Goal: Information Seeking & Learning: Compare options

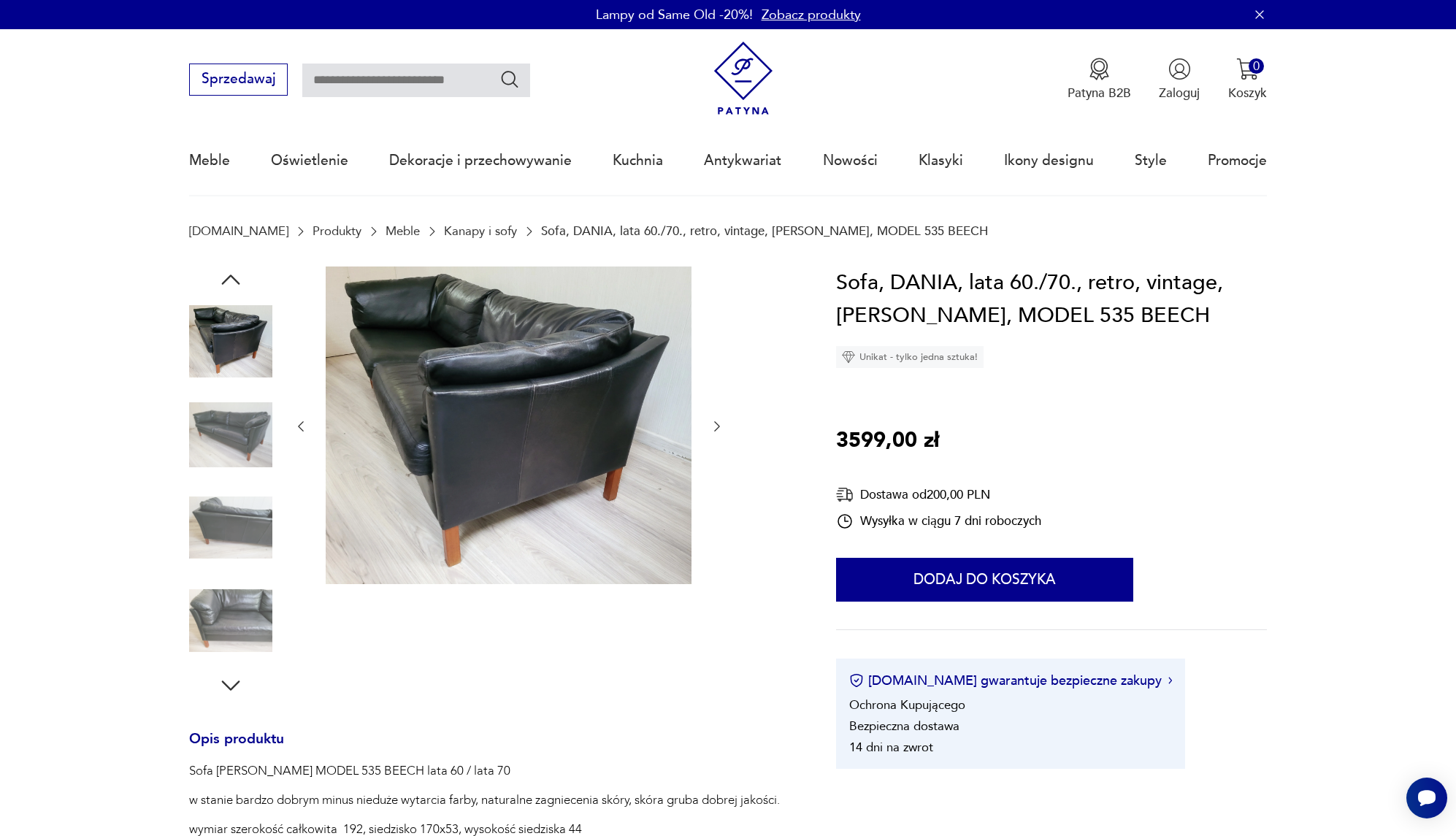
click at [253, 618] on img at bounding box center [231, 621] width 83 height 83
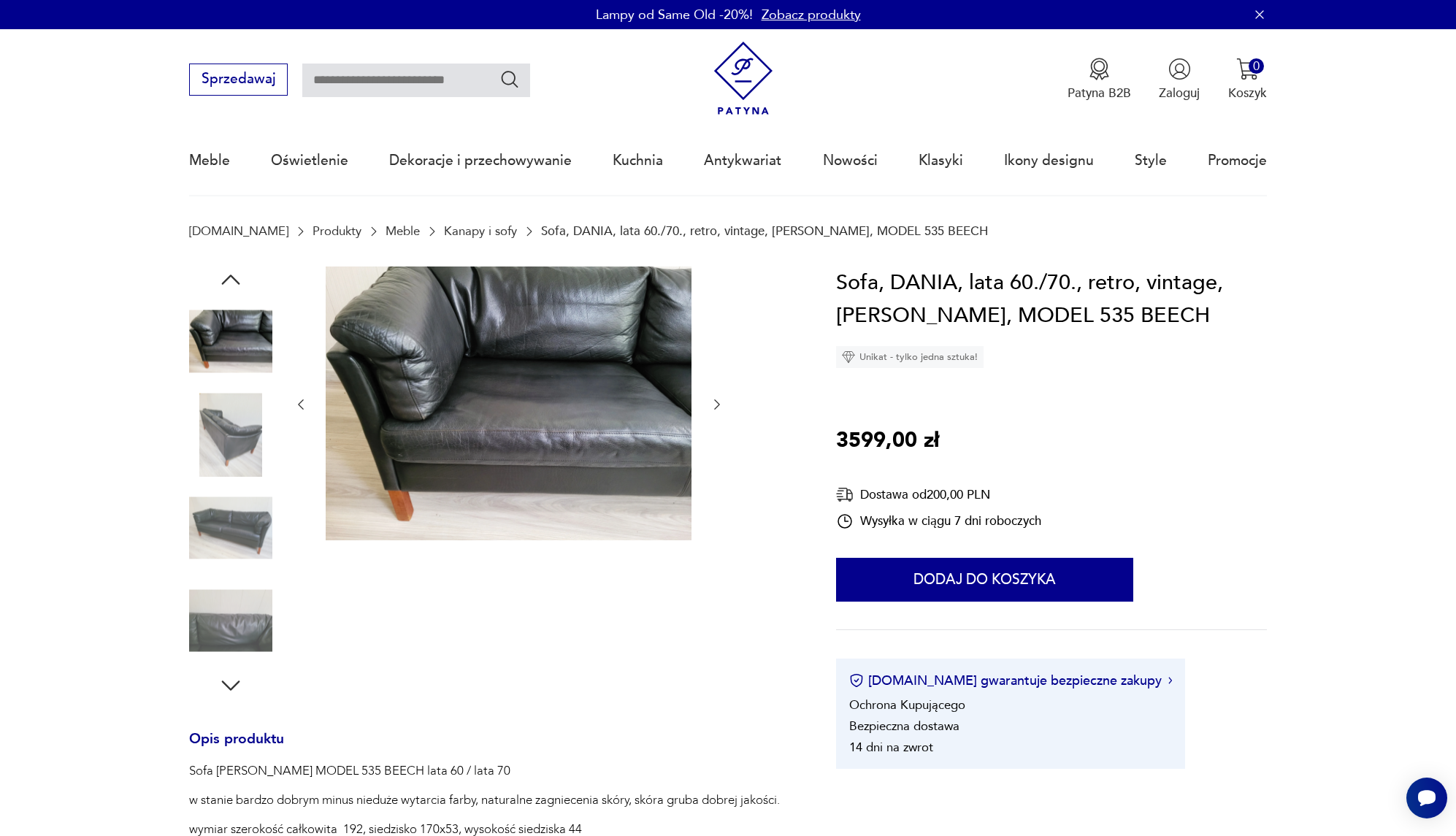
click at [254, 407] on img at bounding box center [231, 434] width 83 height 83
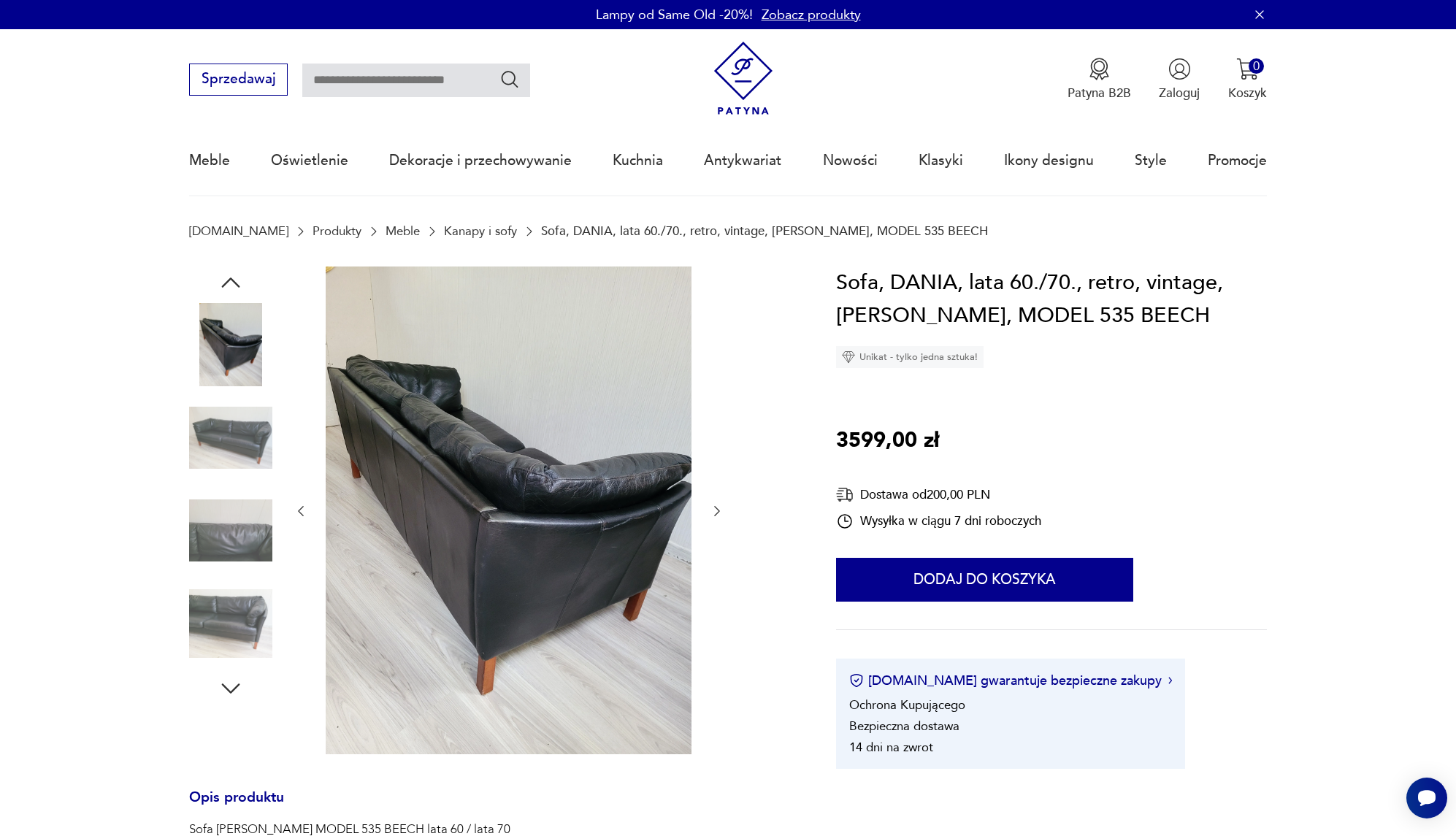
click at [581, 506] on img at bounding box center [508, 510] width 366 height 488
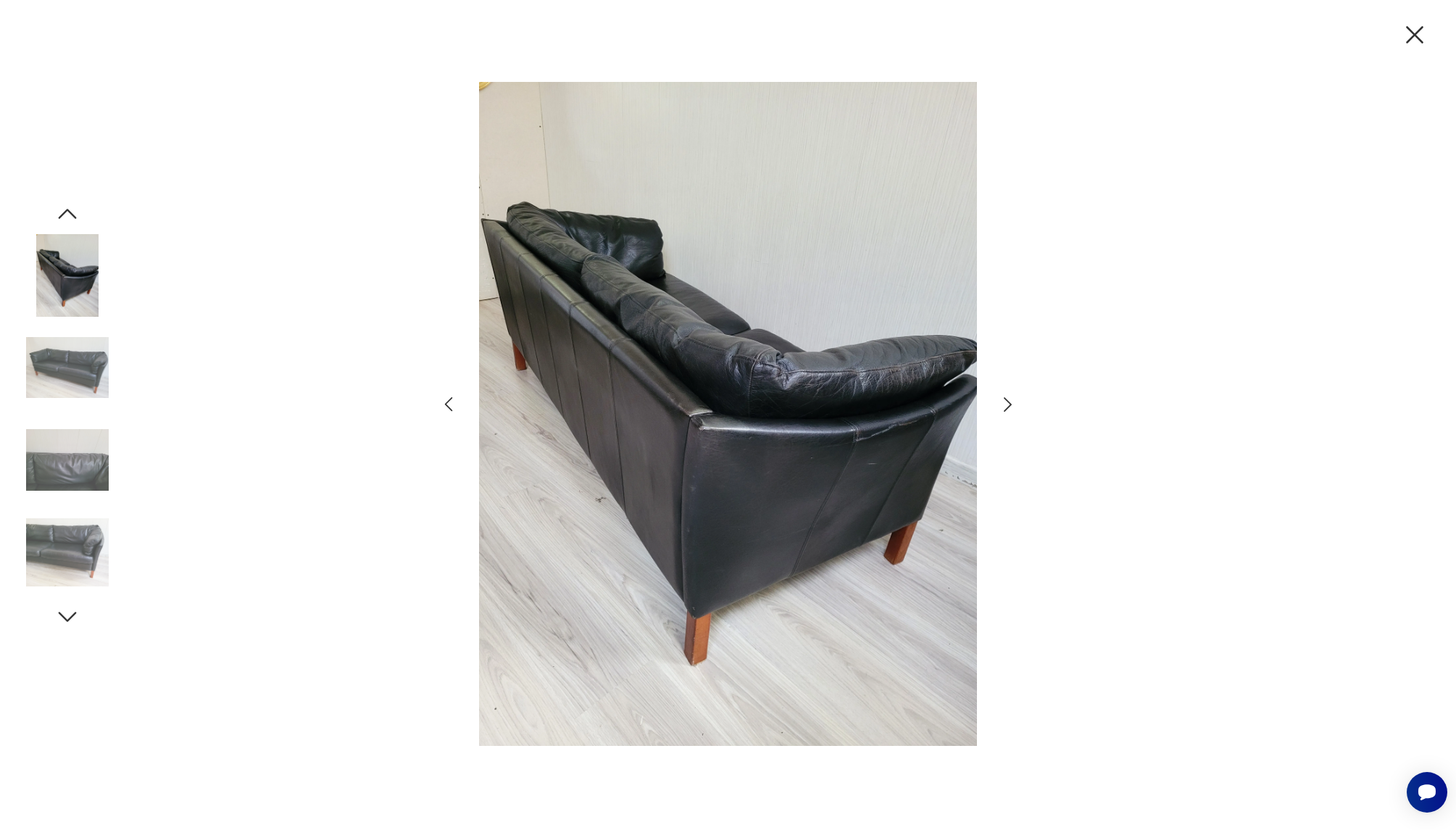
click at [845, 448] on img at bounding box center [727, 414] width 503 height 664
click at [1013, 391] on div at bounding box center [728, 415] width 580 height 667
click at [1011, 396] on icon "button" at bounding box center [1007, 404] width 21 height 21
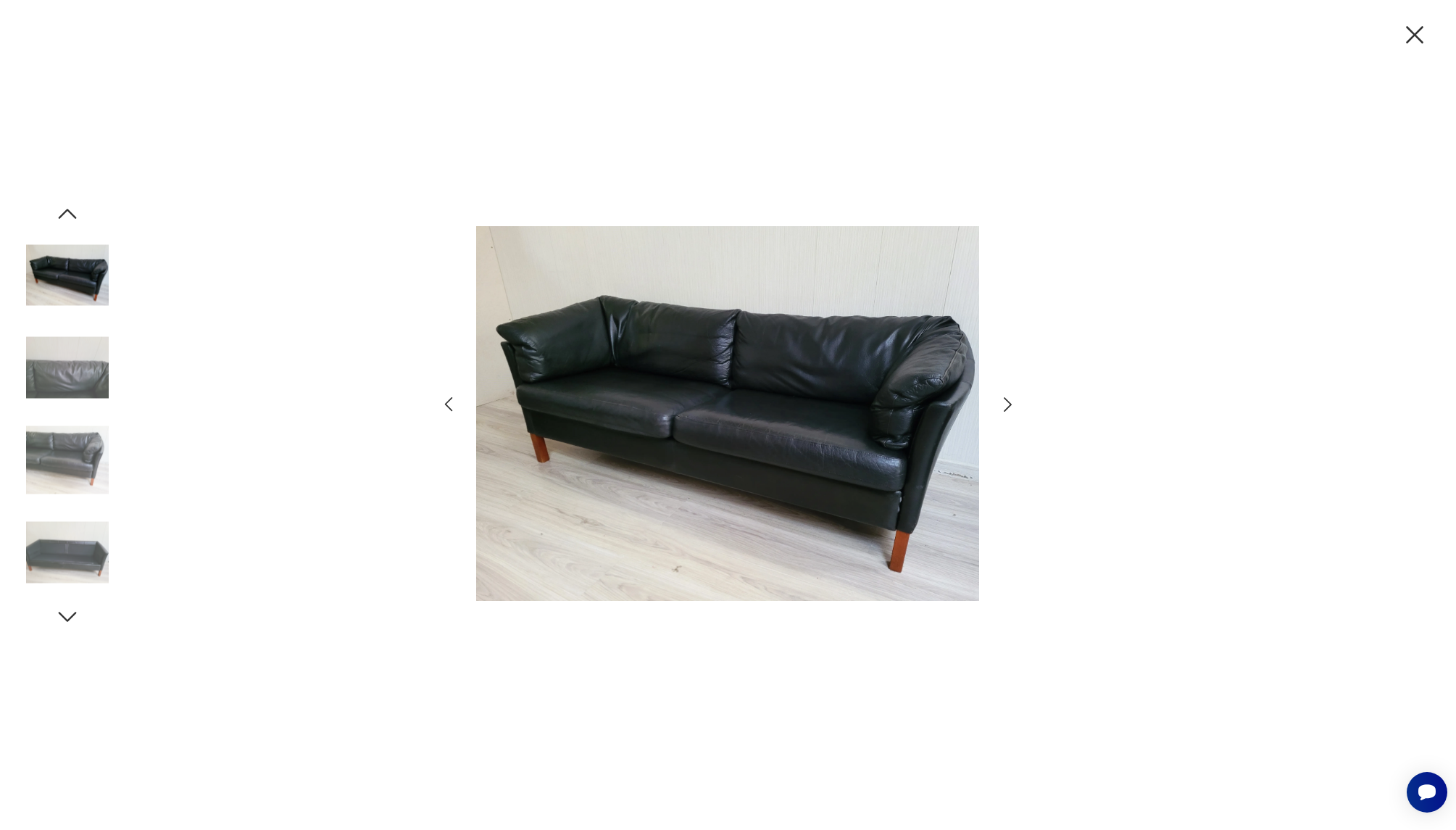
click at [1011, 396] on icon "button" at bounding box center [1007, 404] width 21 height 21
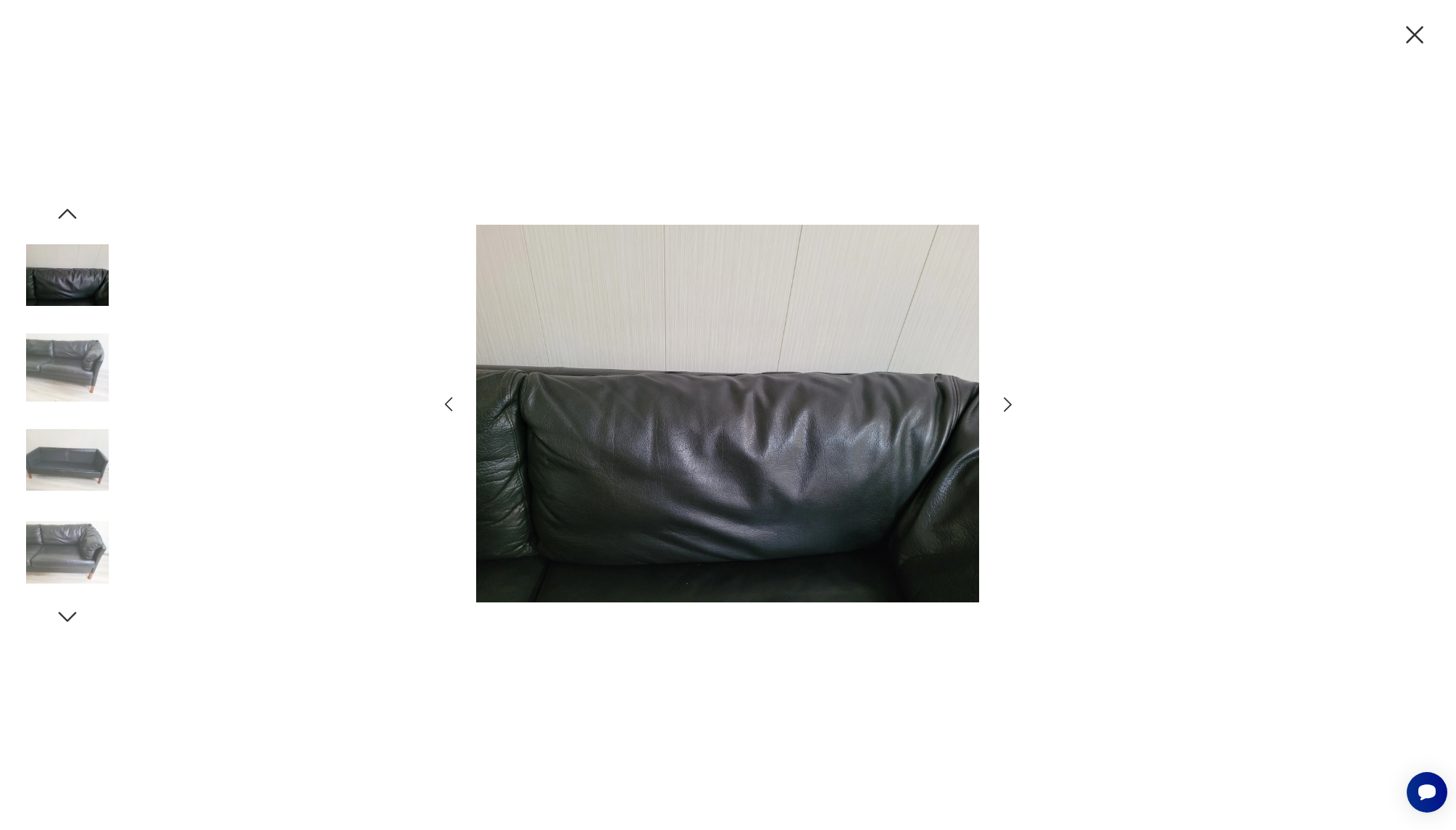
click at [1011, 396] on icon "button" at bounding box center [1007, 404] width 21 height 21
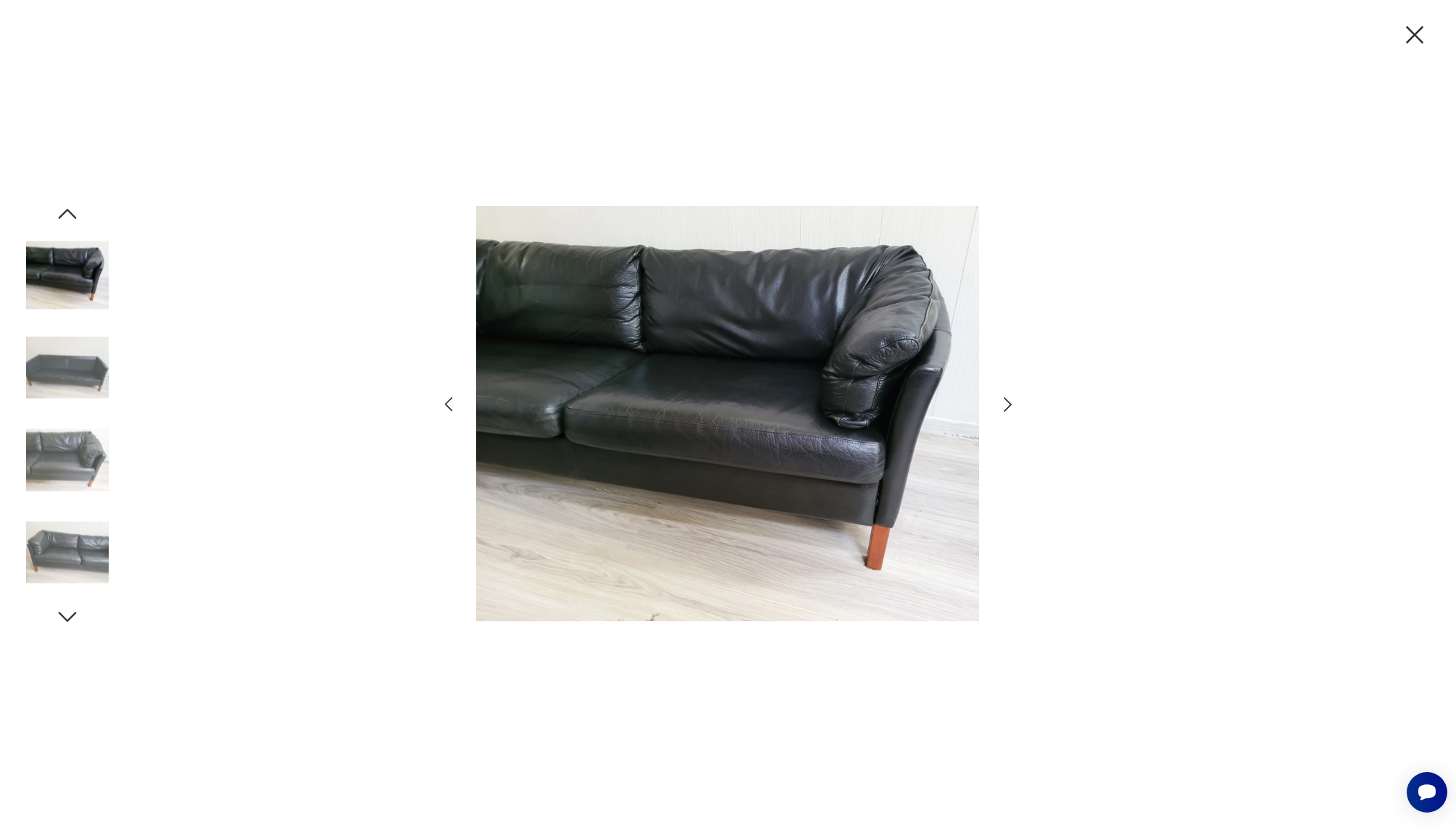
click at [1011, 396] on icon "button" at bounding box center [1007, 404] width 21 height 21
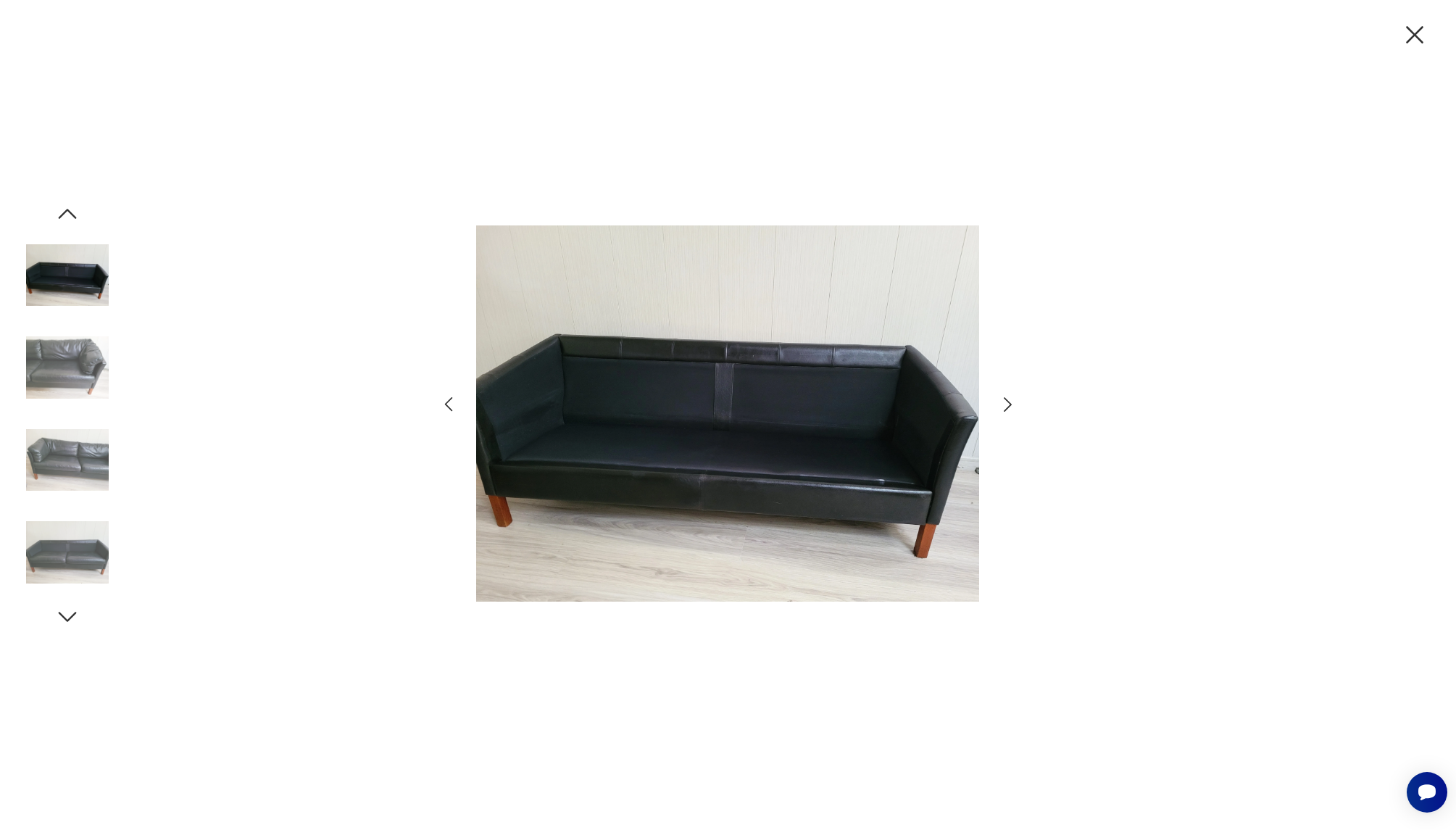
click at [1419, 30] on icon "button" at bounding box center [1415, 35] width 17 height 17
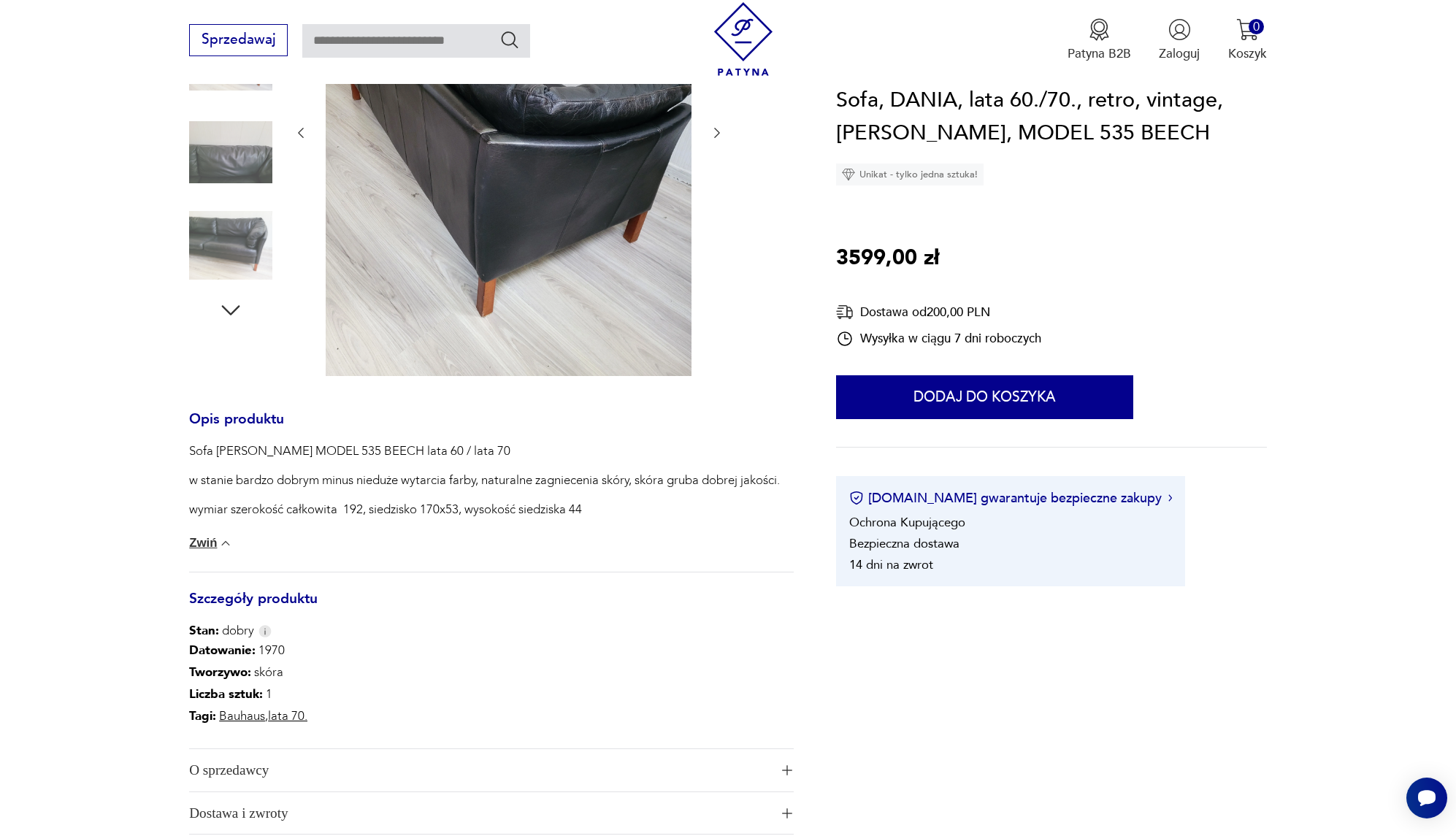
scroll to position [532, 0]
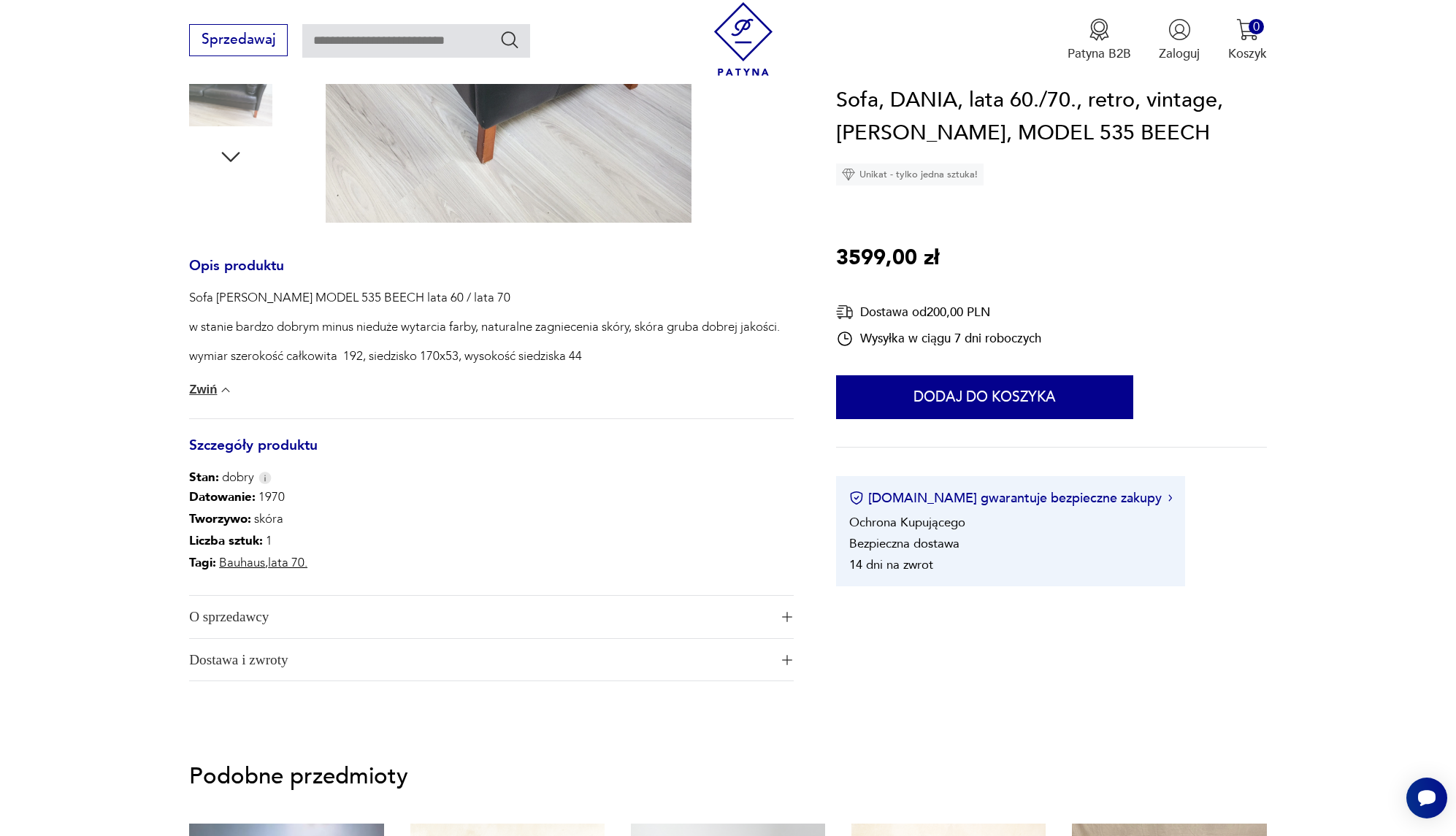
click at [238, 627] on span "O sprzedawcy" at bounding box center [480, 617] width 581 height 42
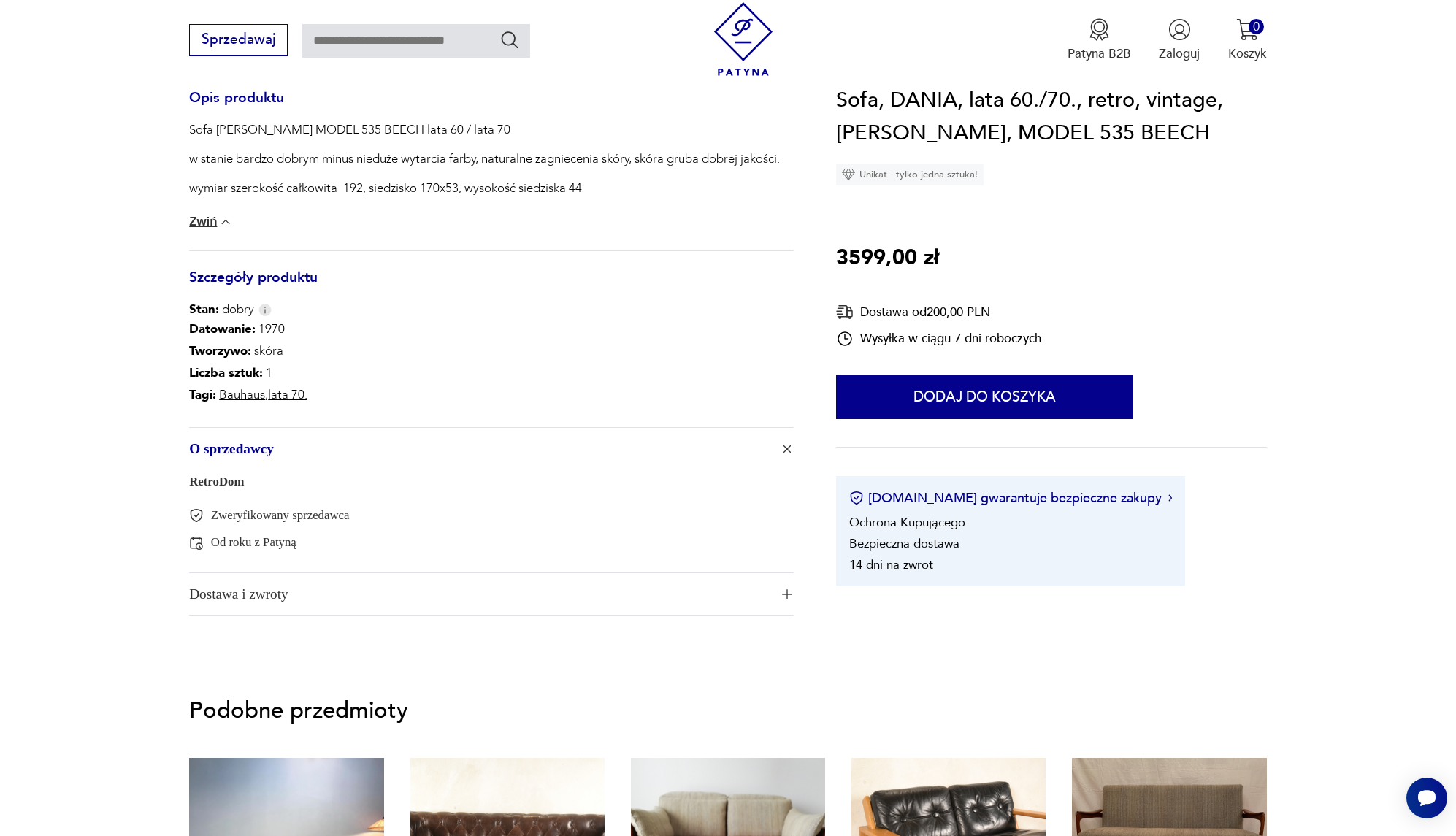
scroll to position [709, 0]
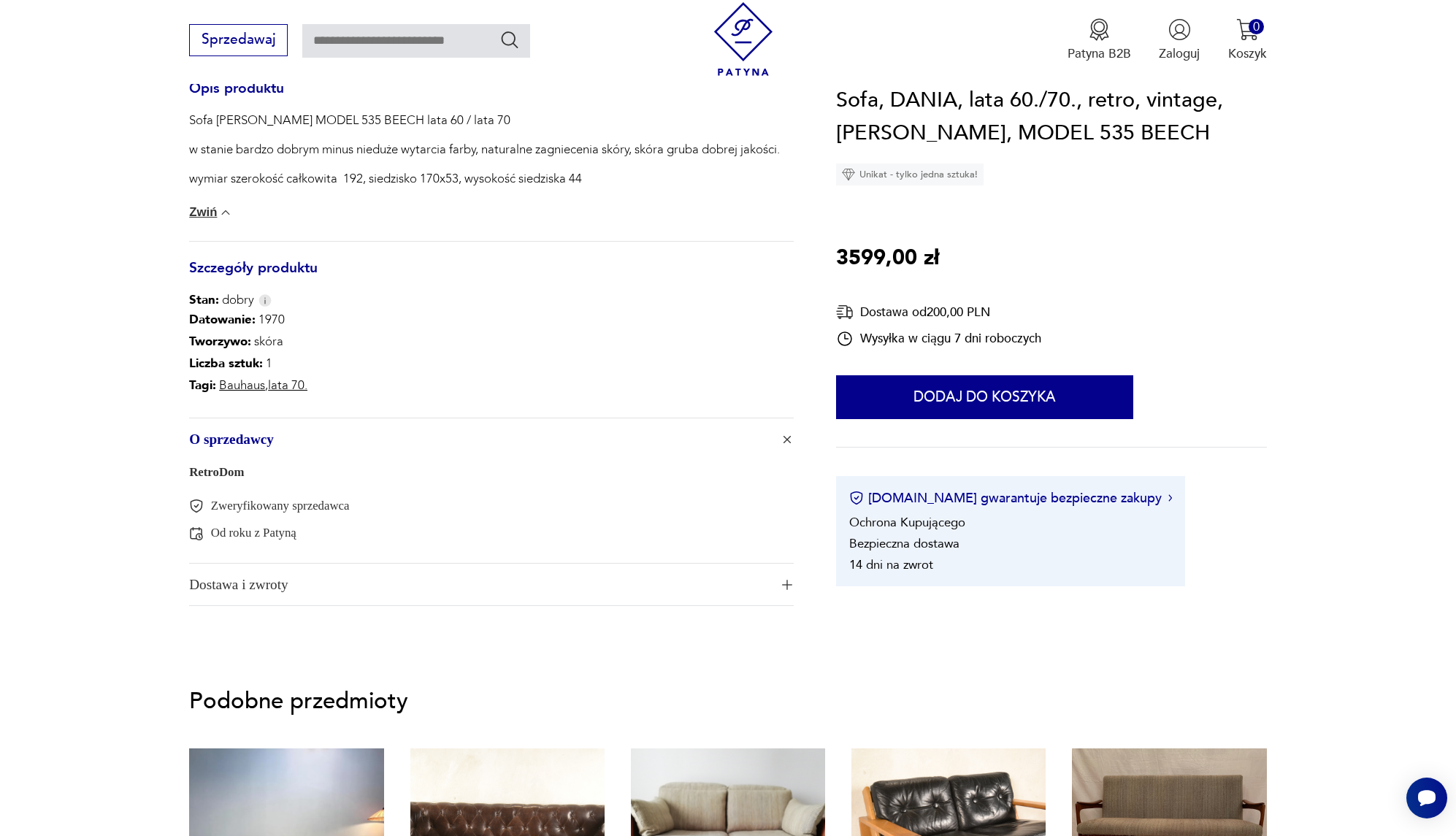
click at [352, 593] on span "Dostawa i zwroty" at bounding box center [480, 585] width 581 height 42
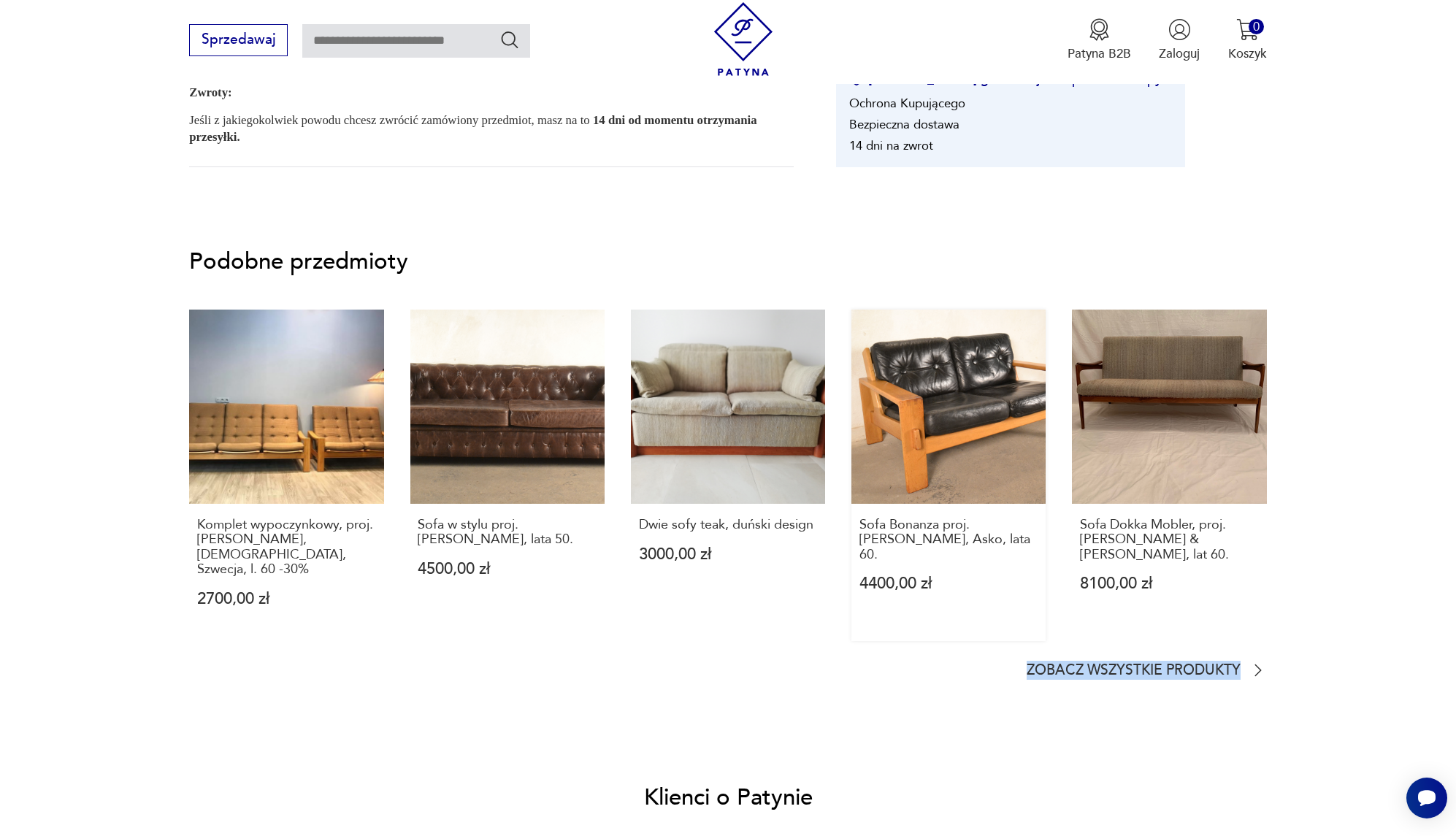
scroll to position [0, 0]
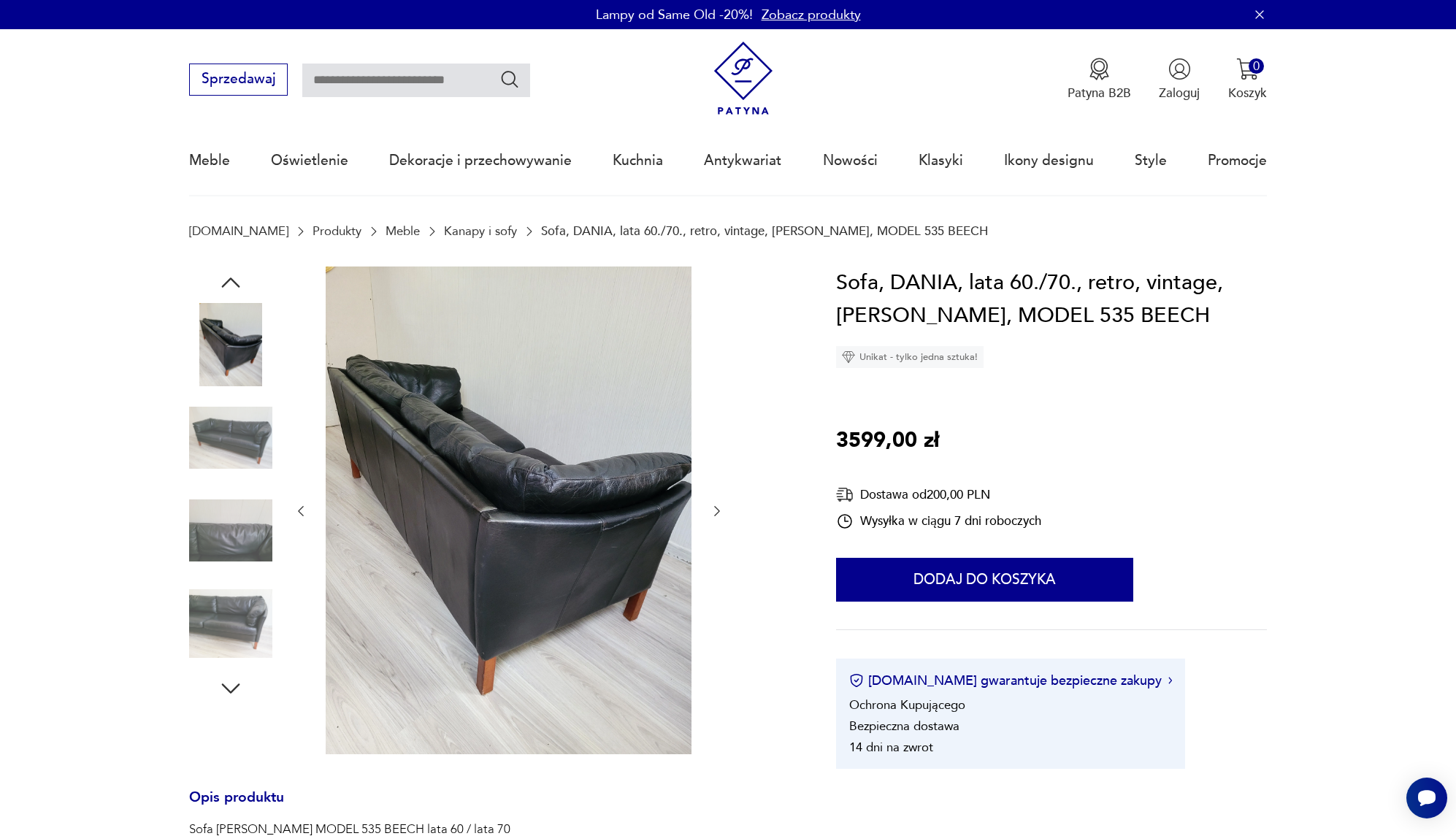
click at [214, 359] on img at bounding box center [231, 344] width 83 height 83
click at [259, 453] on img at bounding box center [231, 437] width 83 height 83
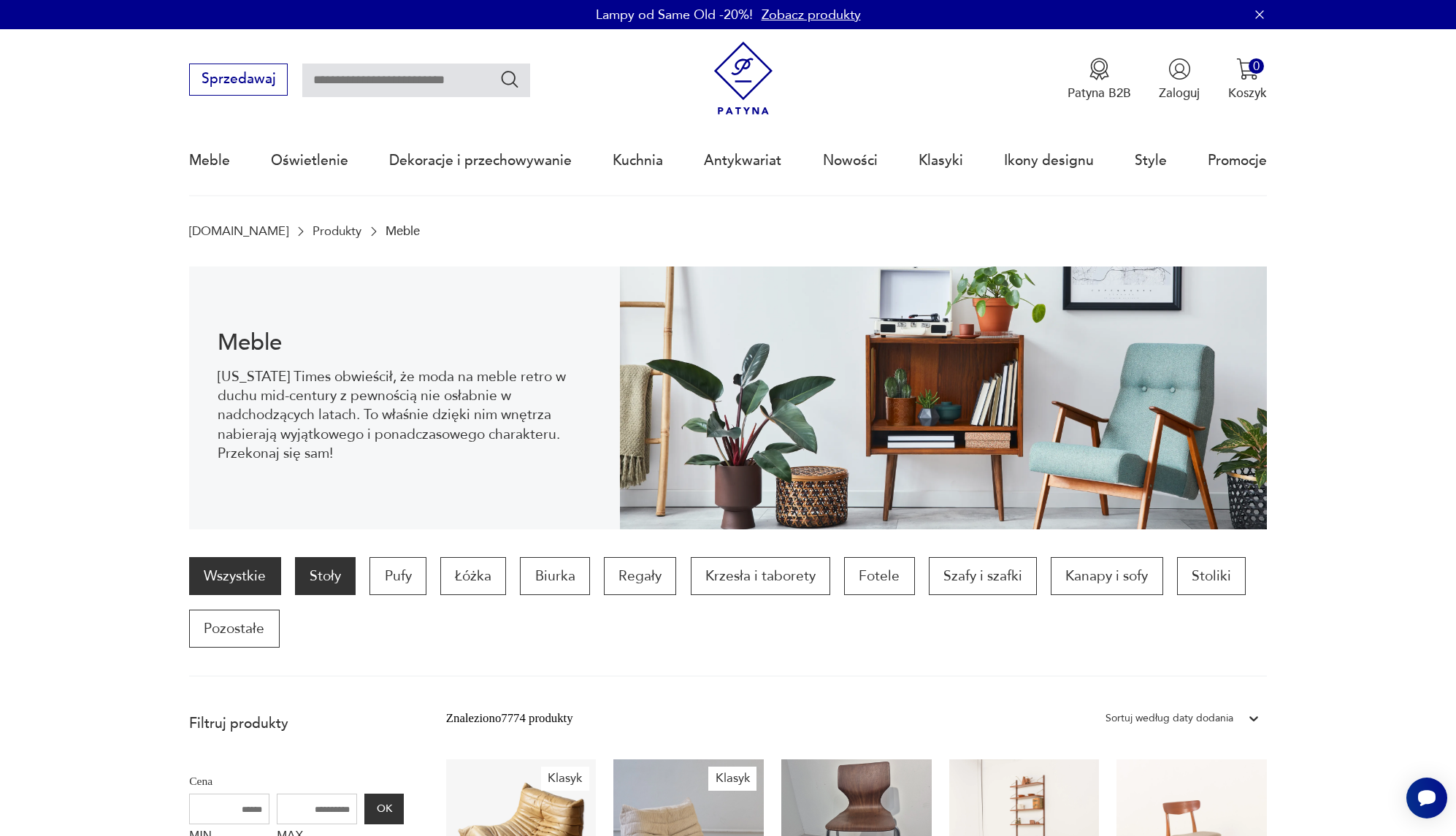
click at [306, 580] on p "Stoły" at bounding box center [325, 576] width 61 height 38
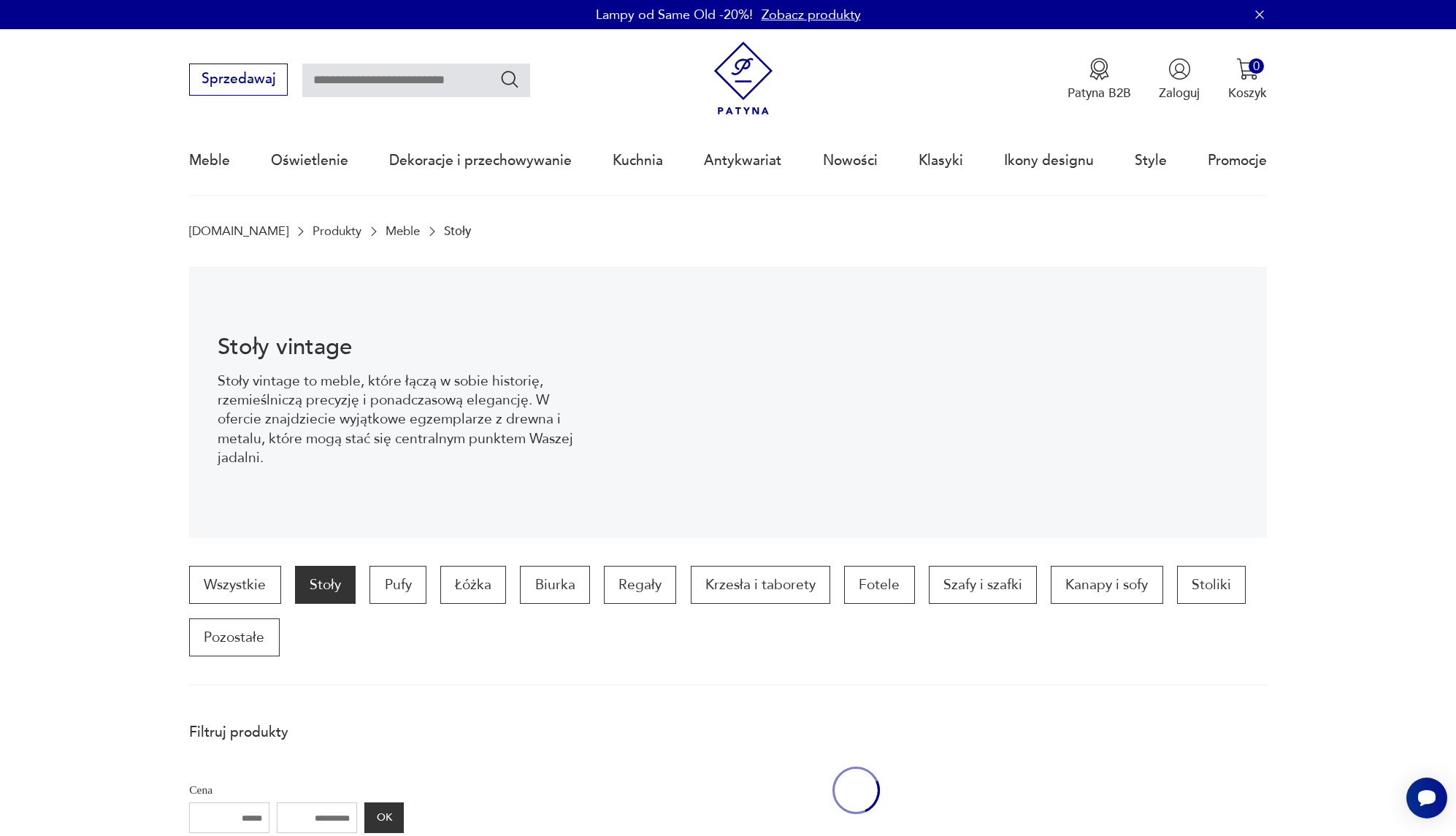
scroll to position [485, 0]
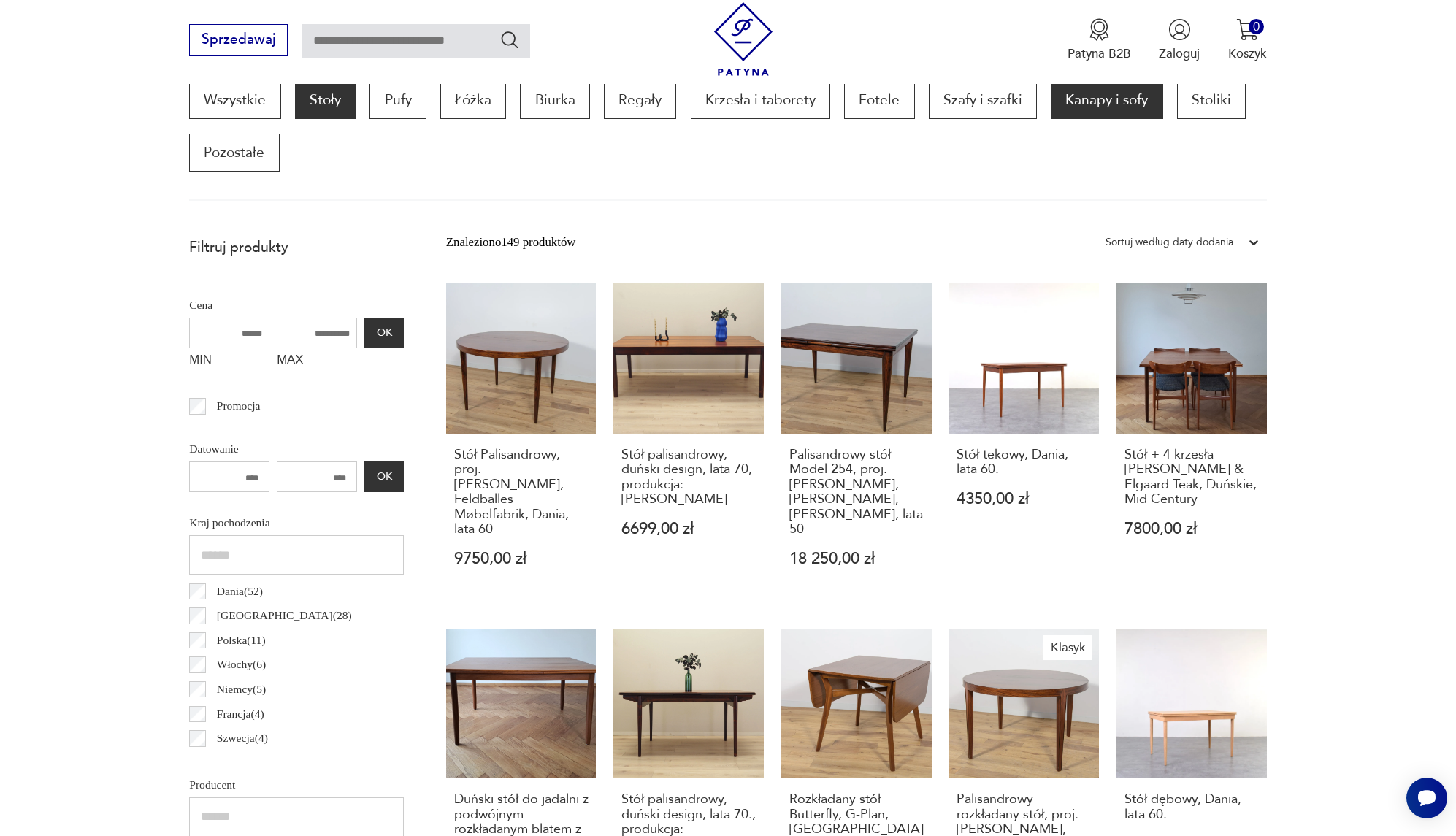
click at [1104, 112] on p "Kanapy i sofy" at bounding box center [1106, 100] width 112 height 38
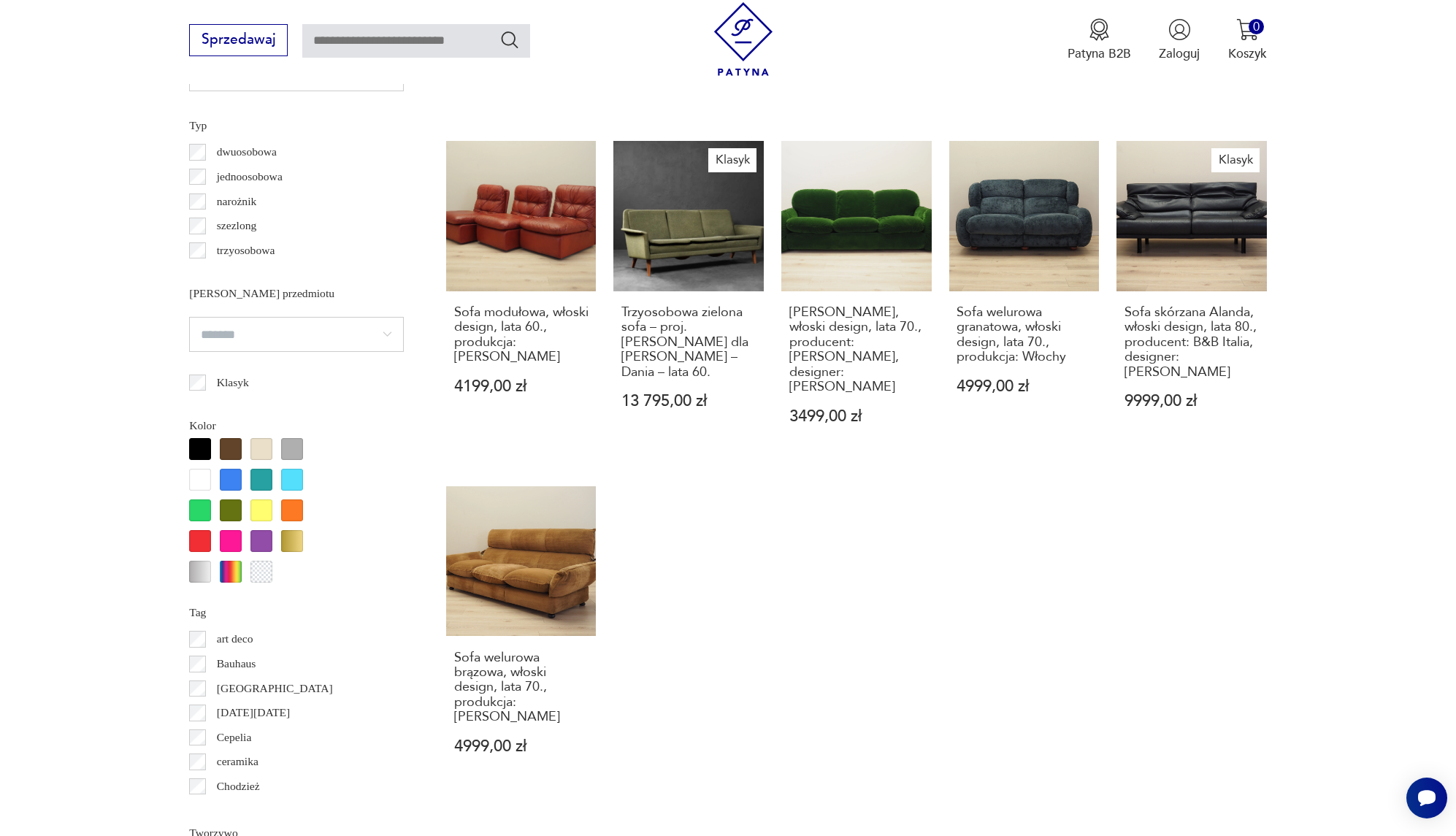
scroll to position [1524, 0]
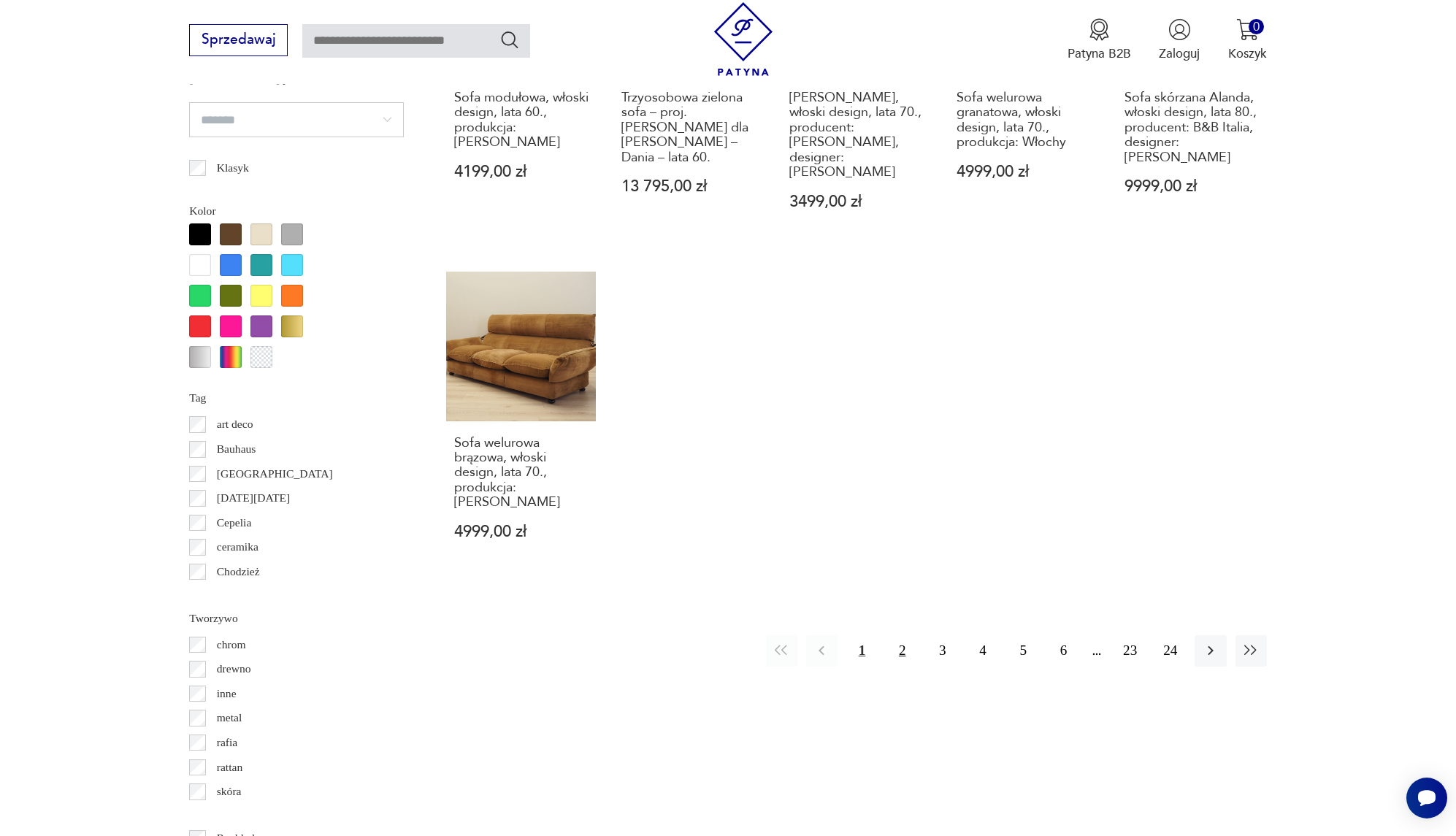
click at [902, 636] on button "2" at bounding box center [902, 651] width 31 height 31
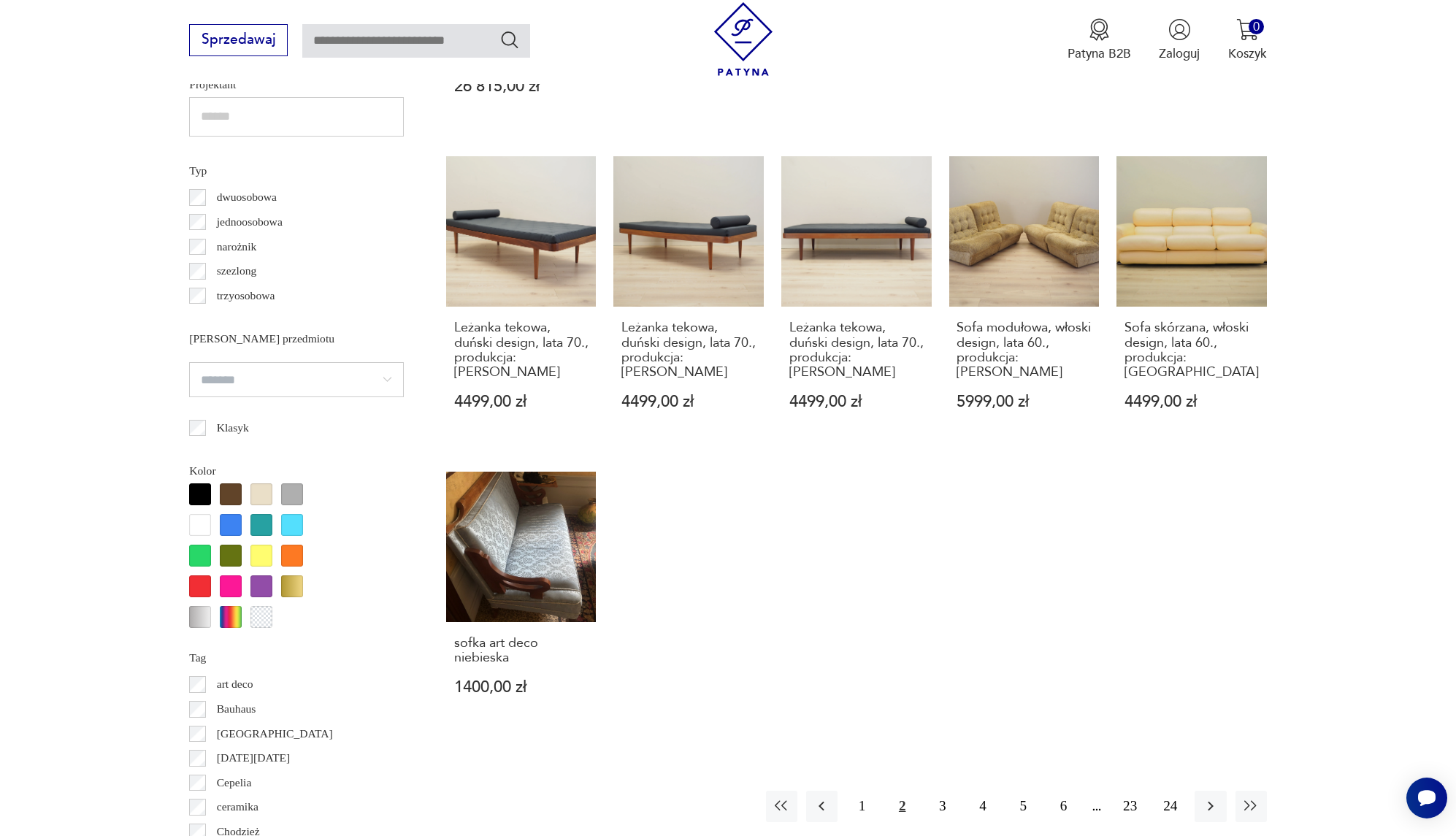
scroll to position [1649, 0]
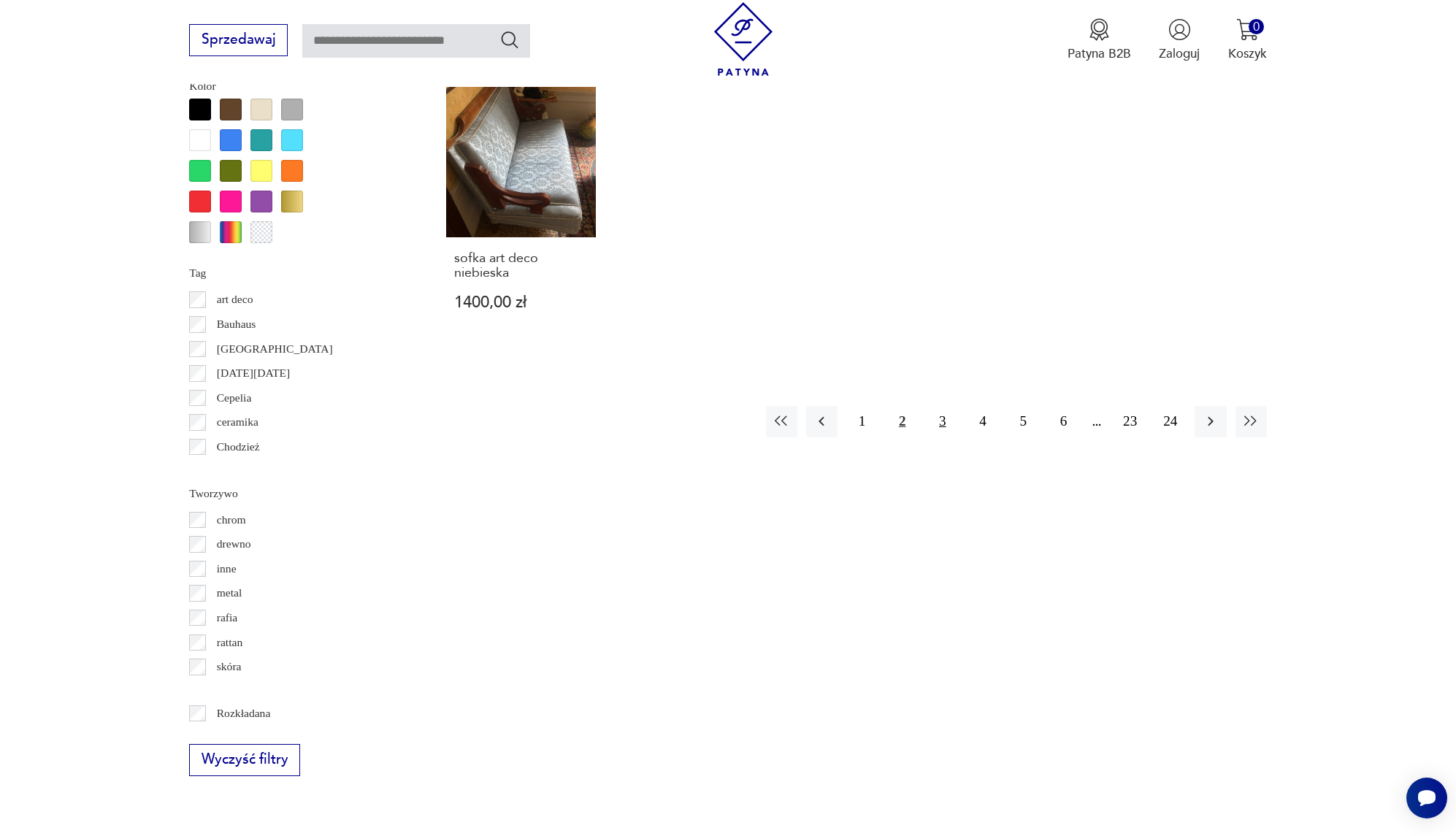
click at [935, 406] on button "3" at bounding box center [942, 421] width 31 height 31
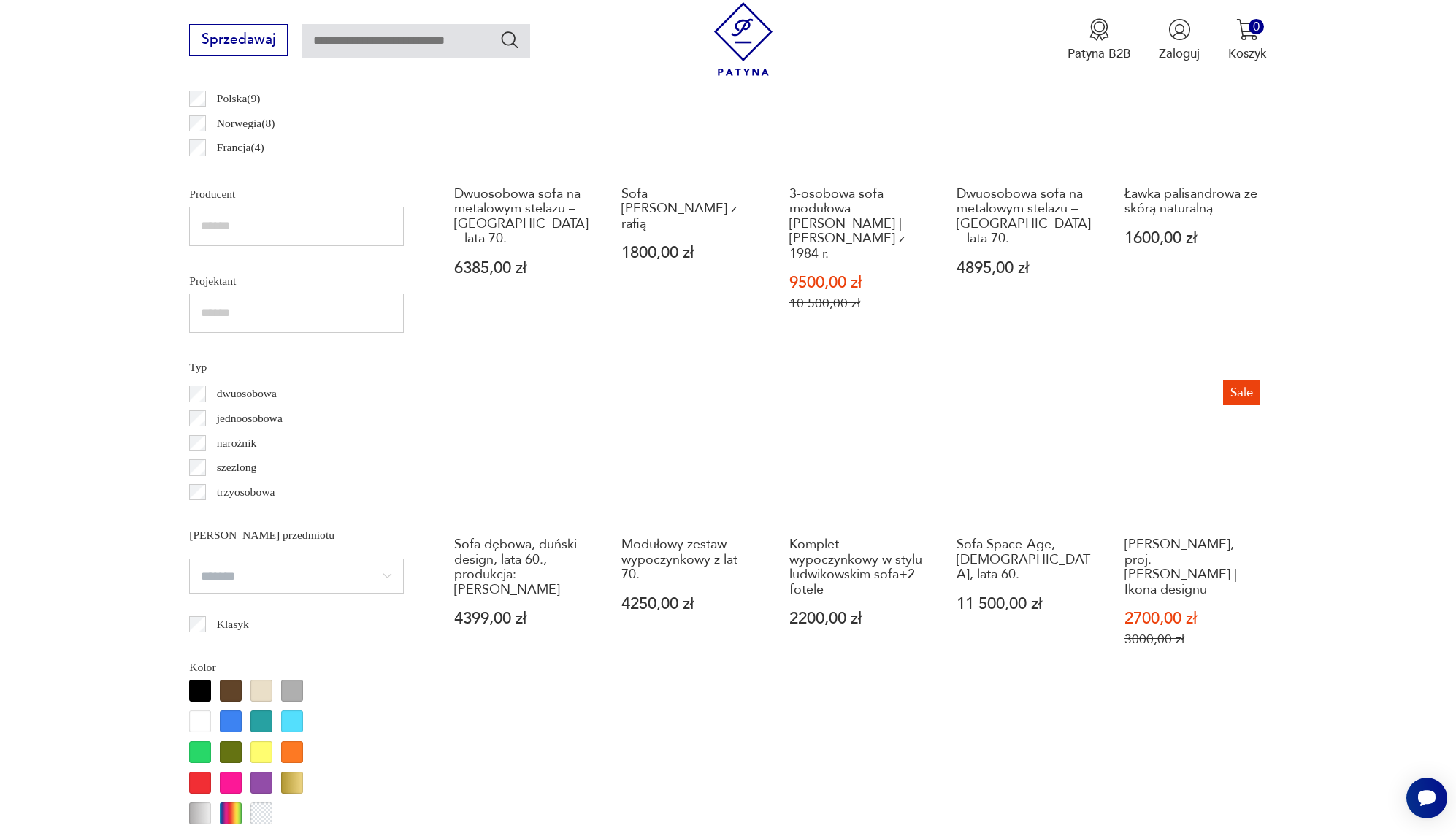
scroll to position [1377, 0]
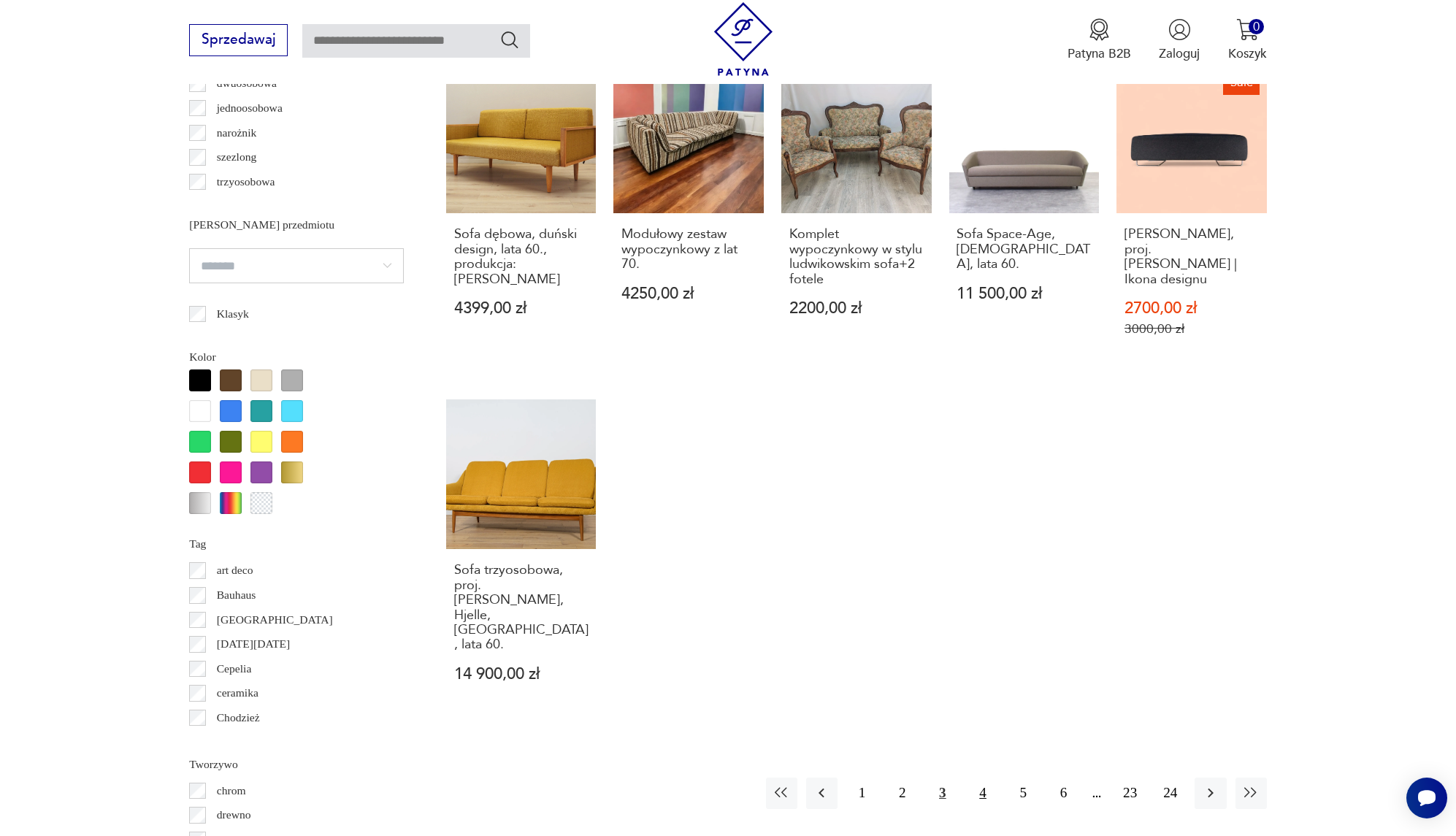
click at [983, 777] on button "4" at bounding box center [982, 793] width 31 height 31
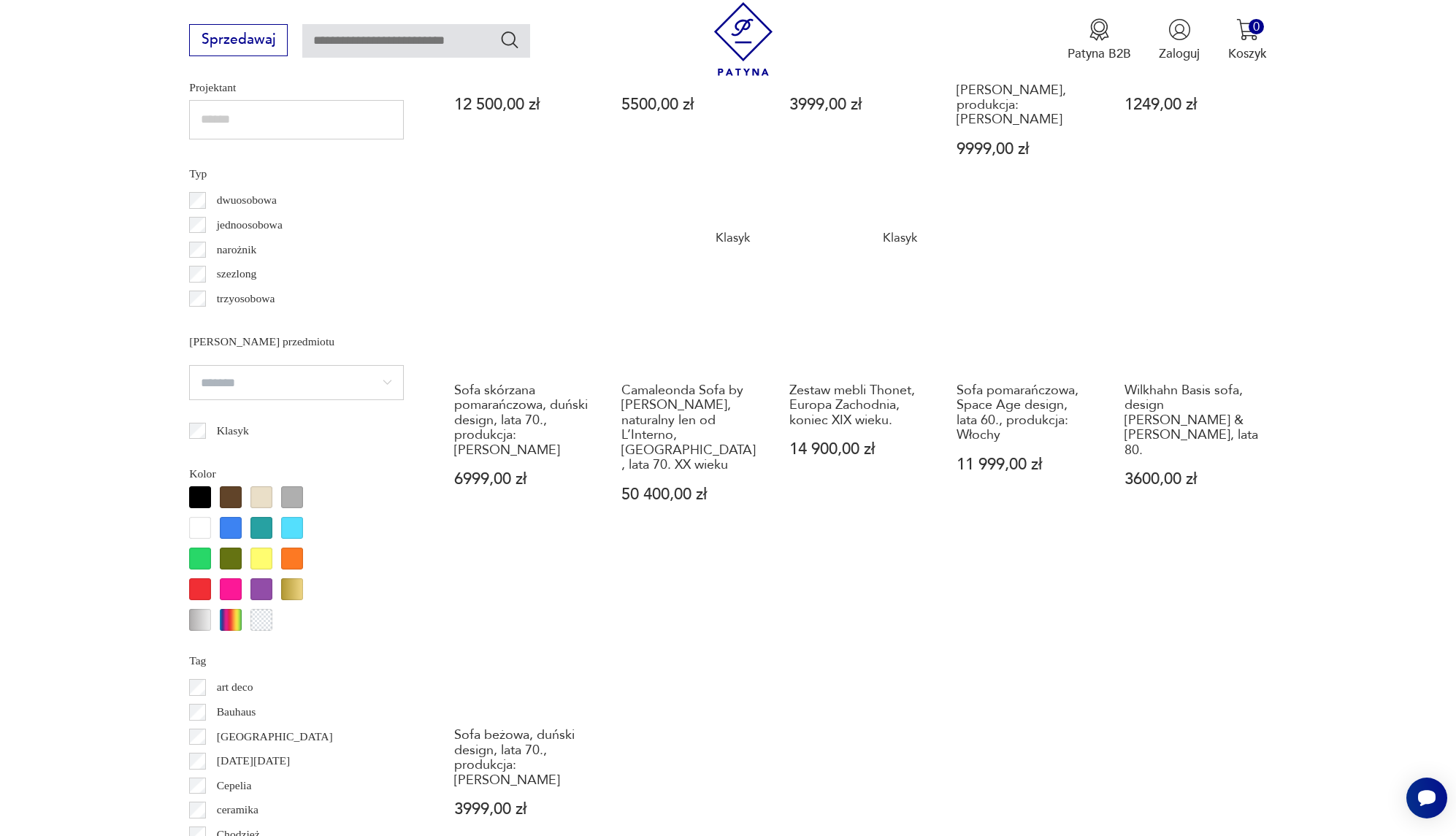
scroll to position [1335, 0]
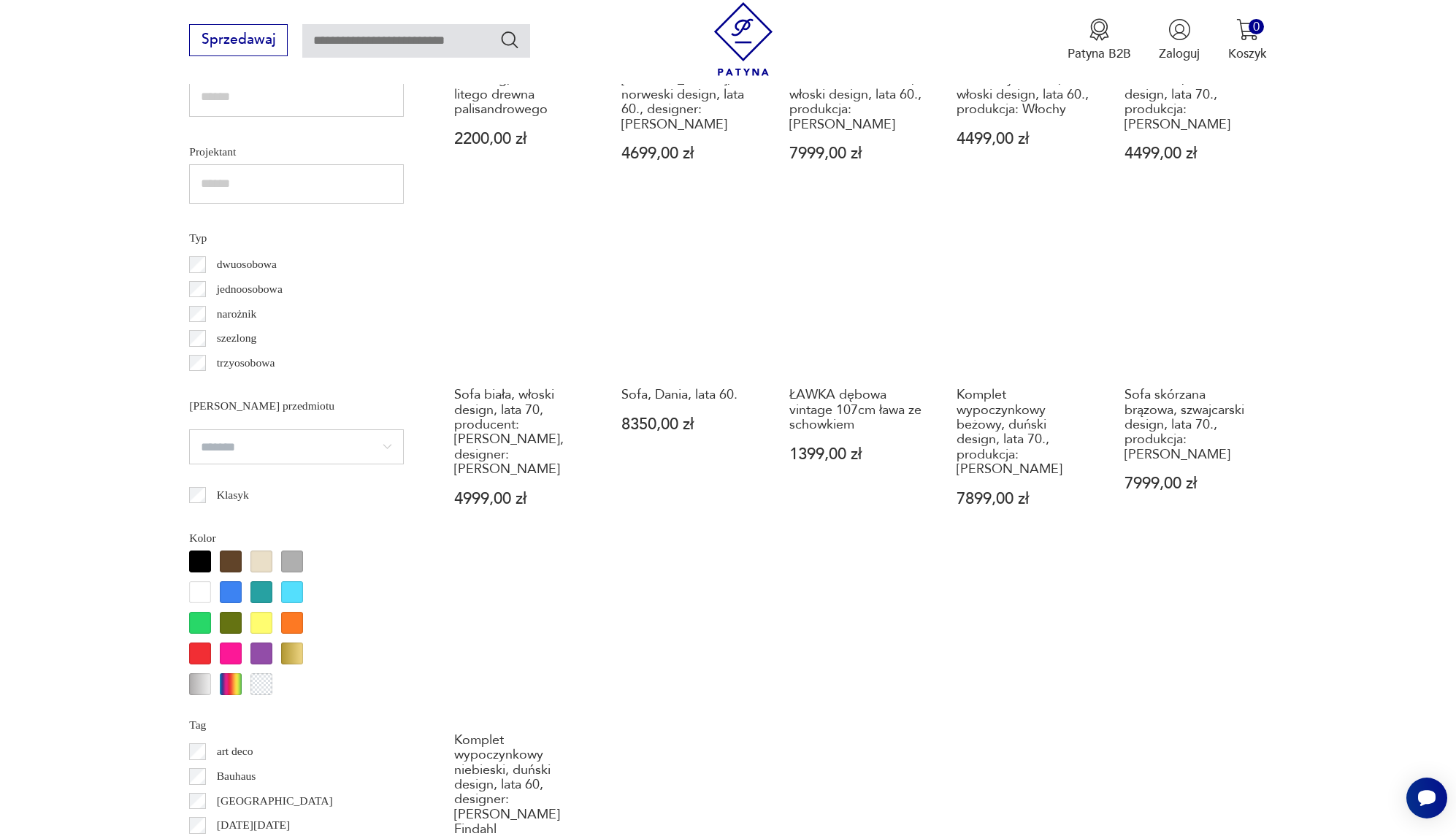
scroll to position [1657, 0]
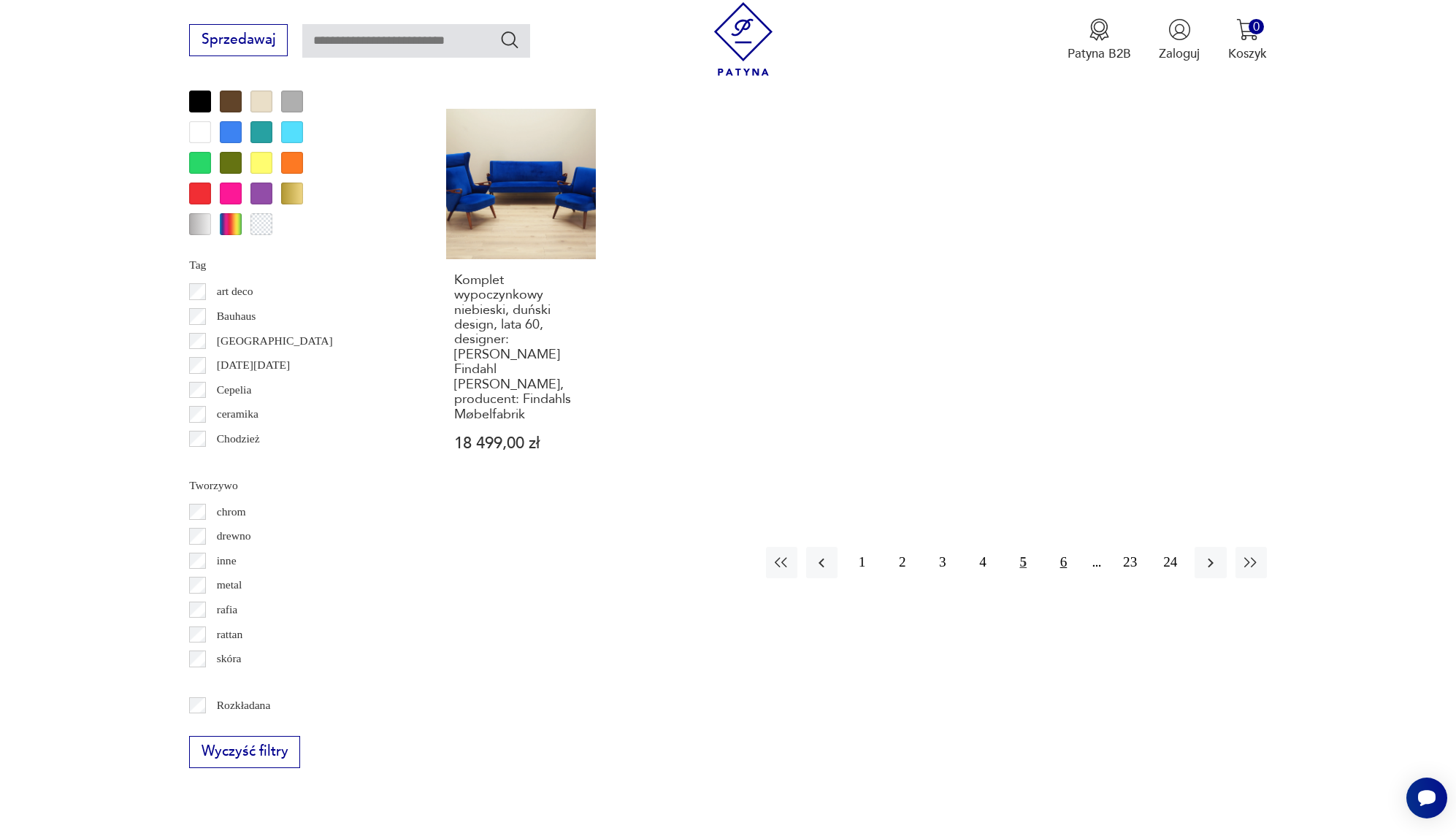
click at [1067, 547] on button "6" at bounding box center [1063, 562] width 31 height 31
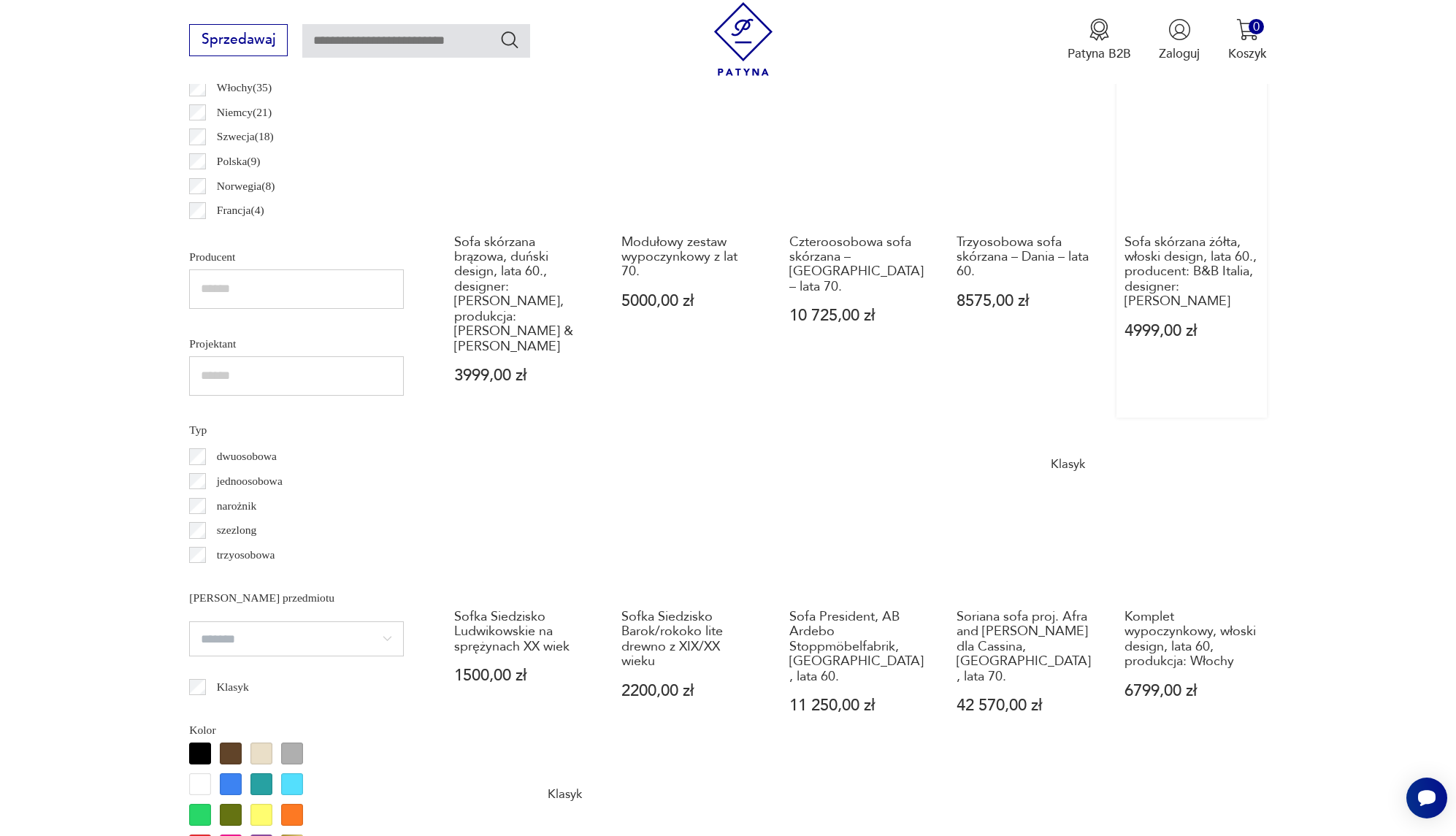
scroll to position [1172, 0]
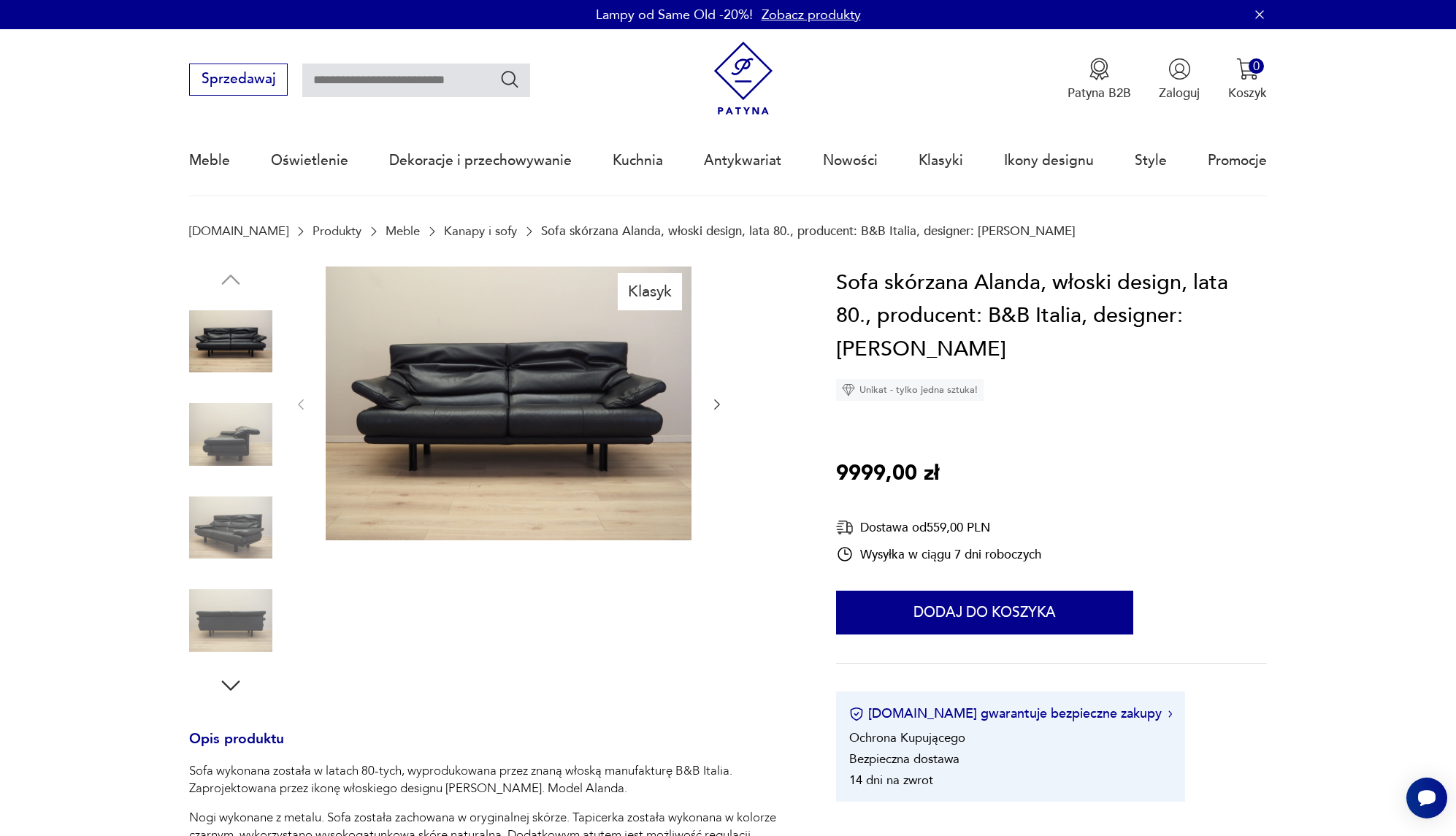
click at [573, 373] on img at bounding box center [508, 403] width 366 height 274
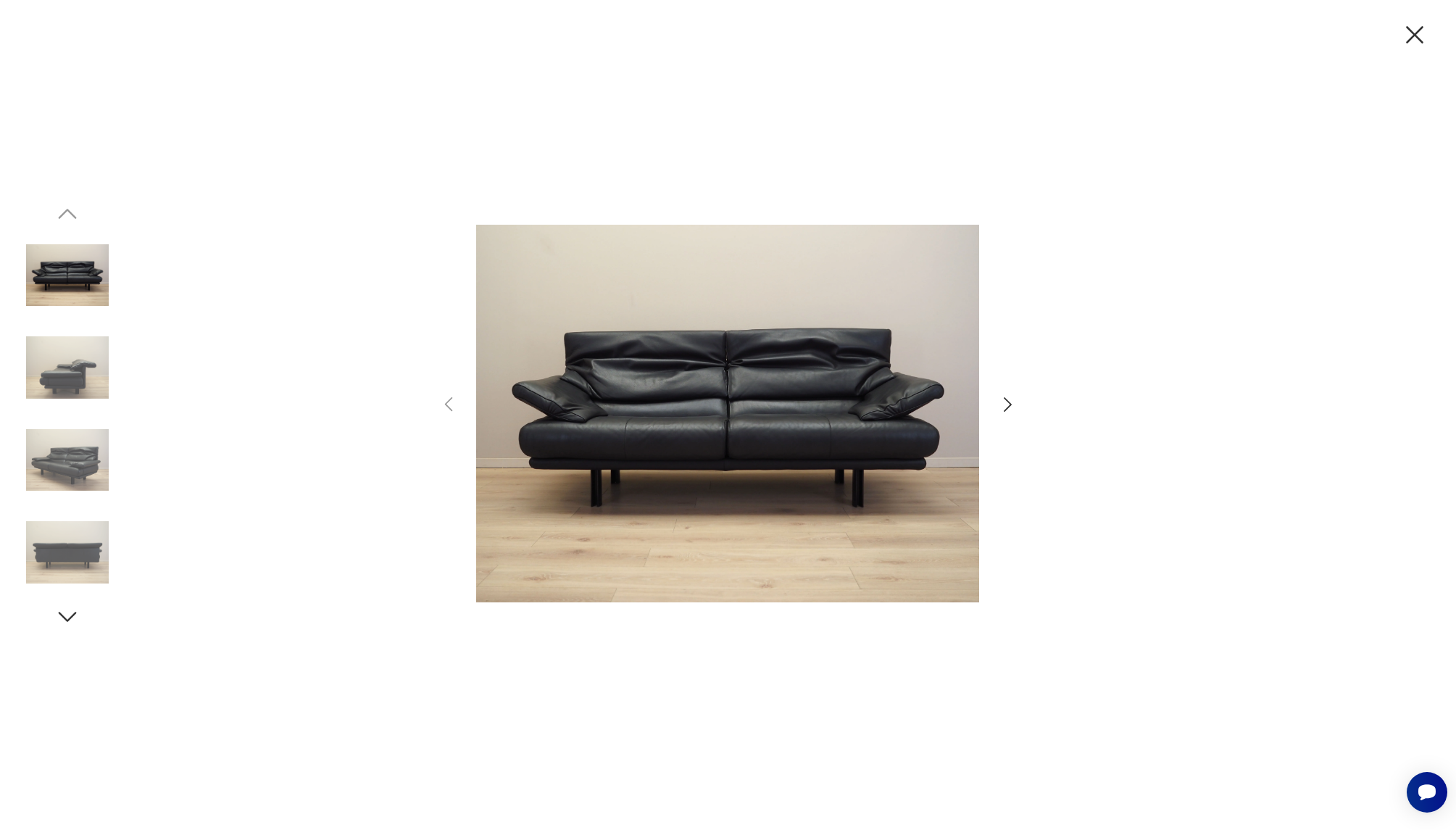
click at [1002, 407] on icon "button" at bounding box center [1007, 404] width 21 height 21
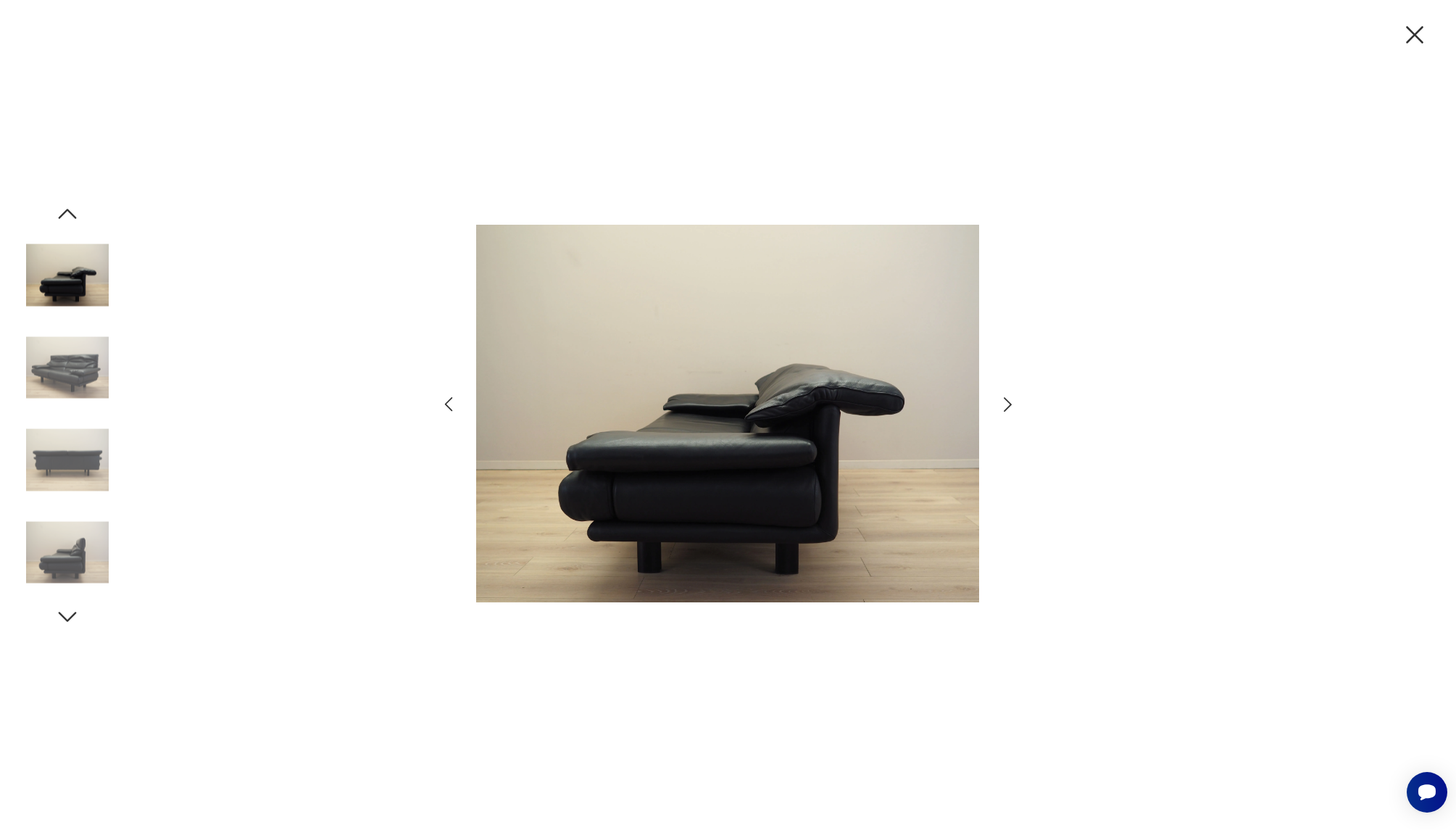
click at [1002, 407] on icon "button" at bounding box center [1007, 404] width 21 height 21
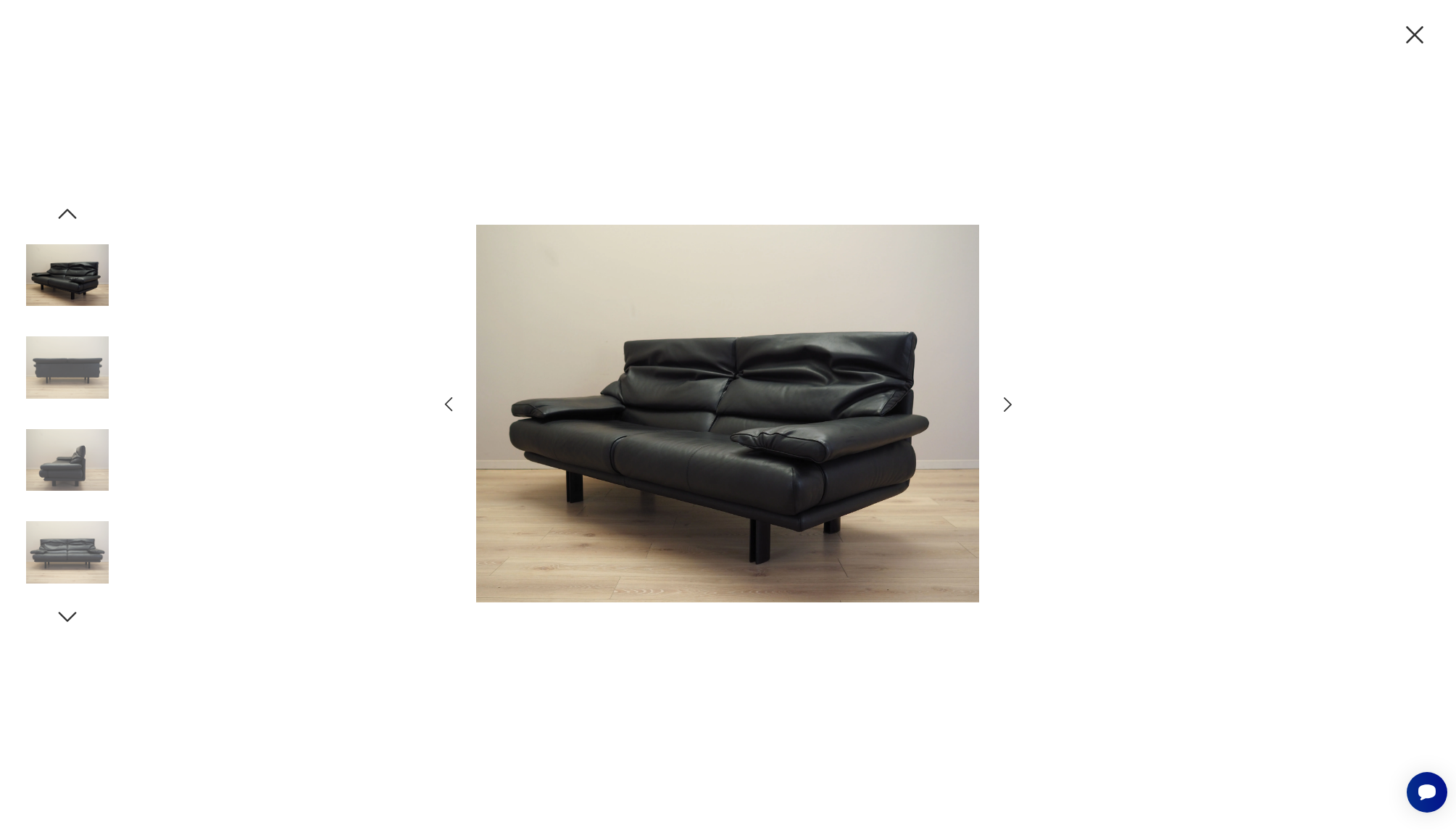
click at [1002, 407] on icon "button" at bounding box center [1007, 404] width 21 height 21
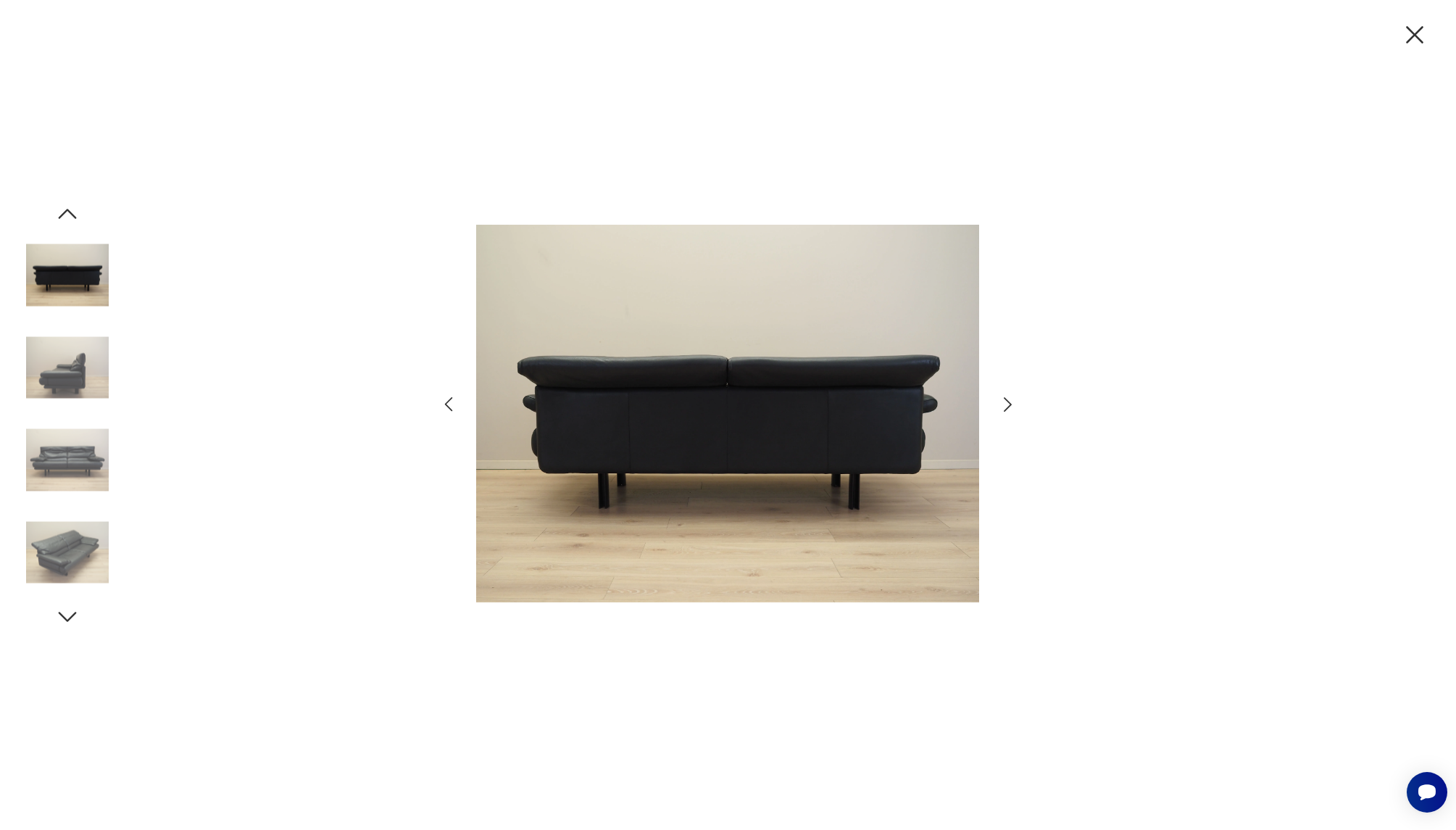
click at [1002, 407] on icon "button" at bounding box center [1007, 404] width 21 height 21
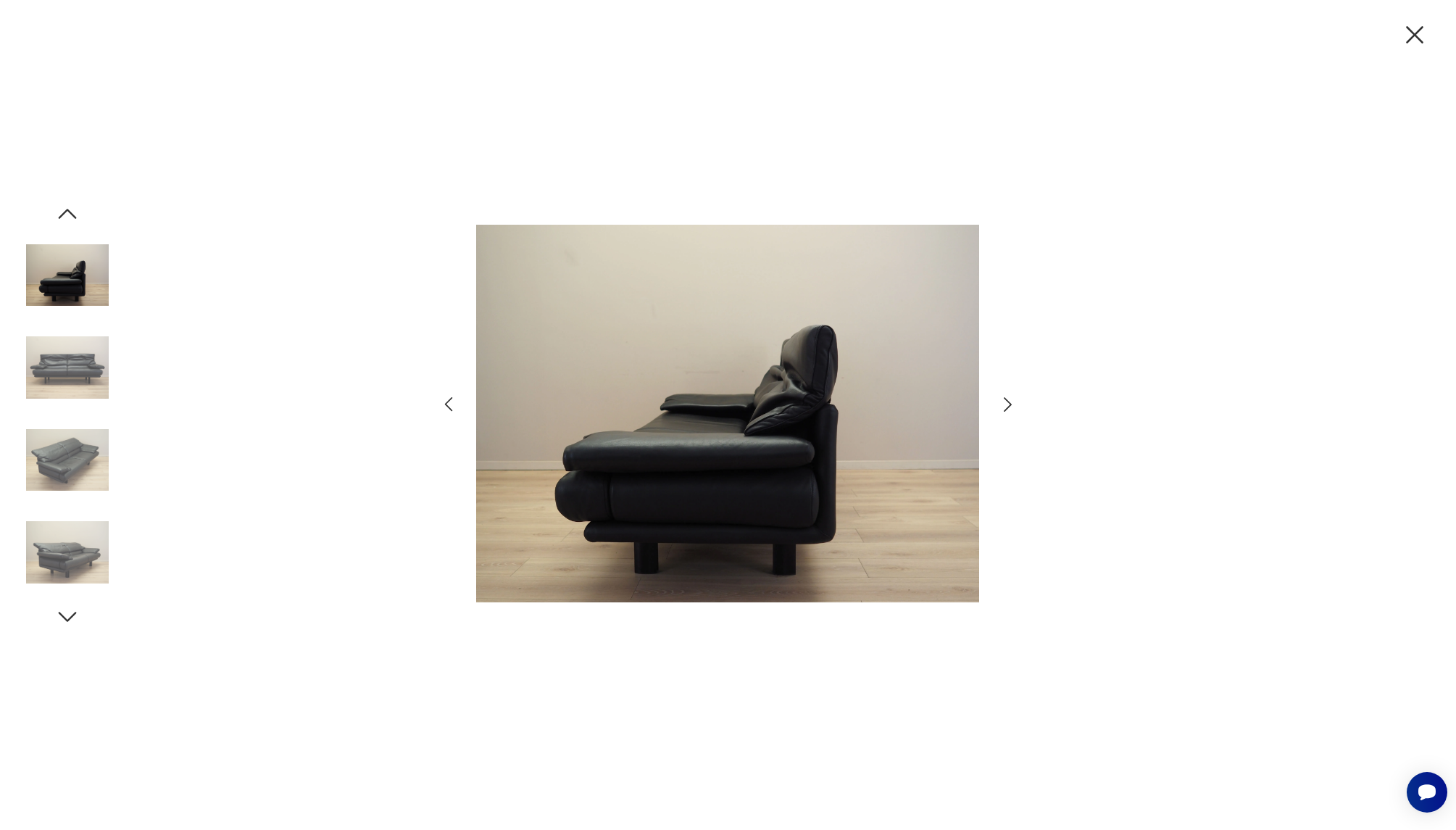
click at [1002, 407] on icon "button" at bounding box center [1007, 404] width 21 height 21
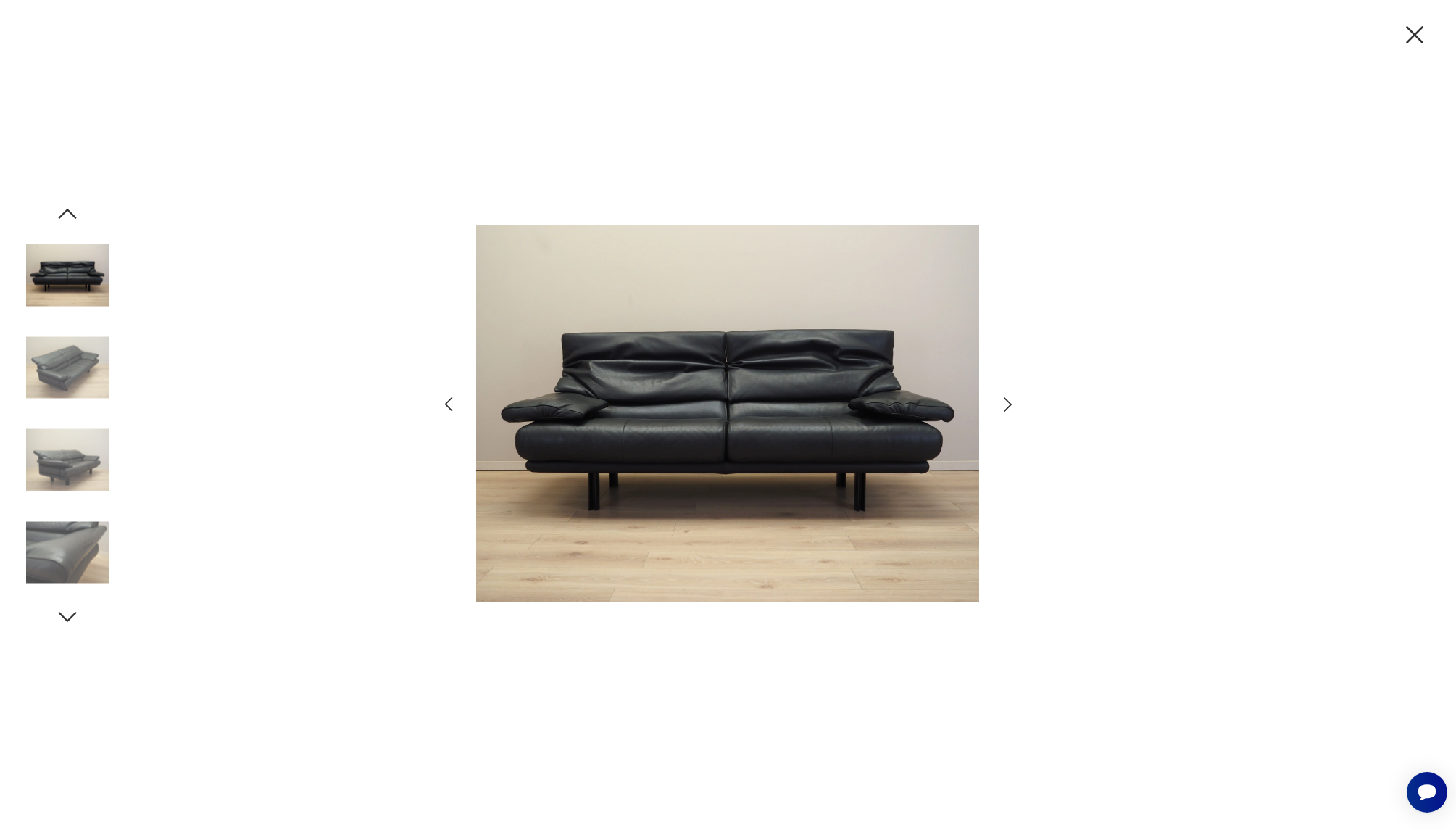
click at [1002, 407] on icon "button" at bounding box center [1007, 404] width 21 height 21
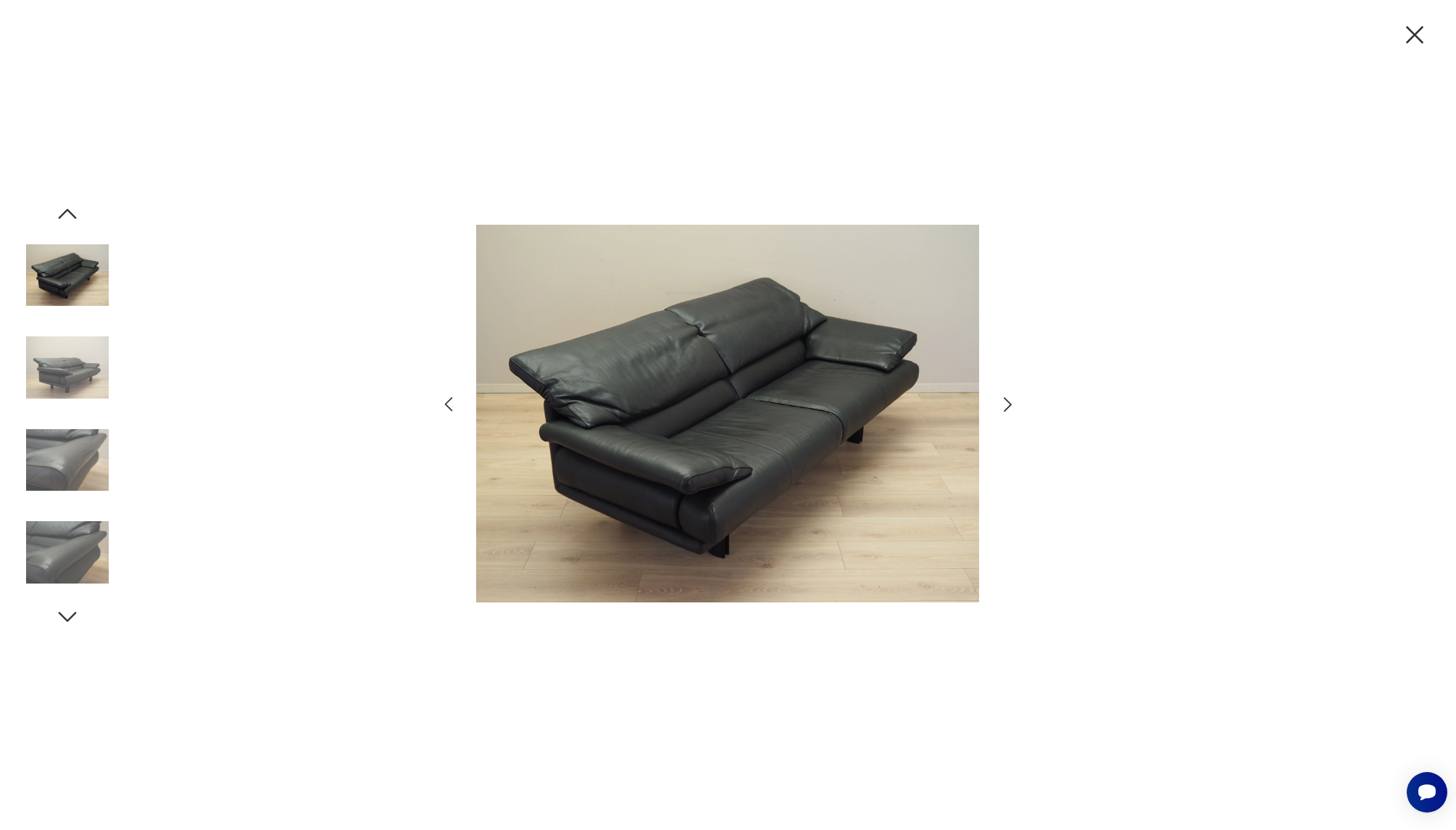
click at [1002, 407] on icon "button" at bounding box center [1007, 404] width 21 height 21
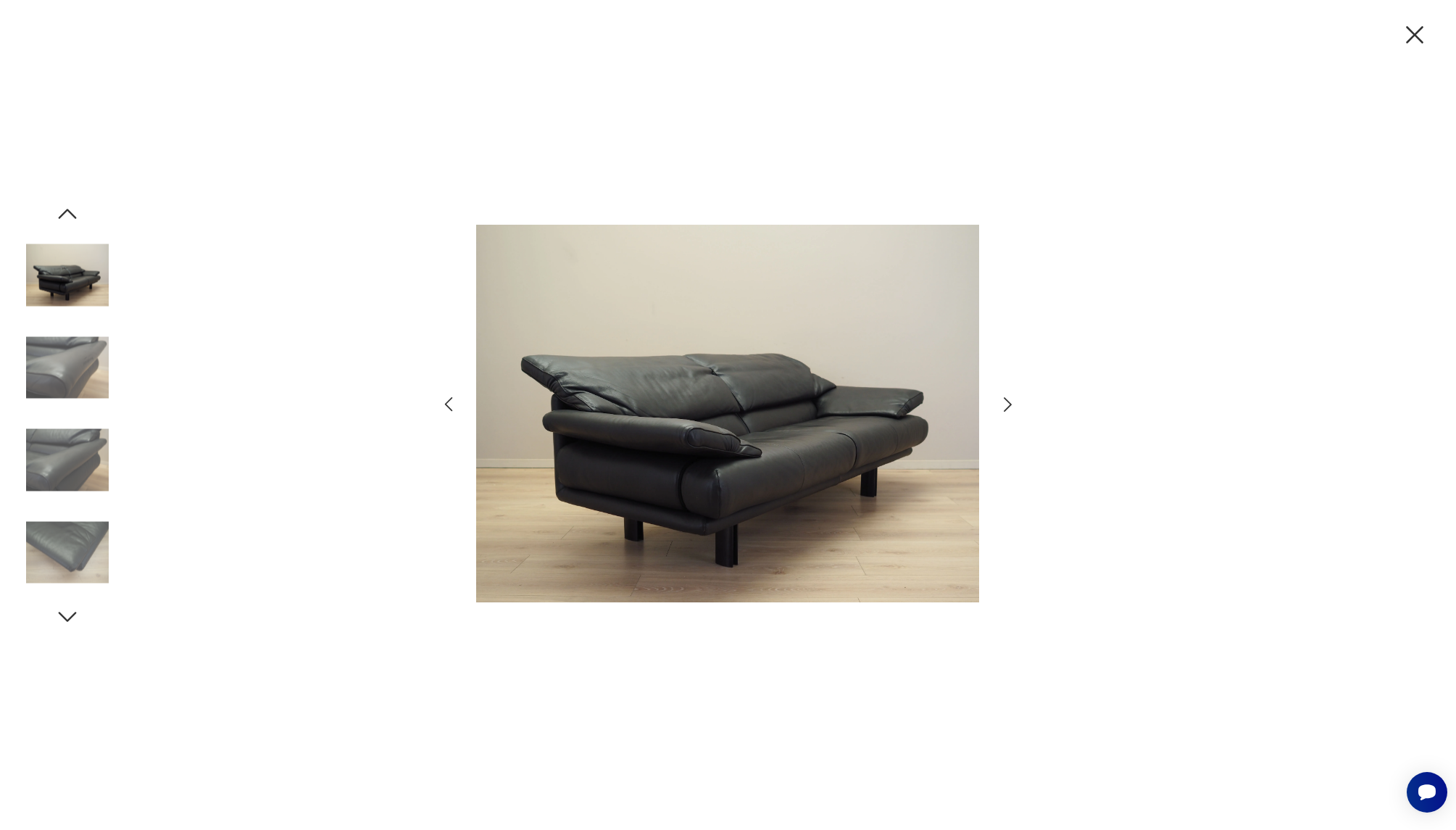
click at [1002, 407] on icon "button" at bounding box center [1007, 404] width 21 height 21
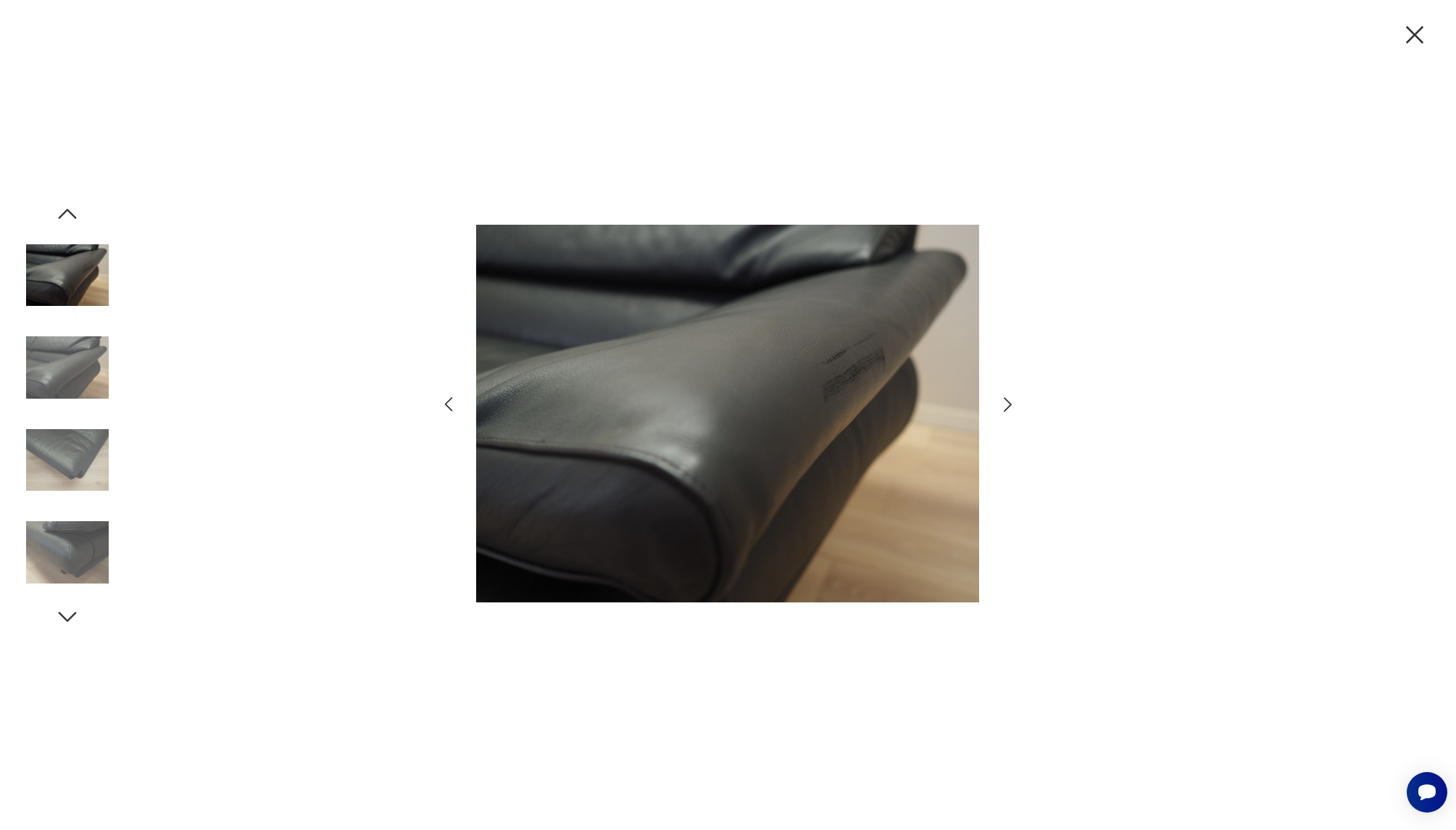
click at [1002, 407] on icon "button" at bounding box center [1007, 404] width 21 height 21
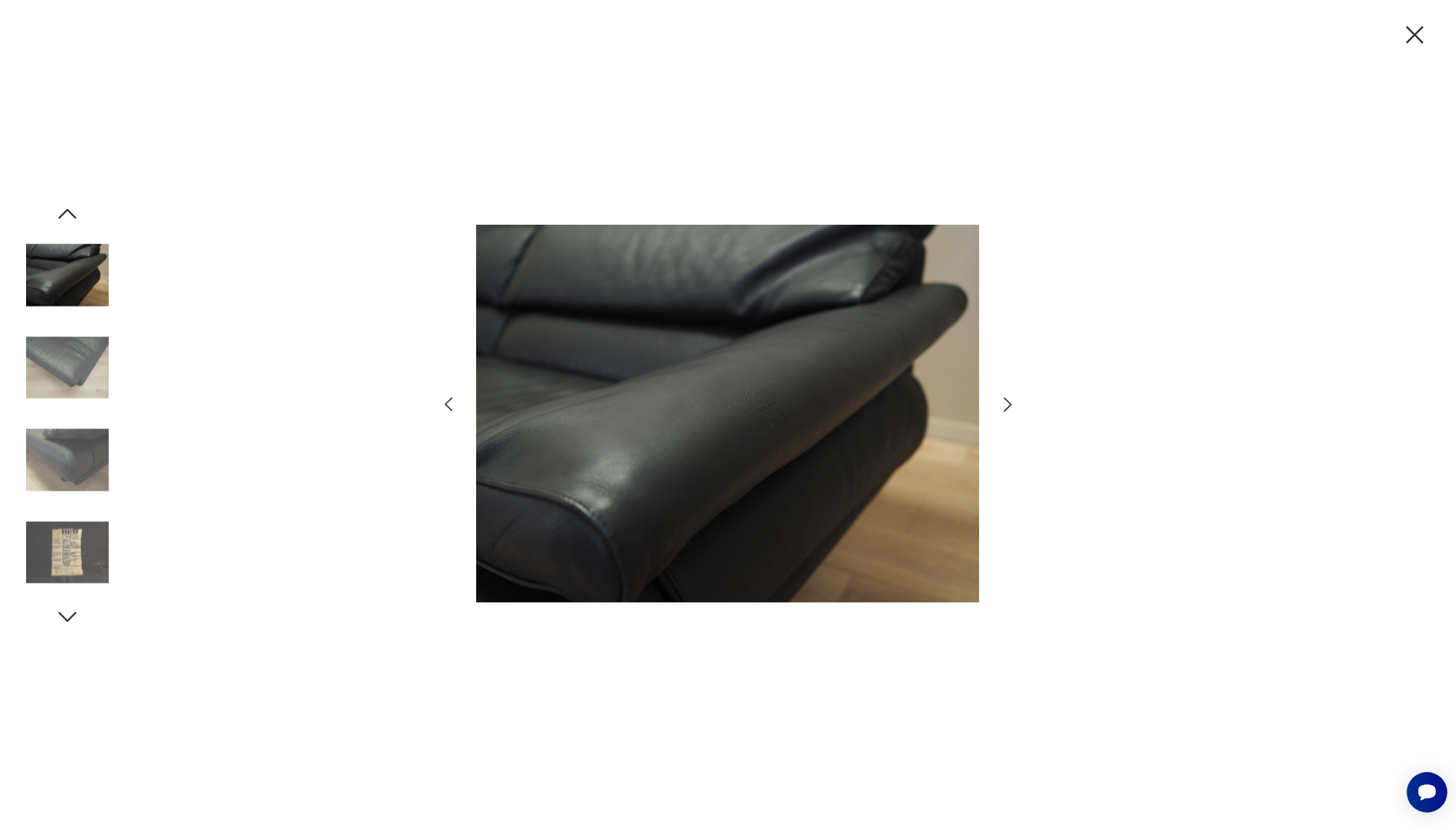
click at [1002, 407] on icon "button" at bounding box center [1007, 404] width 21 height 21
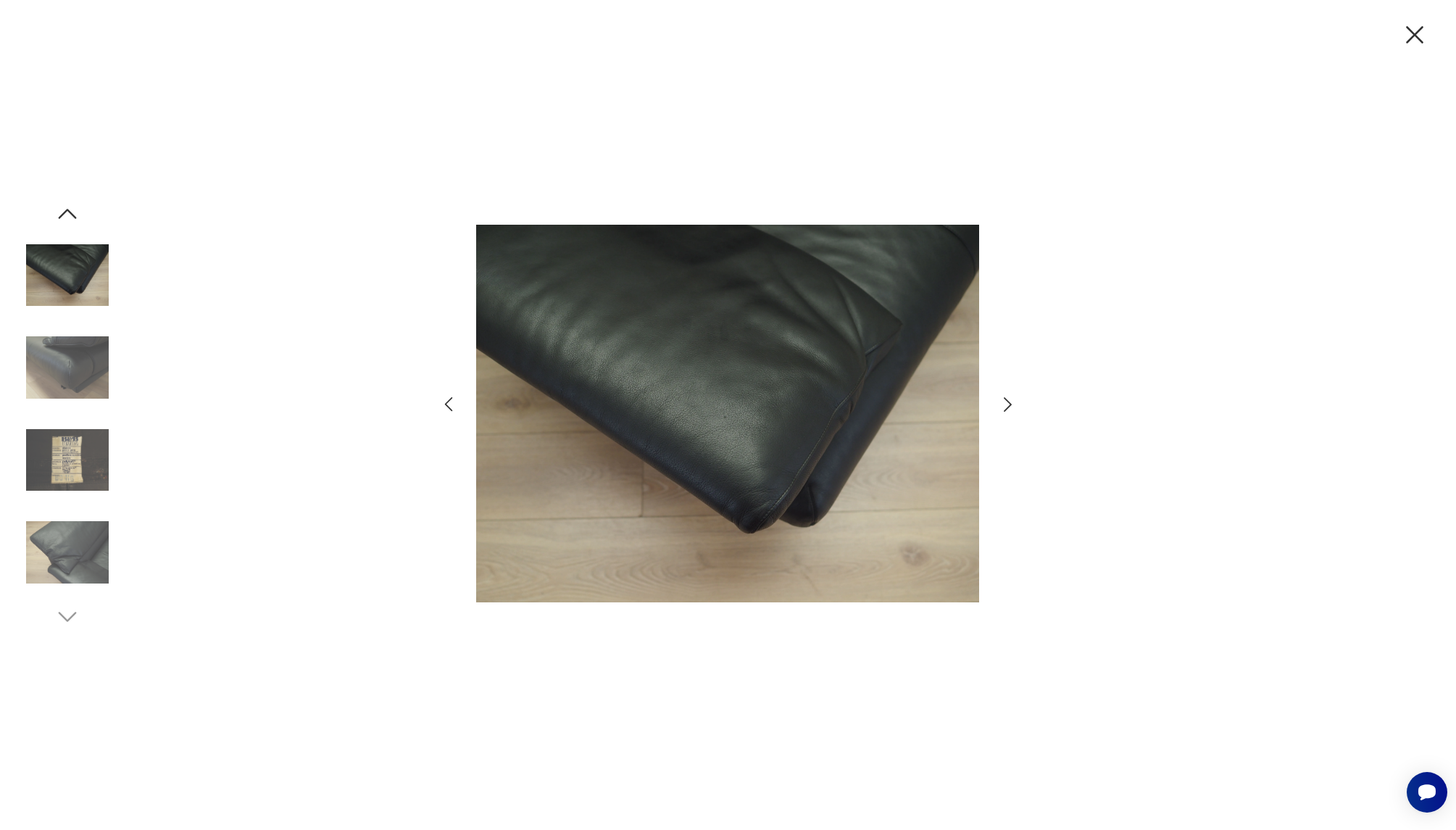
click at [1002, 407] on icon "button" at bounding box center [1007, 404] width 21 height 21
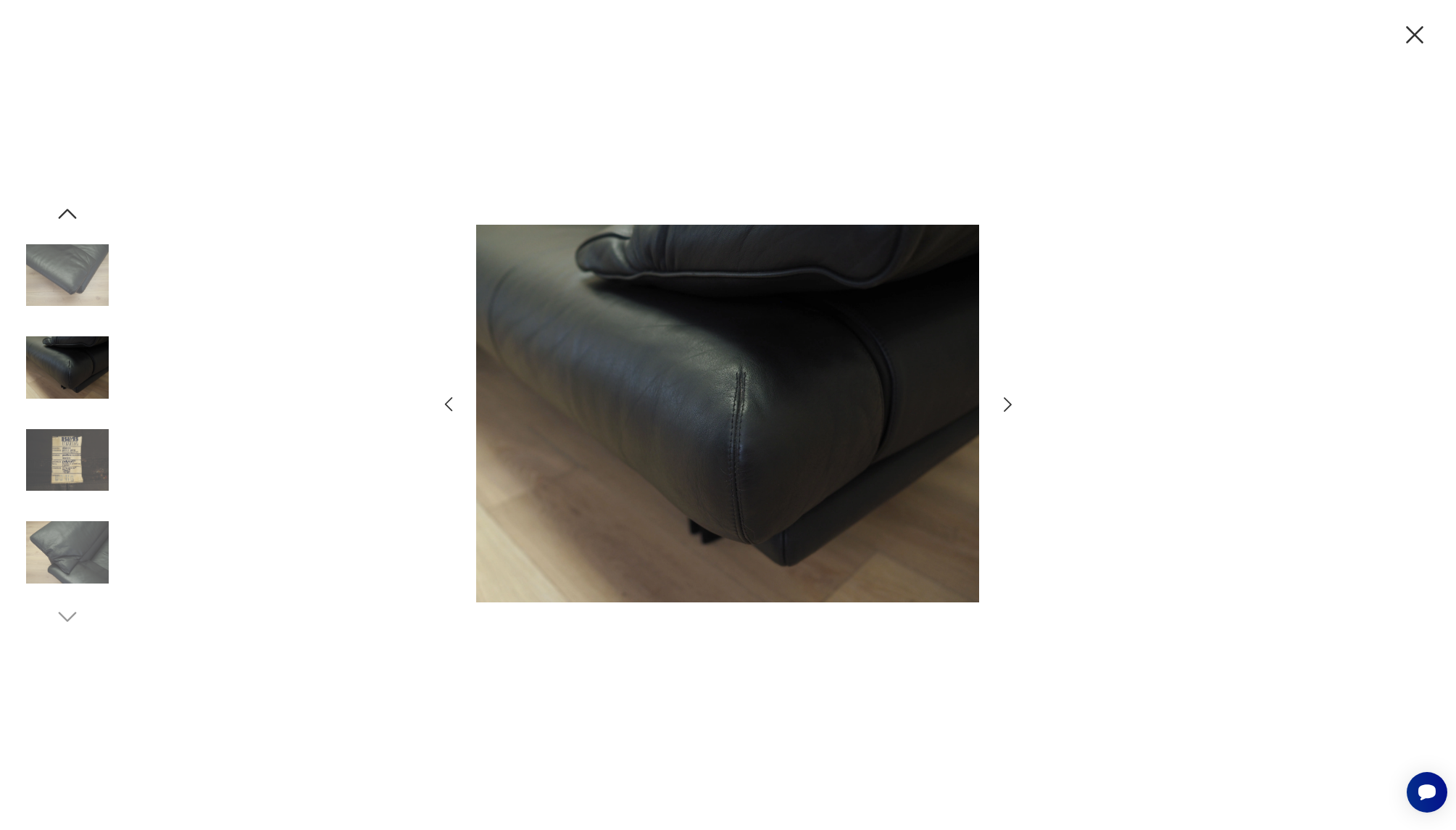
click at [1002, 407] on icon "button" at bounding box center [1007, 404] width 21 height 21
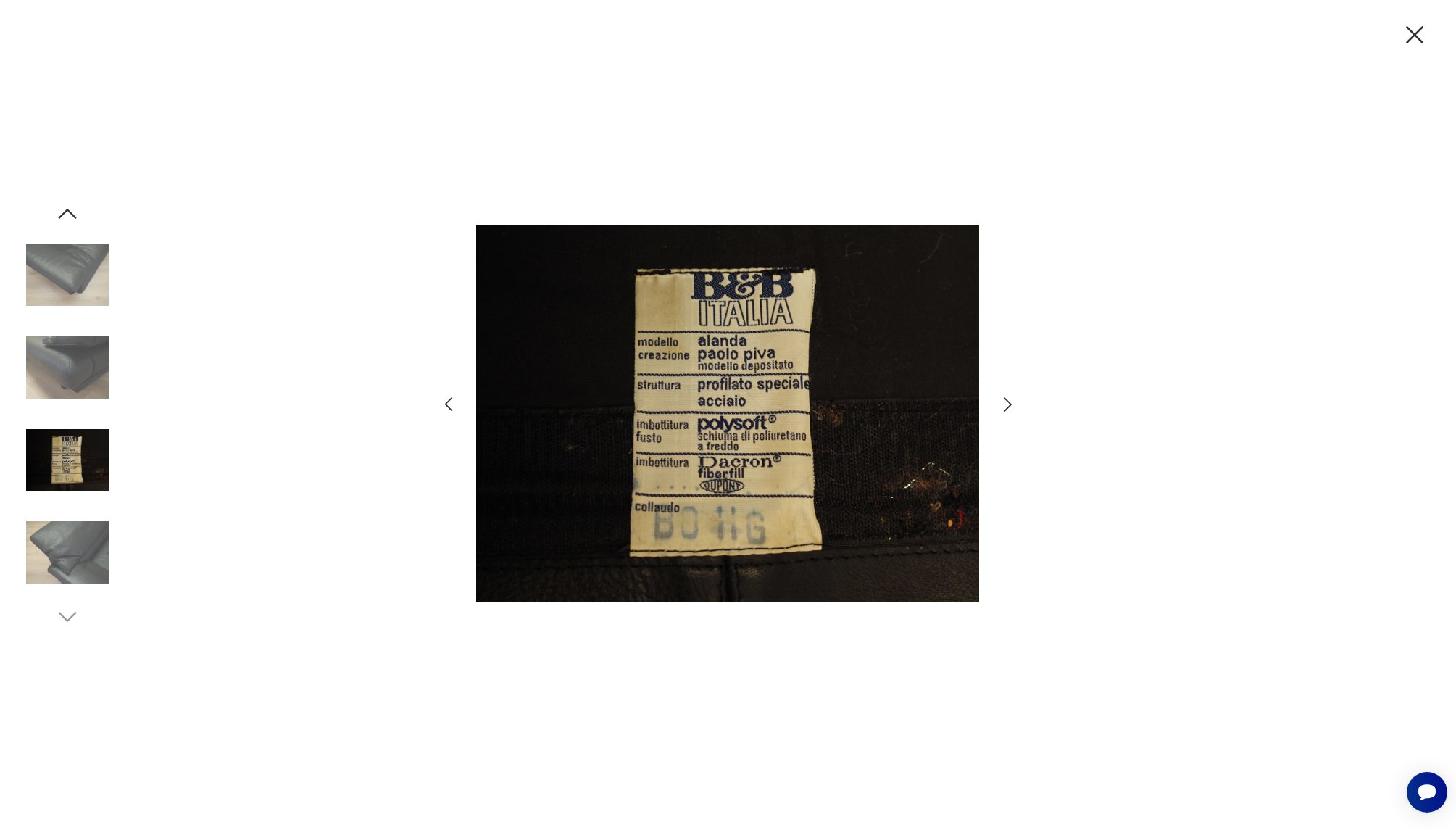
click at [1002, 407] on icon "button" at bounding box center [1007, 404] width 21 height 21
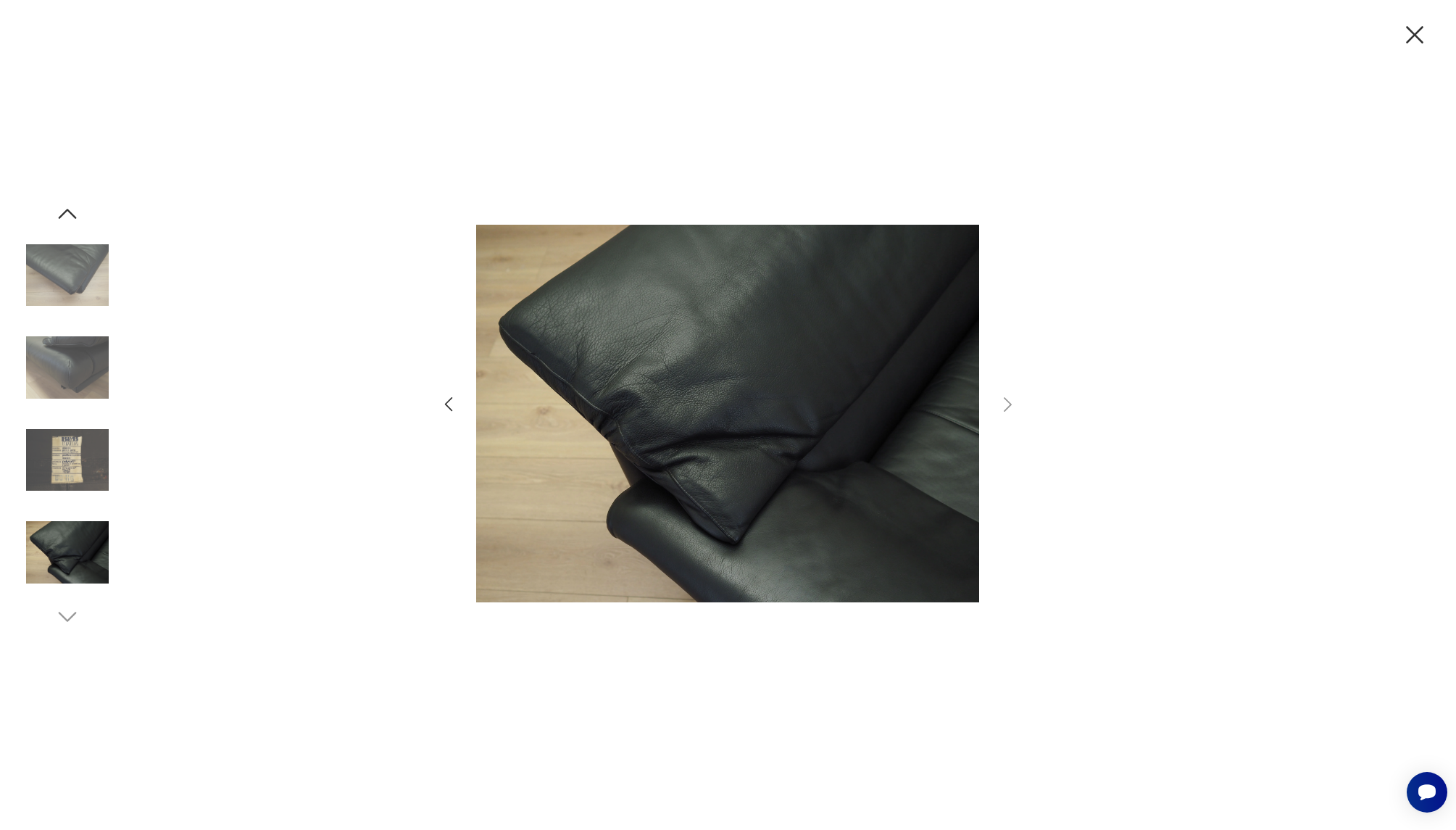
click at [1404, 38] on icon "button" at bounding box center [1415, 35] width 30 height 30
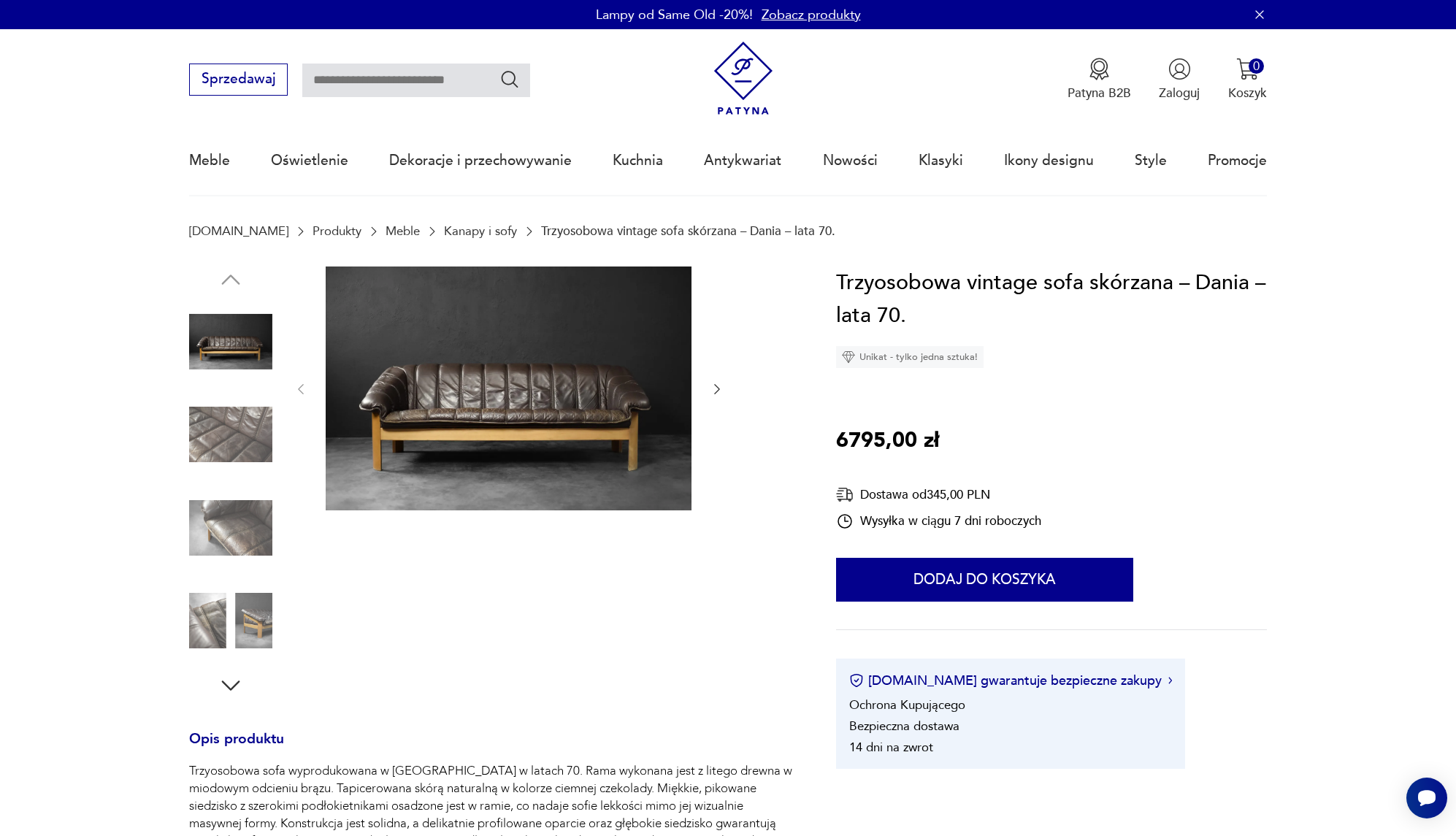
click at [579, 400] on img at bounding box center [508, 388] width 366 height 244
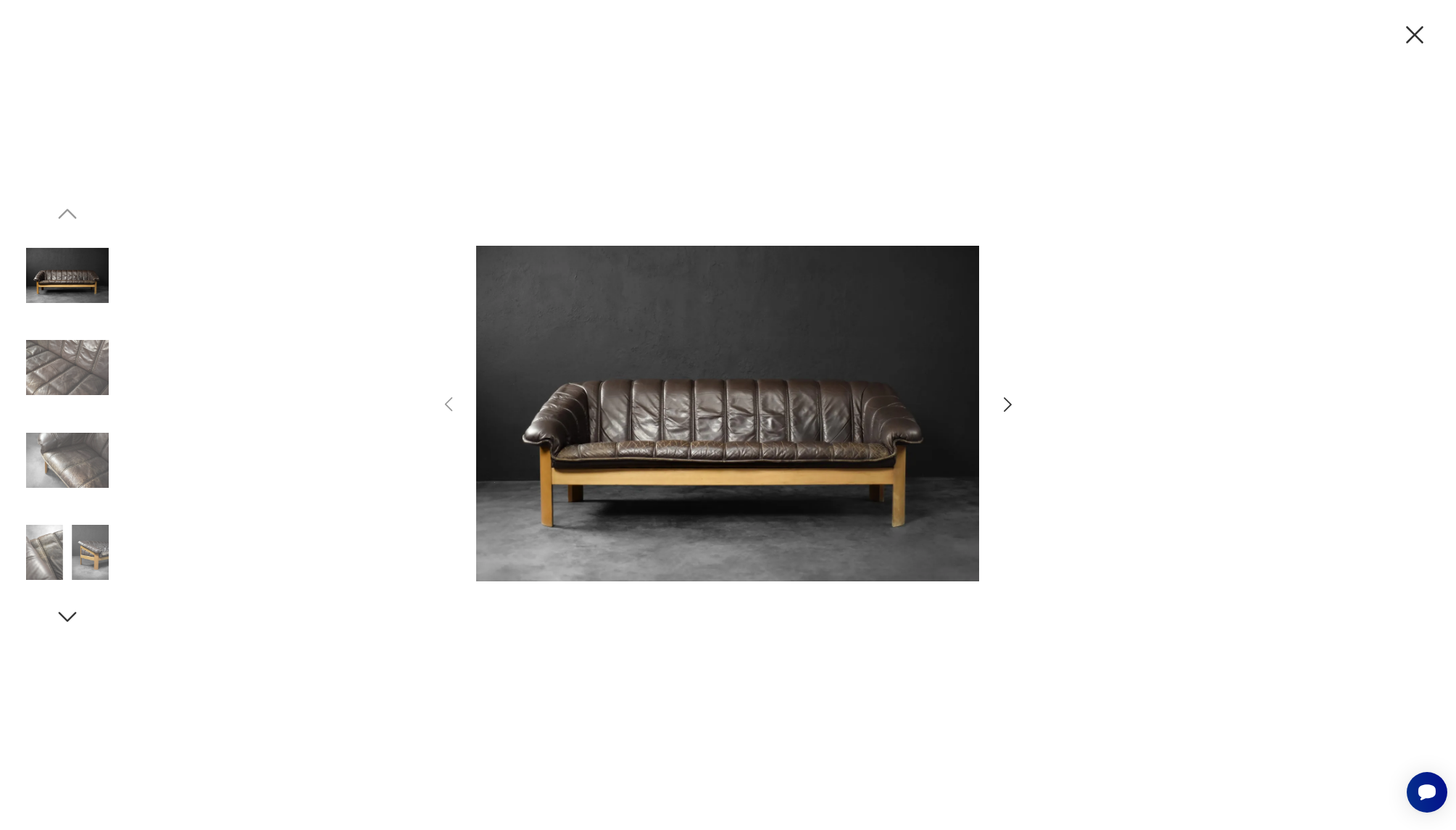
click at [1004, 402] on icon "button" at bounding box center [1007, 404] width 21 height 21
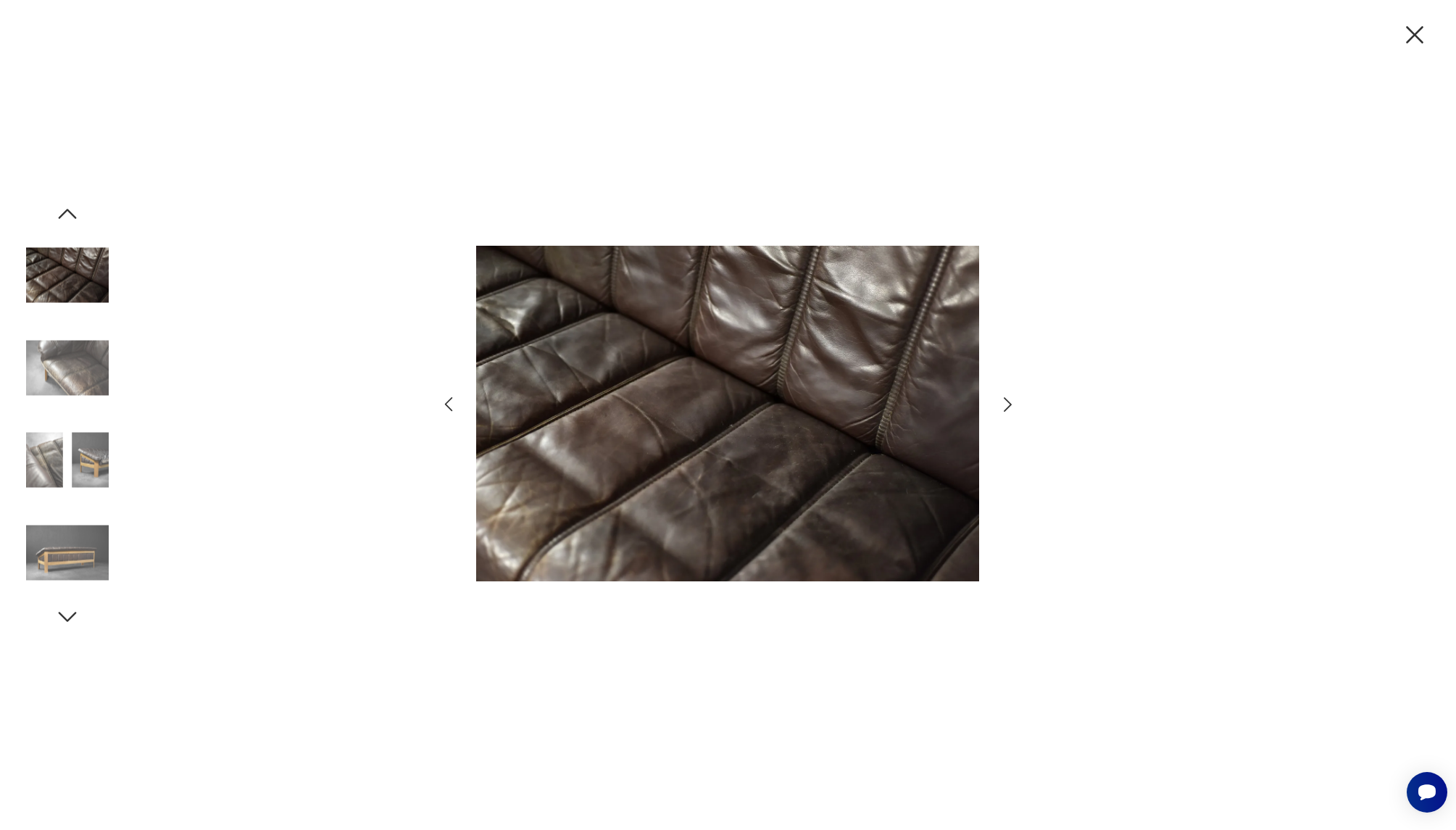
click at [1004, 402] on icon "button" at bounding box center [1007, 404] width 21 height 21
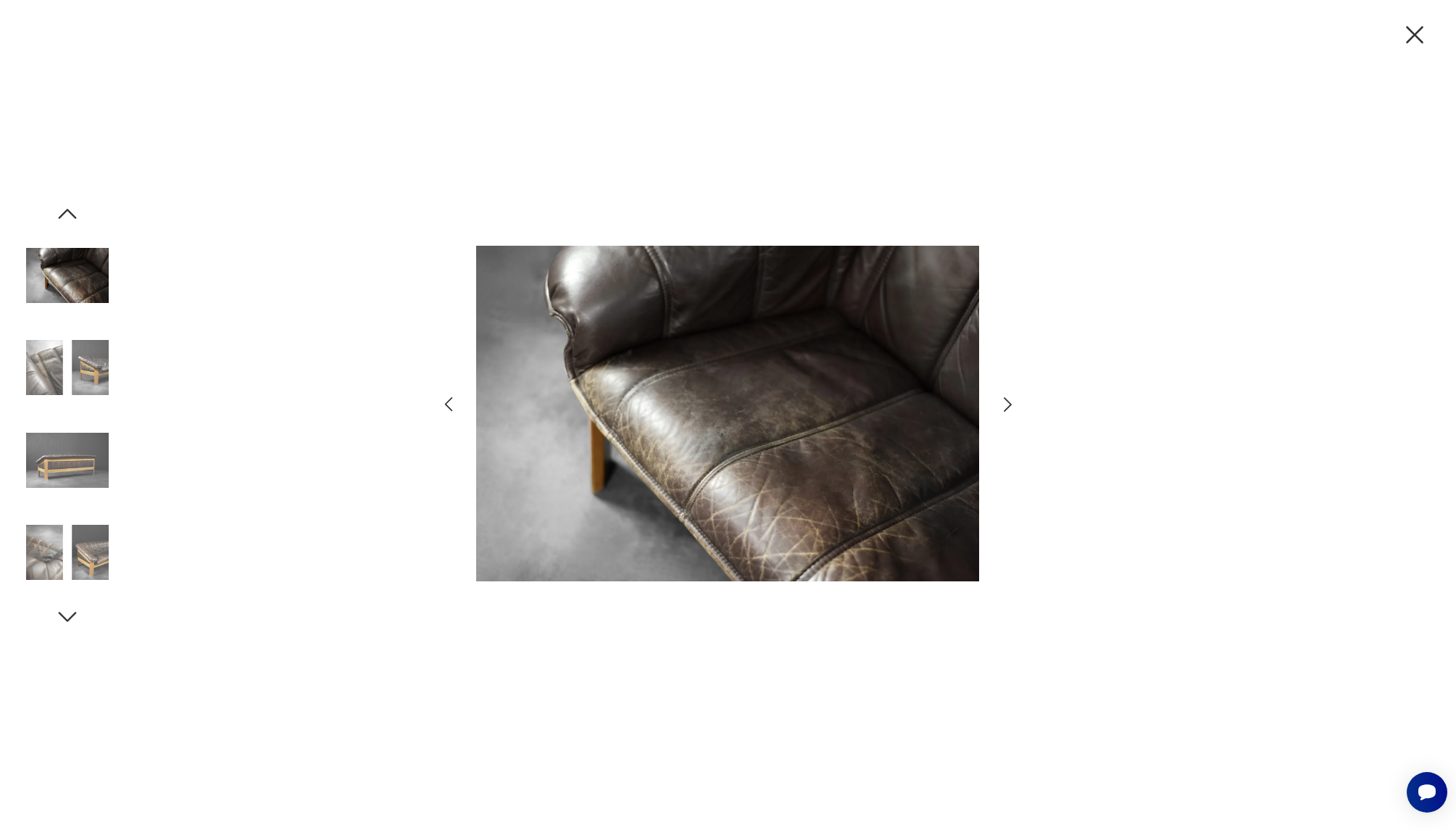
click at [1004, 402] on icon "button" at bounding box center [1007, 404] width 21 height 21
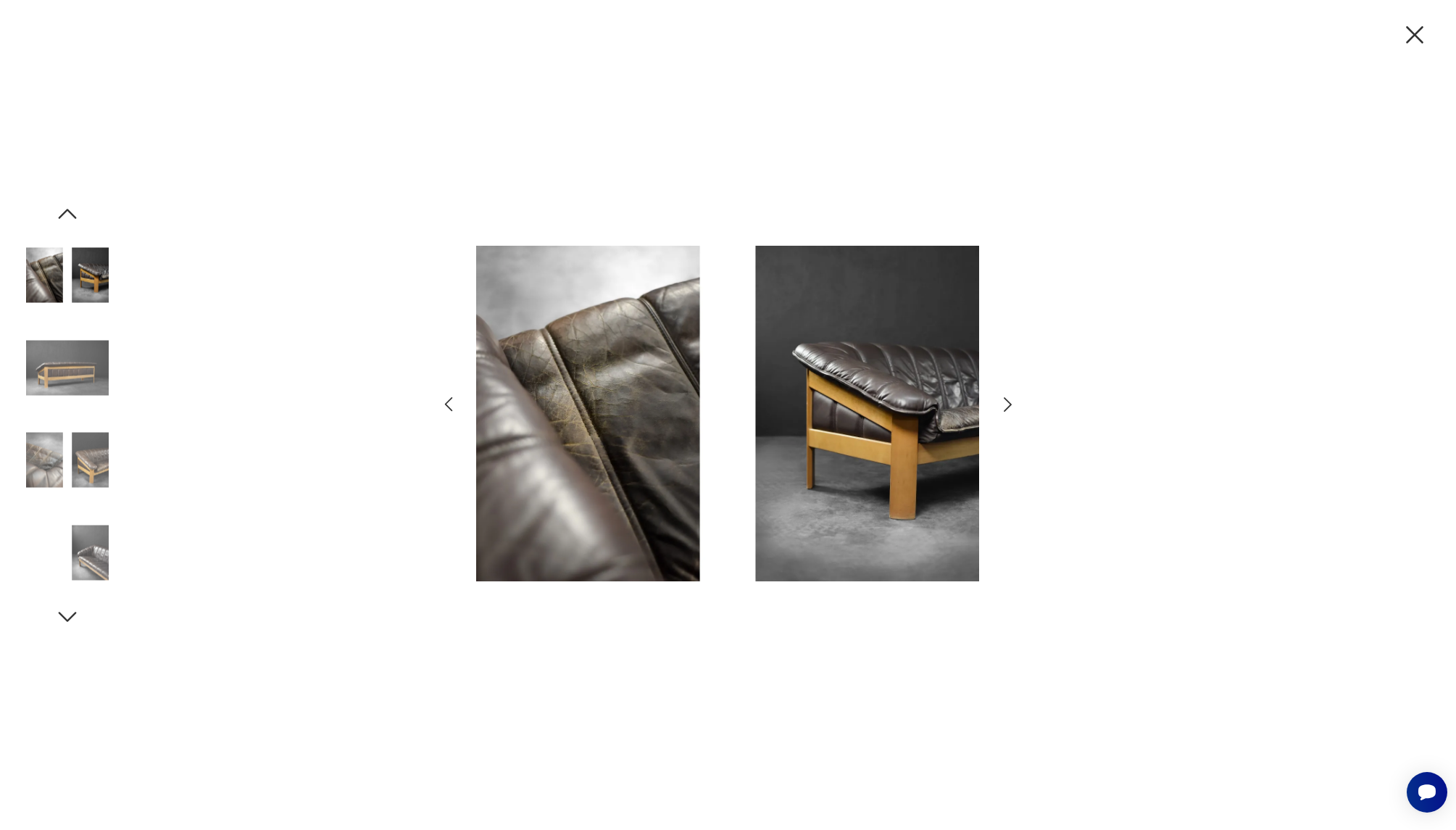
click at [1004, 402] on icon "button" at bounding box center [1007, 404] width 21 height 21
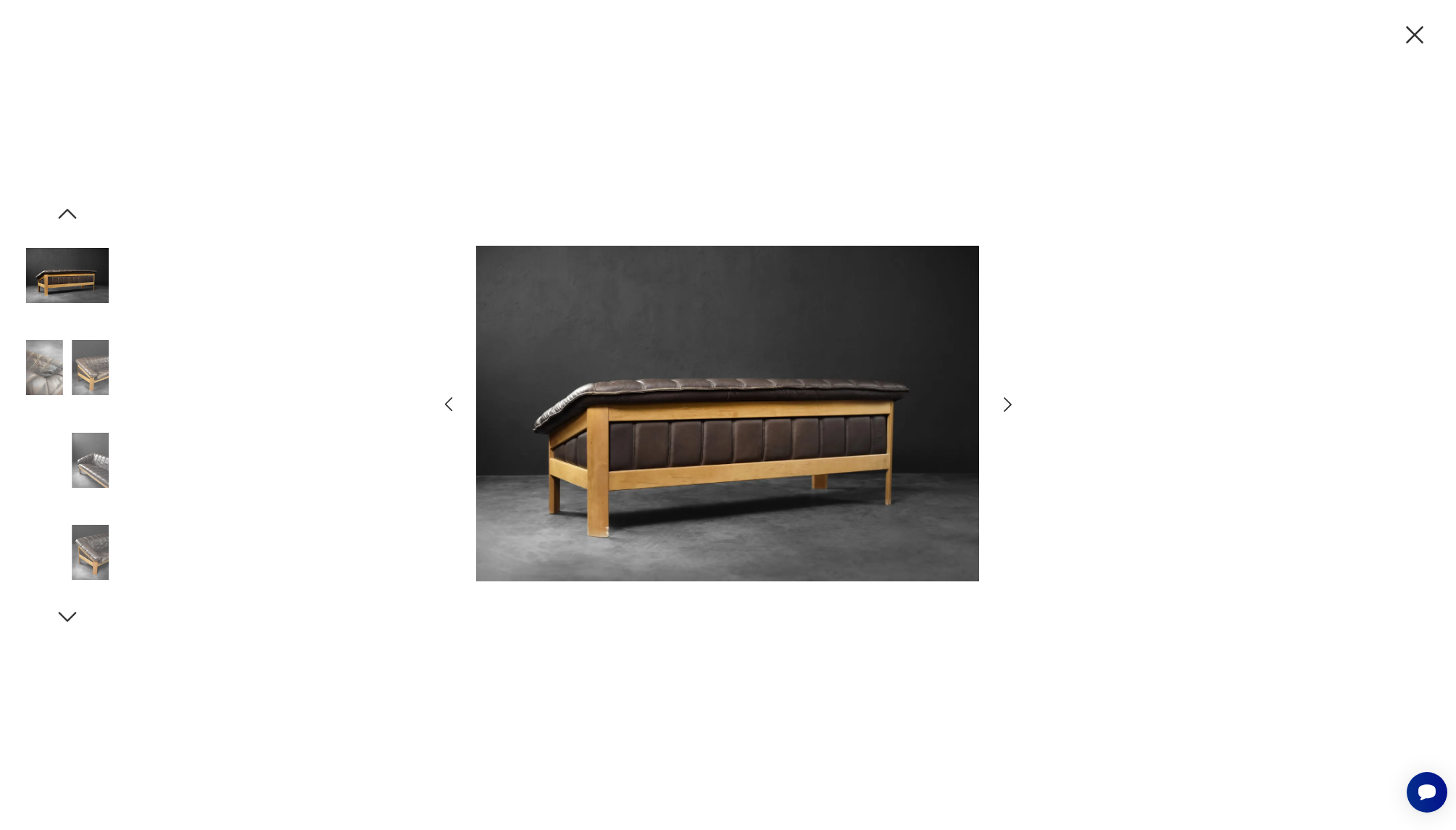
click at [1004, 402] on icon "button" at bounding box center [1007, 404] width 21 height 21
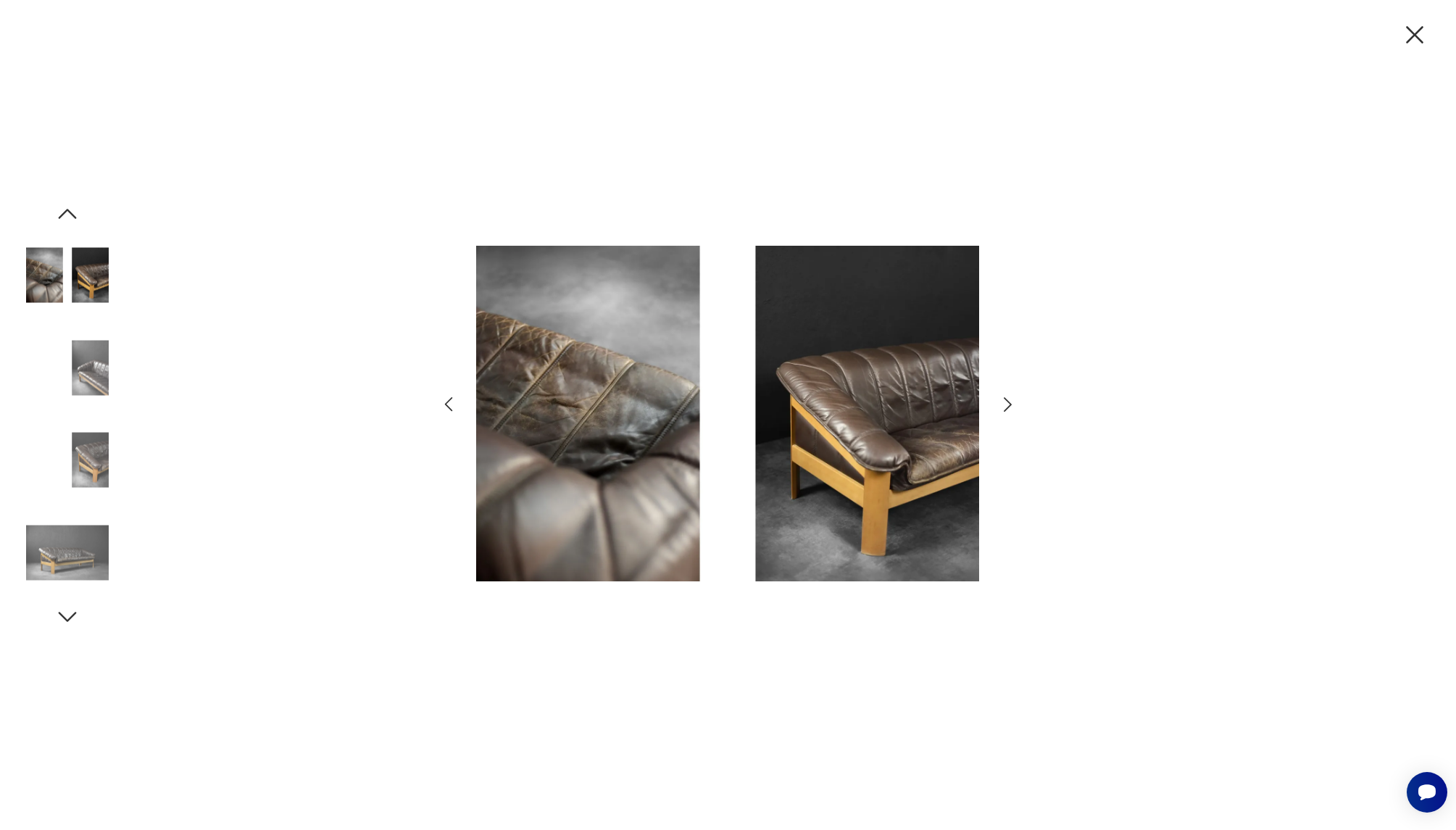
click at [1004, 402] on icon "button" at bounding box center [1007, 404] width 21 height 21
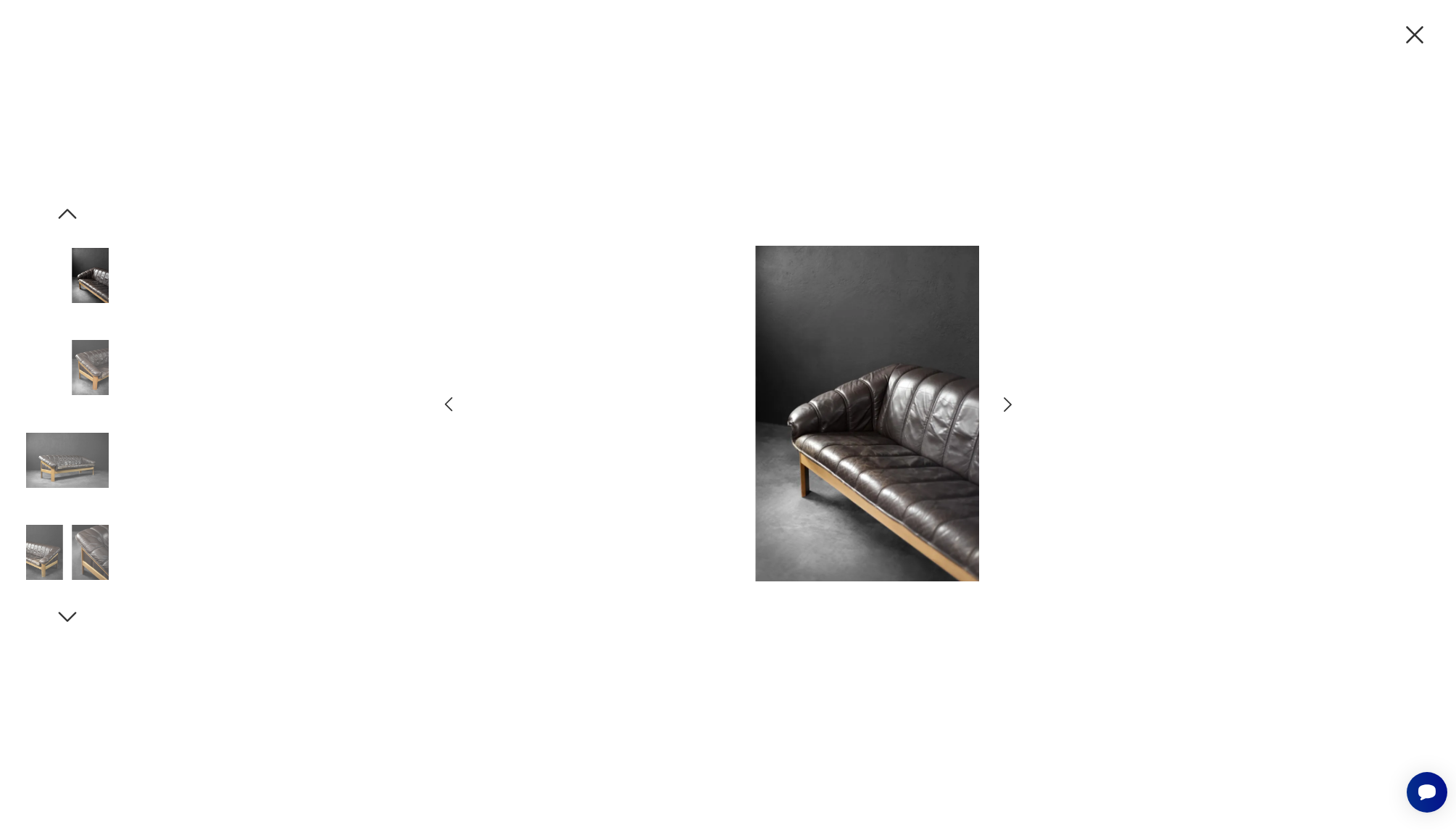
click at [1004, 402] on icon "button" at bounding box center [1007, 404] width 21 height 21
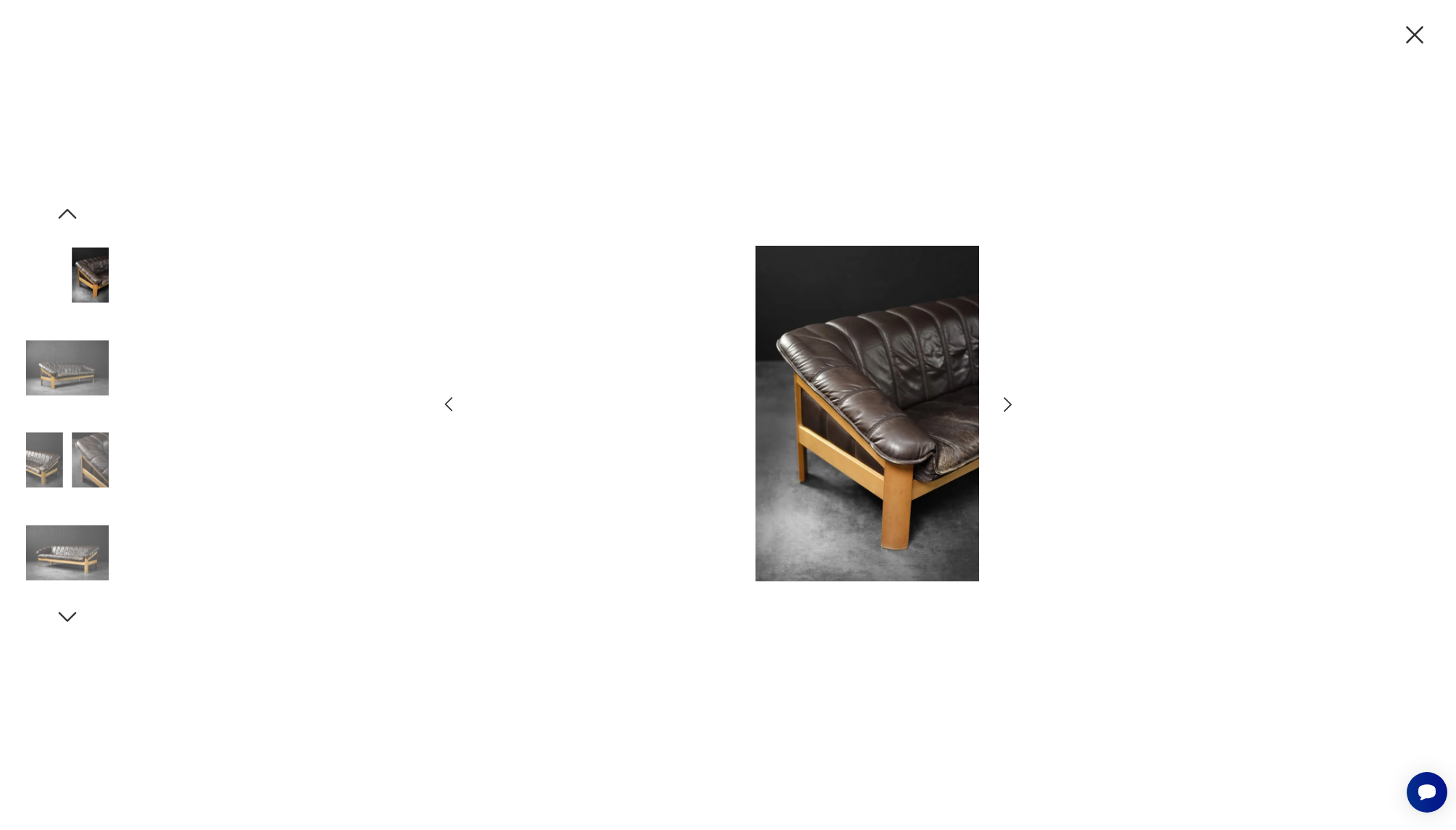
click at [1004, 402] on icon "button" at bounding box center [1007, 404] width 21 height 21
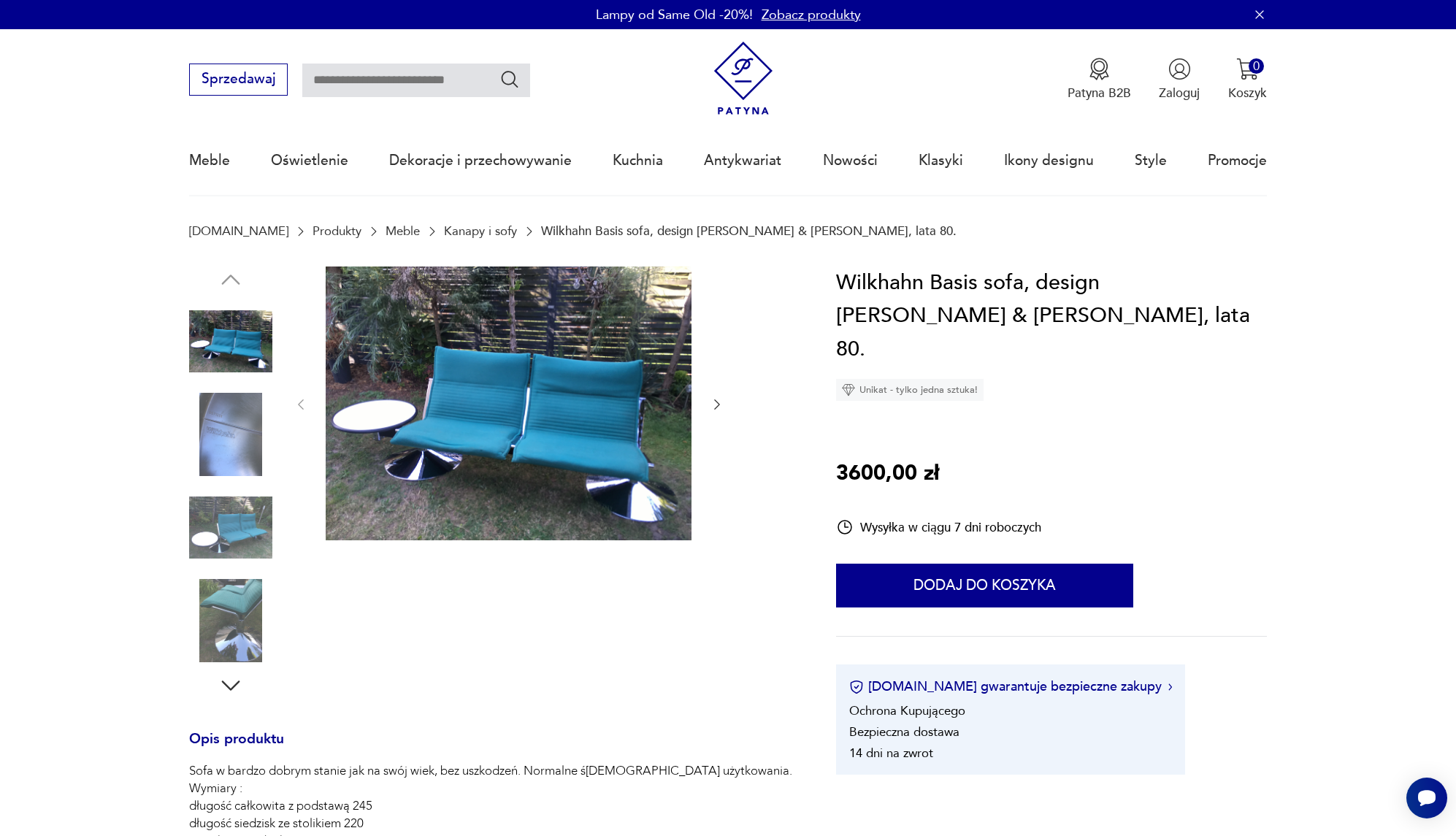
click at [464, 435] on img at bounding box center [508, 403] width 366 height 274
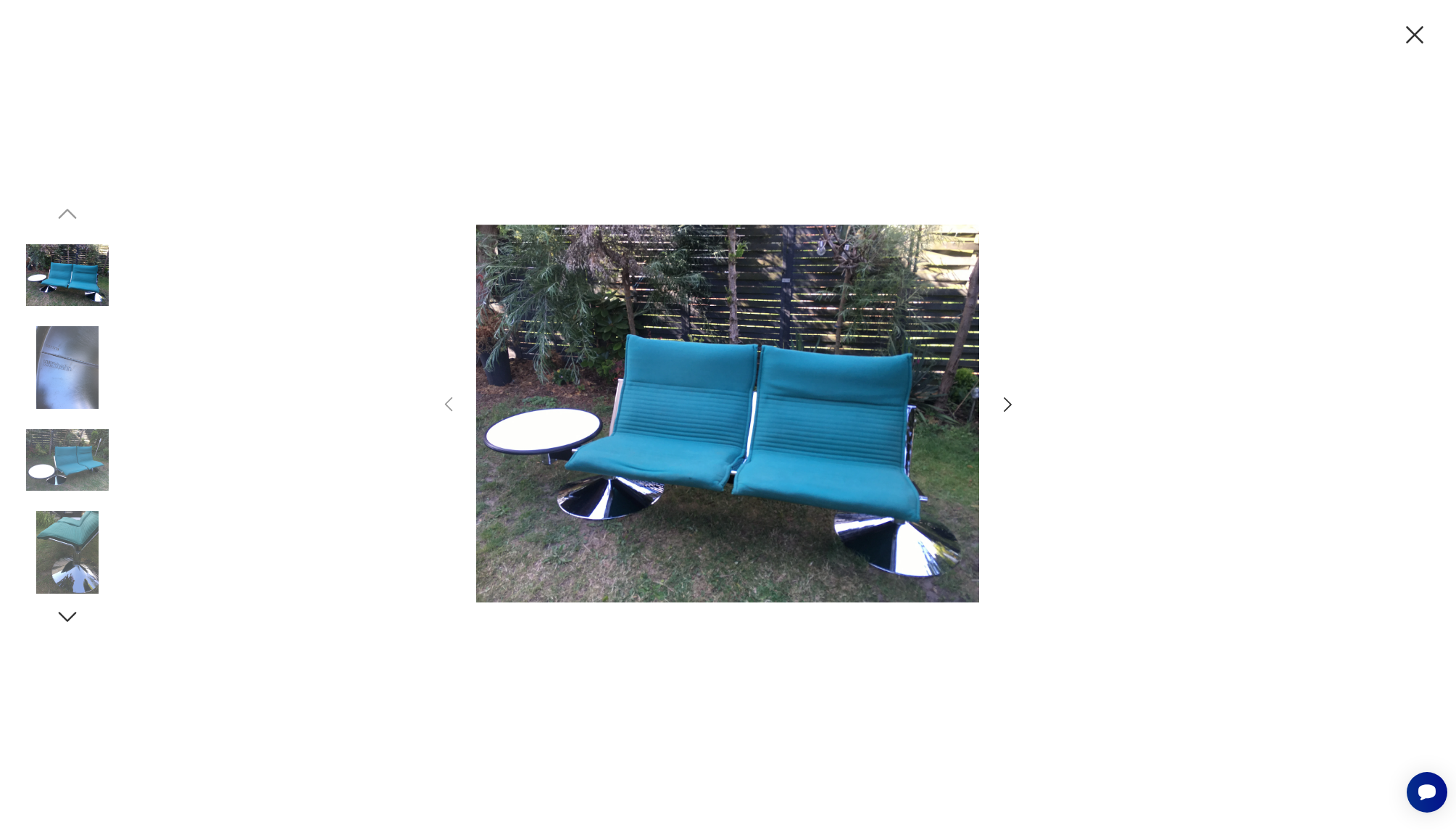
click at [1010, 404] on icon "button" at bounding box center [1007, 404] width 8 height 15
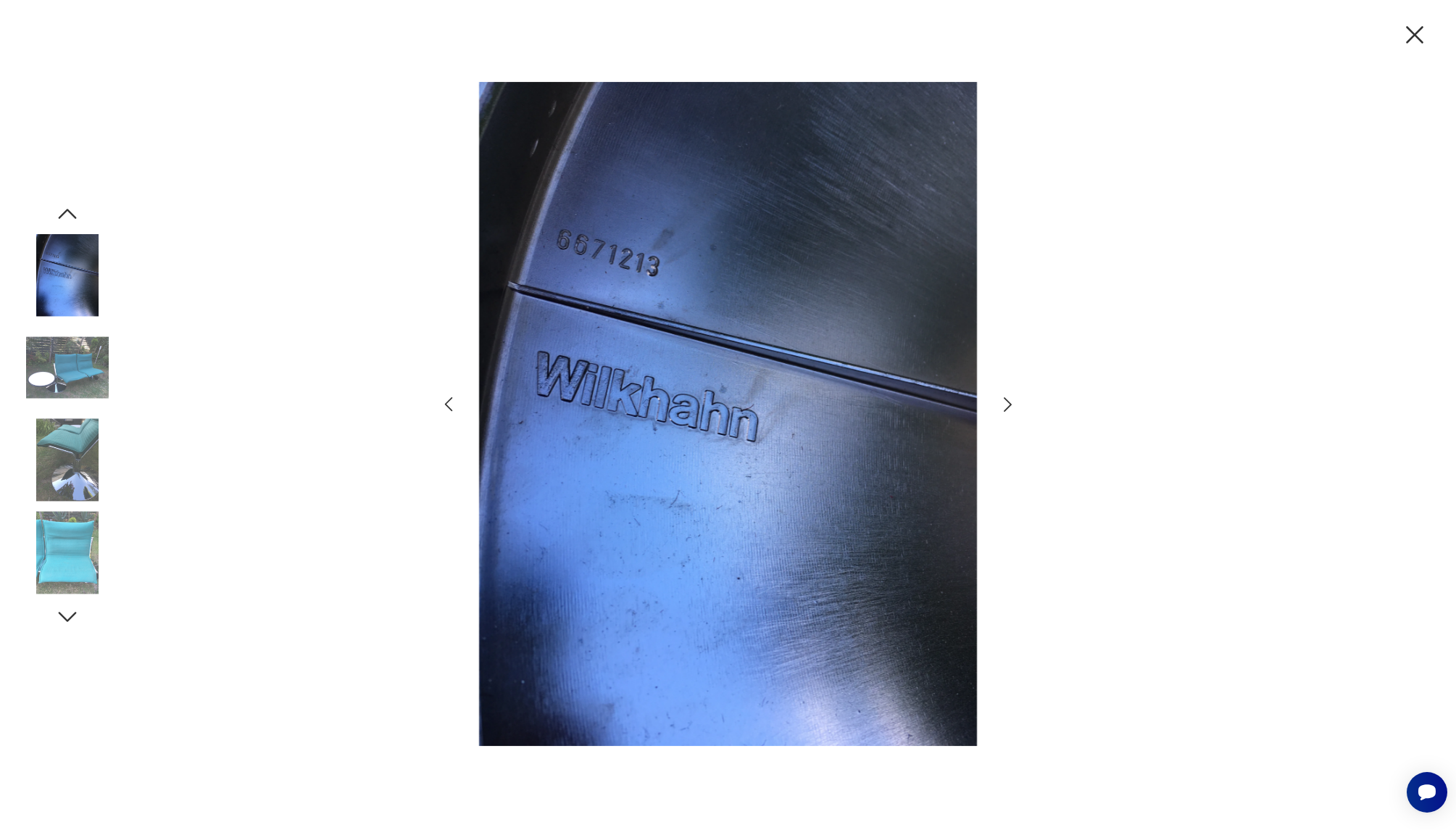
click at [1010, 404] on icon "button" at bounding box center [1007, 404] width 8 height 15
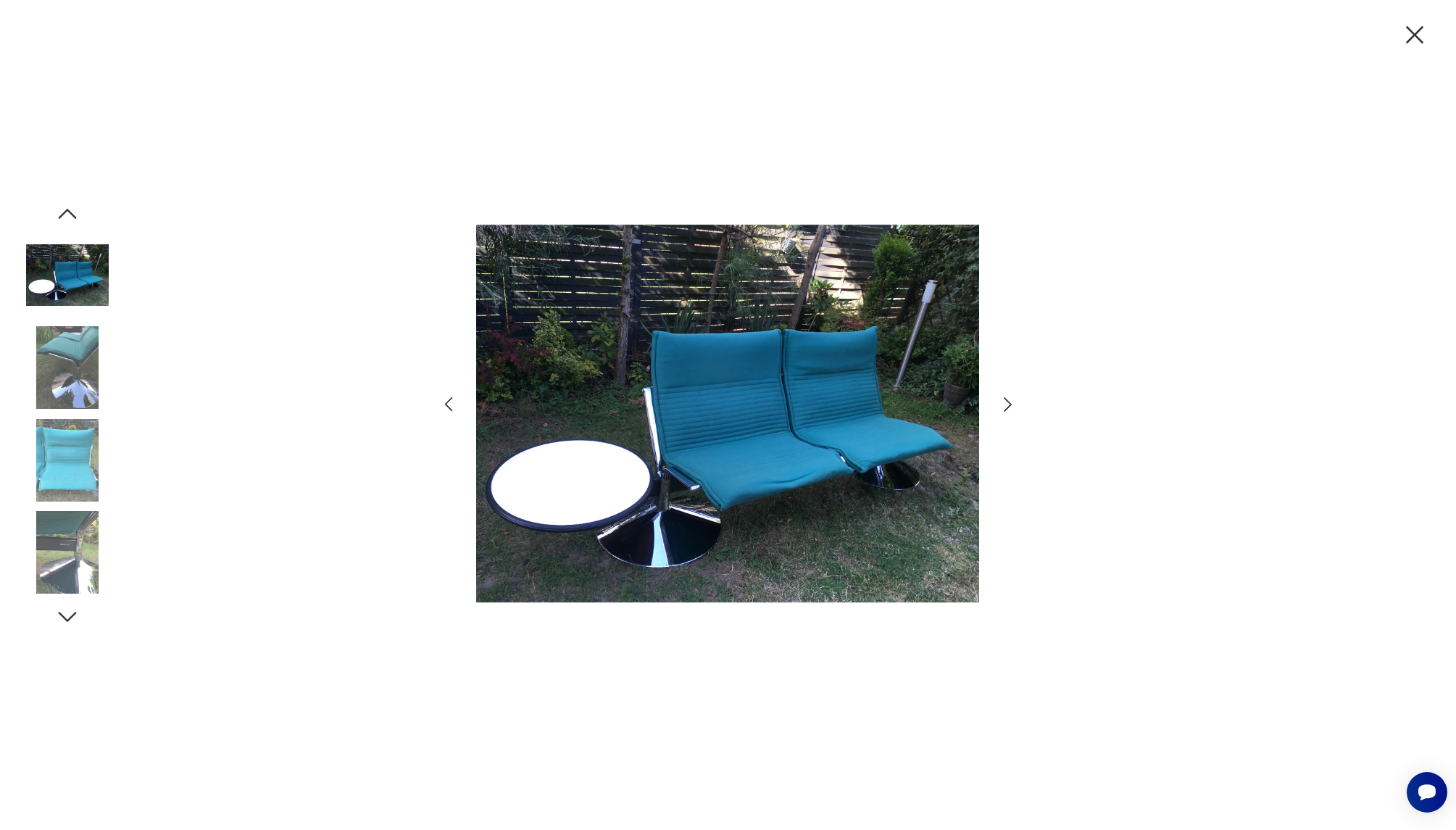
click at [1010, 404] on icon "button" at bounding box center [1007, 404] width 8 height 15
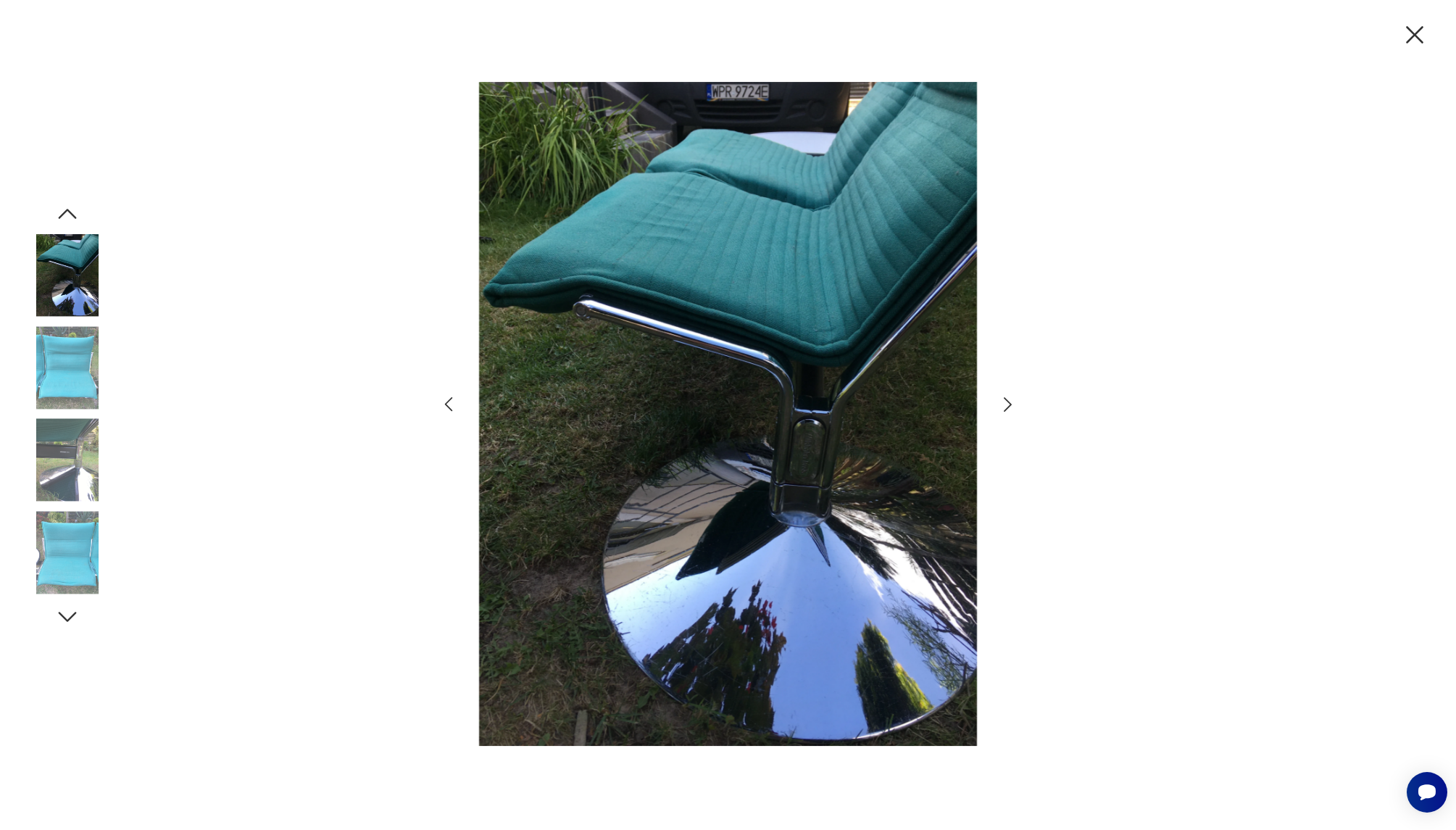
click at [1010, 404] on icon "button" at bounding box center [1007, 404] width 8 height 15
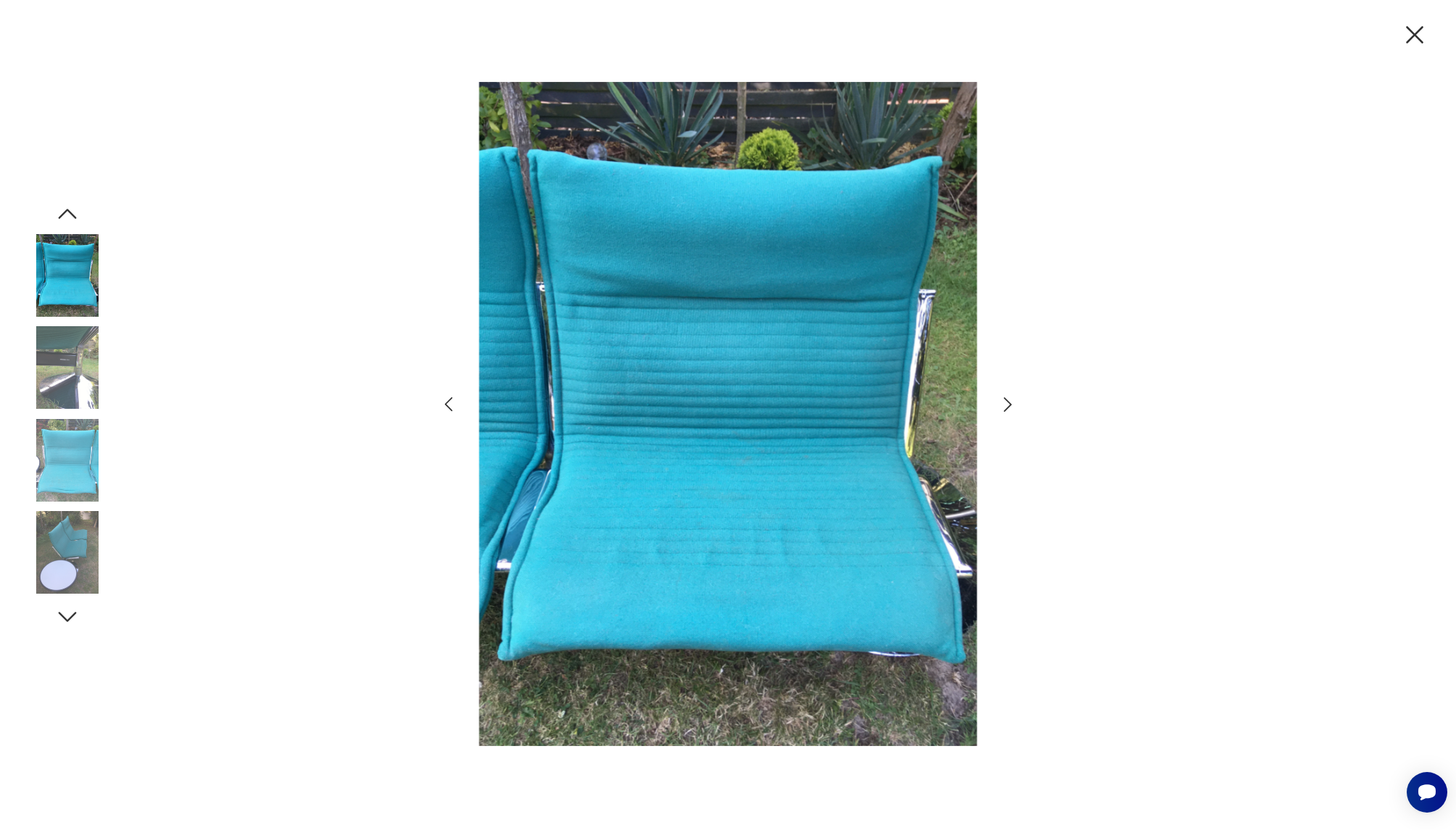
click at [1010, 404] on icon "button" at bounding box center [1007, 404] width 8 height 15
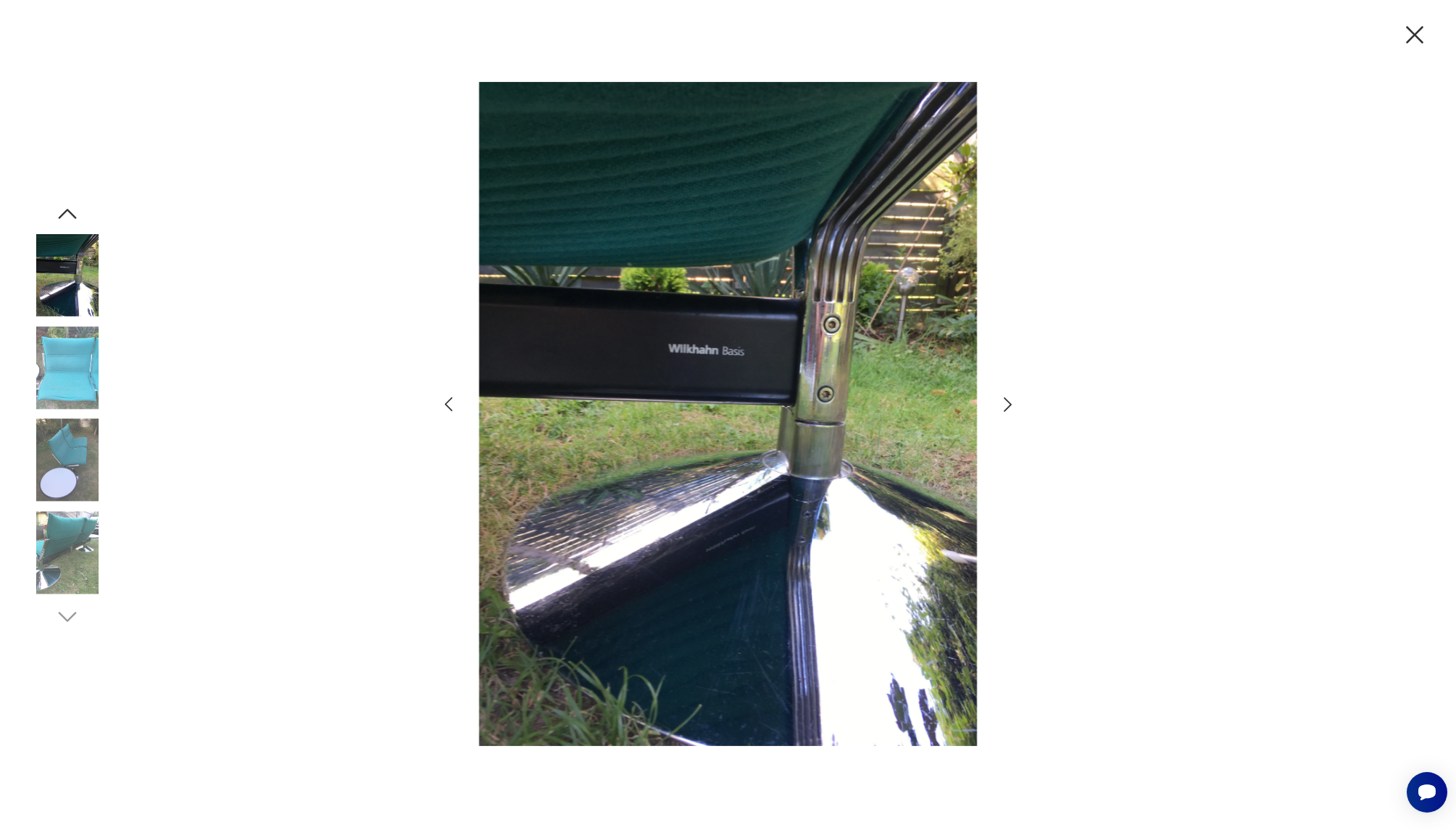
click at [1010, 404] on icon "button" at bounding box center [1007, 404] width 8 height 15
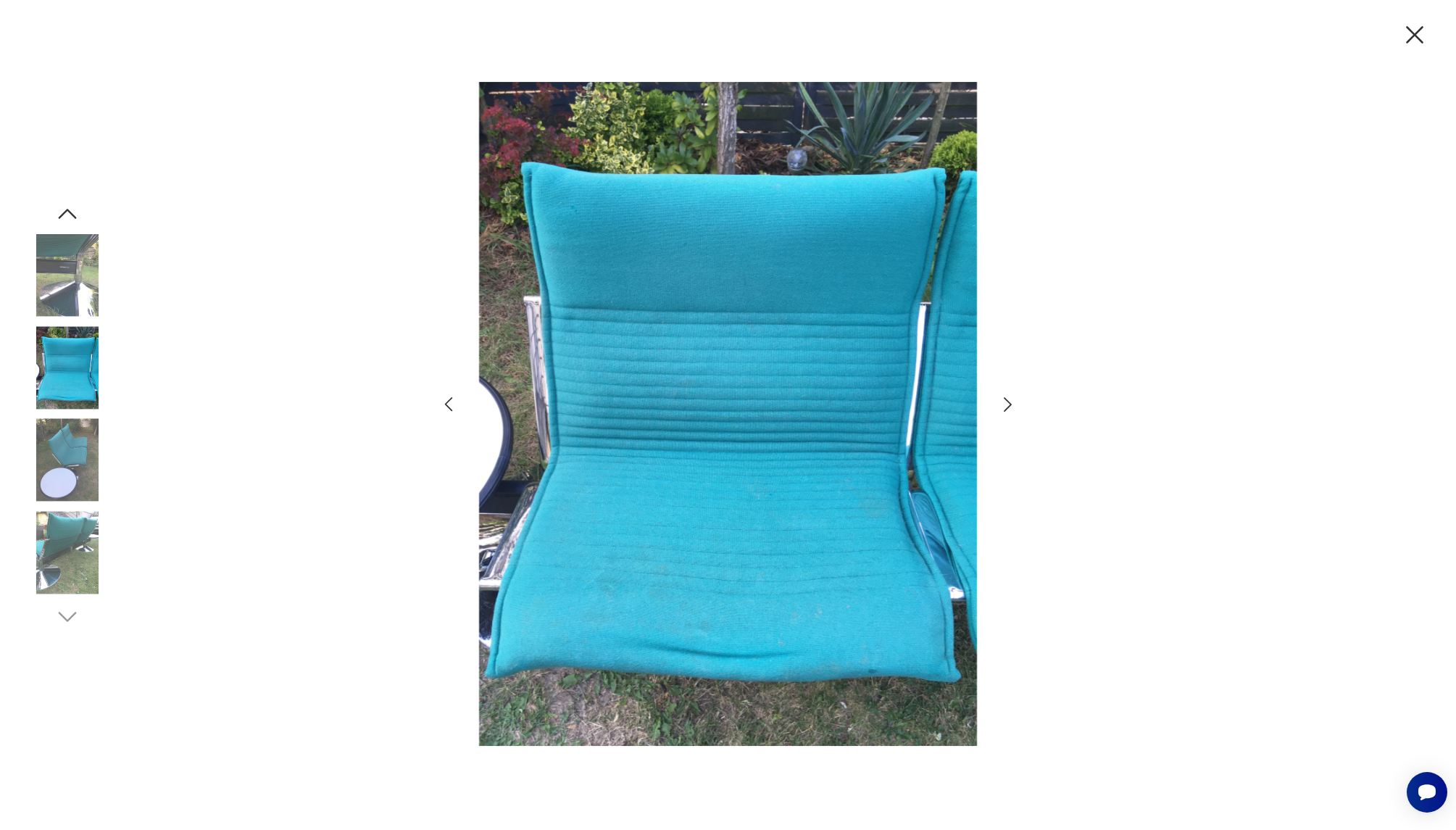
click at [1010, 404] on icon "button" at bounding box center [1007, 404] width 8 height 15
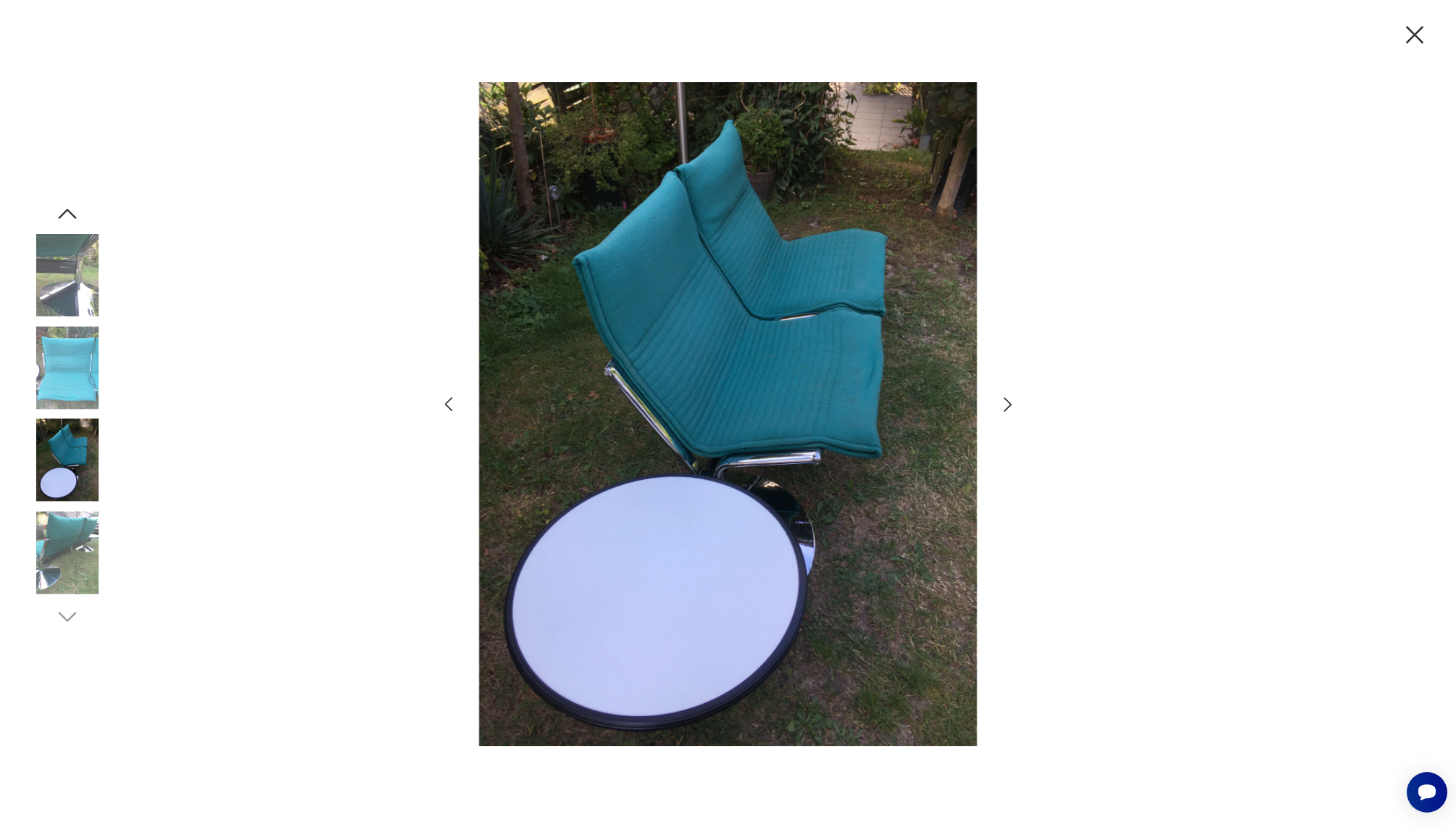
click at [1010, 404] on icon "button" at bounding box center [1007, 404] width 8 height 15
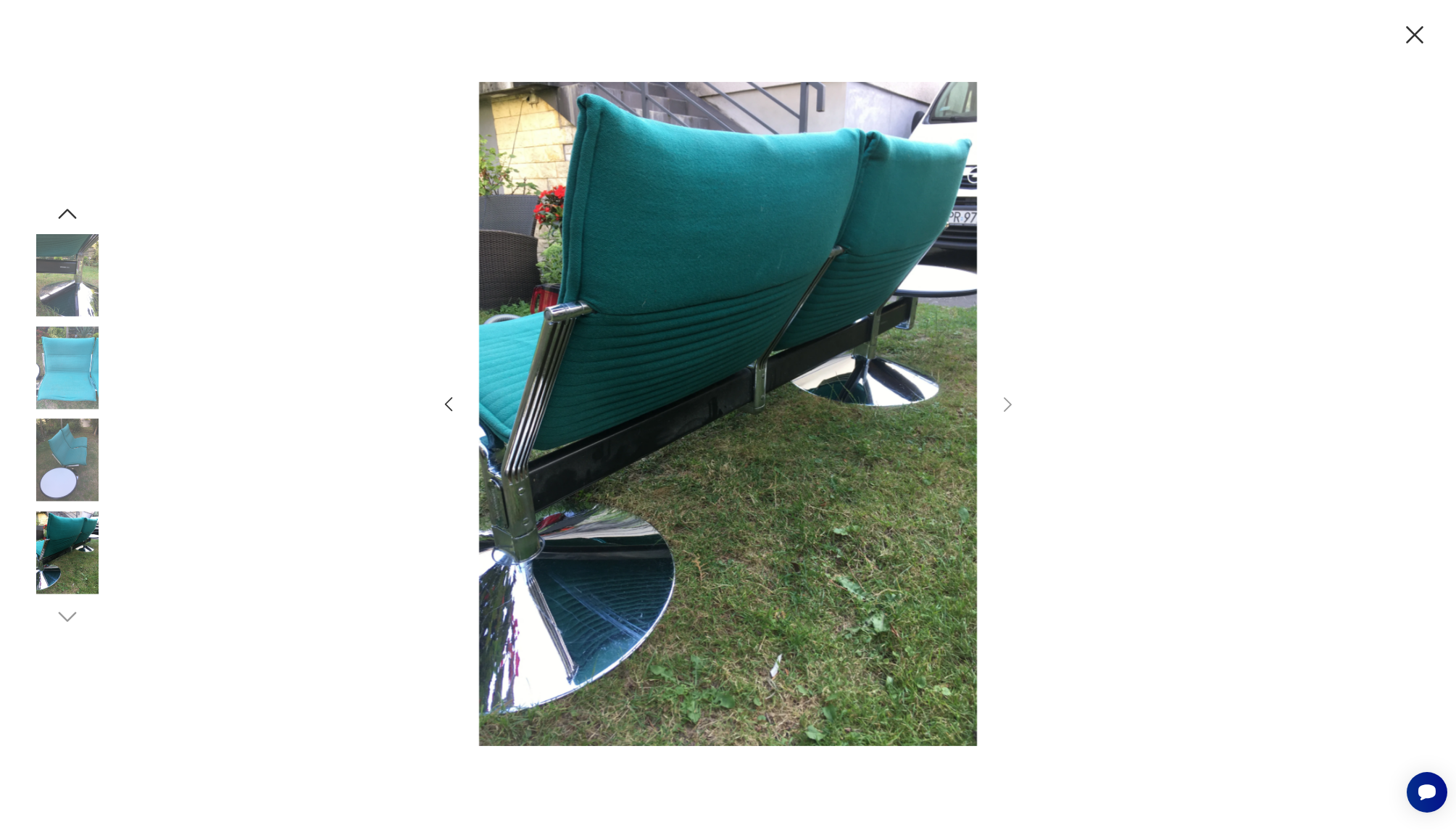
click at [1409, 35] on icon "button" at bounding box center [1415, 35] width 30 height 30
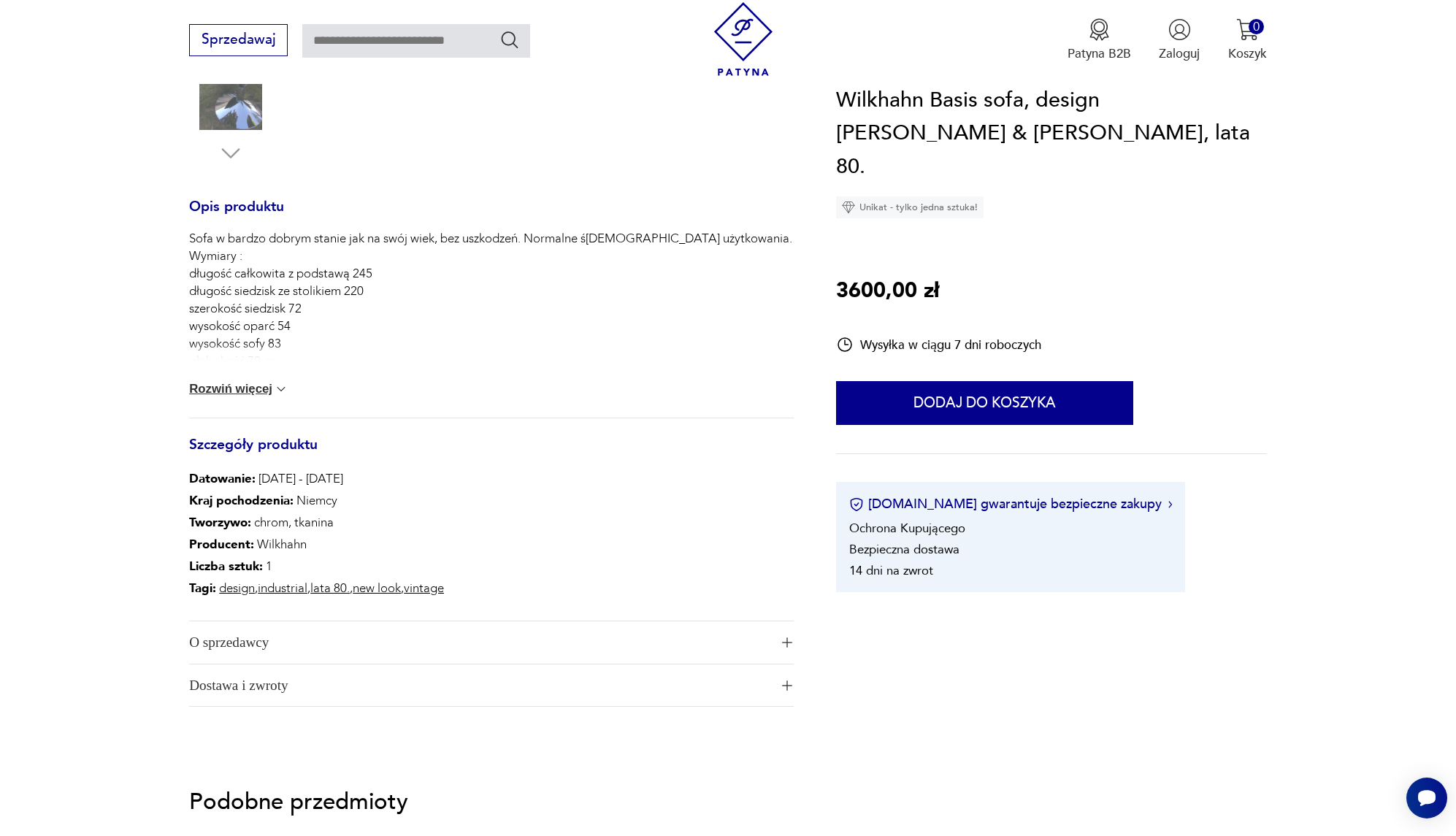
scroll to position [607, 0]
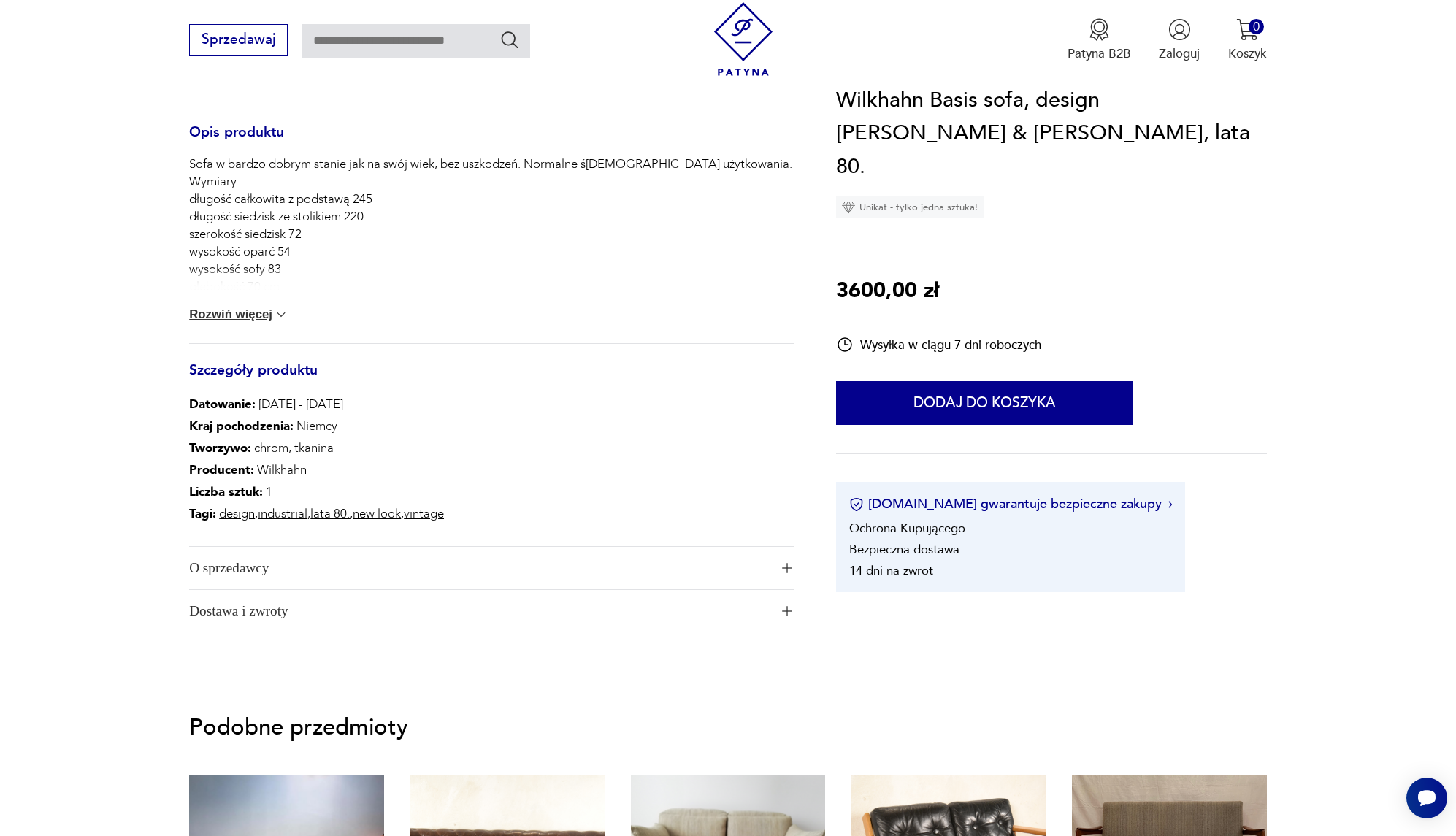
click at [561, 598] on span "Dostawa i zwroty" at bounding box center [480, 611] width 581 height 42
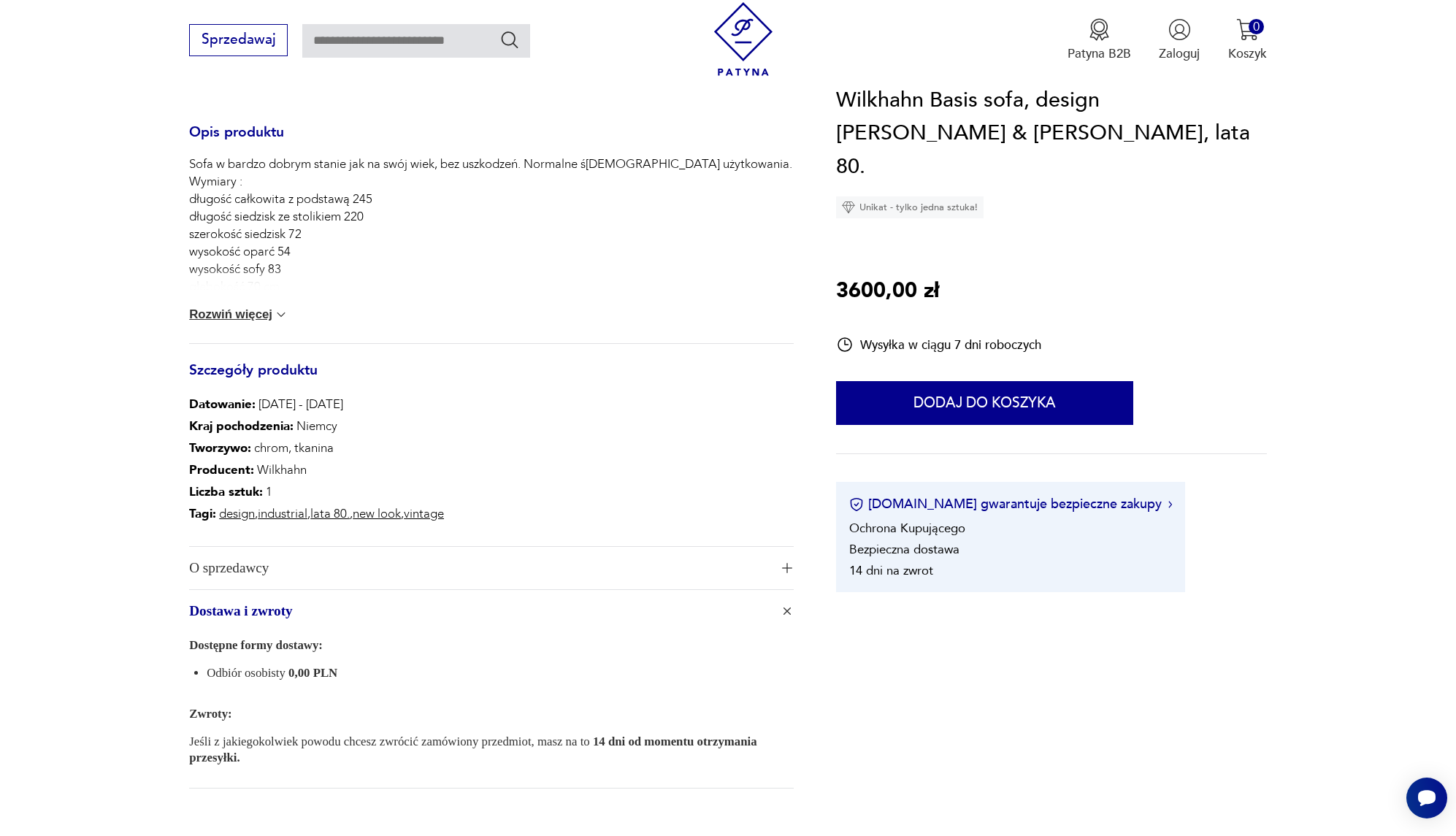
click at [567, 570] on span "O sprzedawcy" at bounding box center [480, 568] width 581 height 42
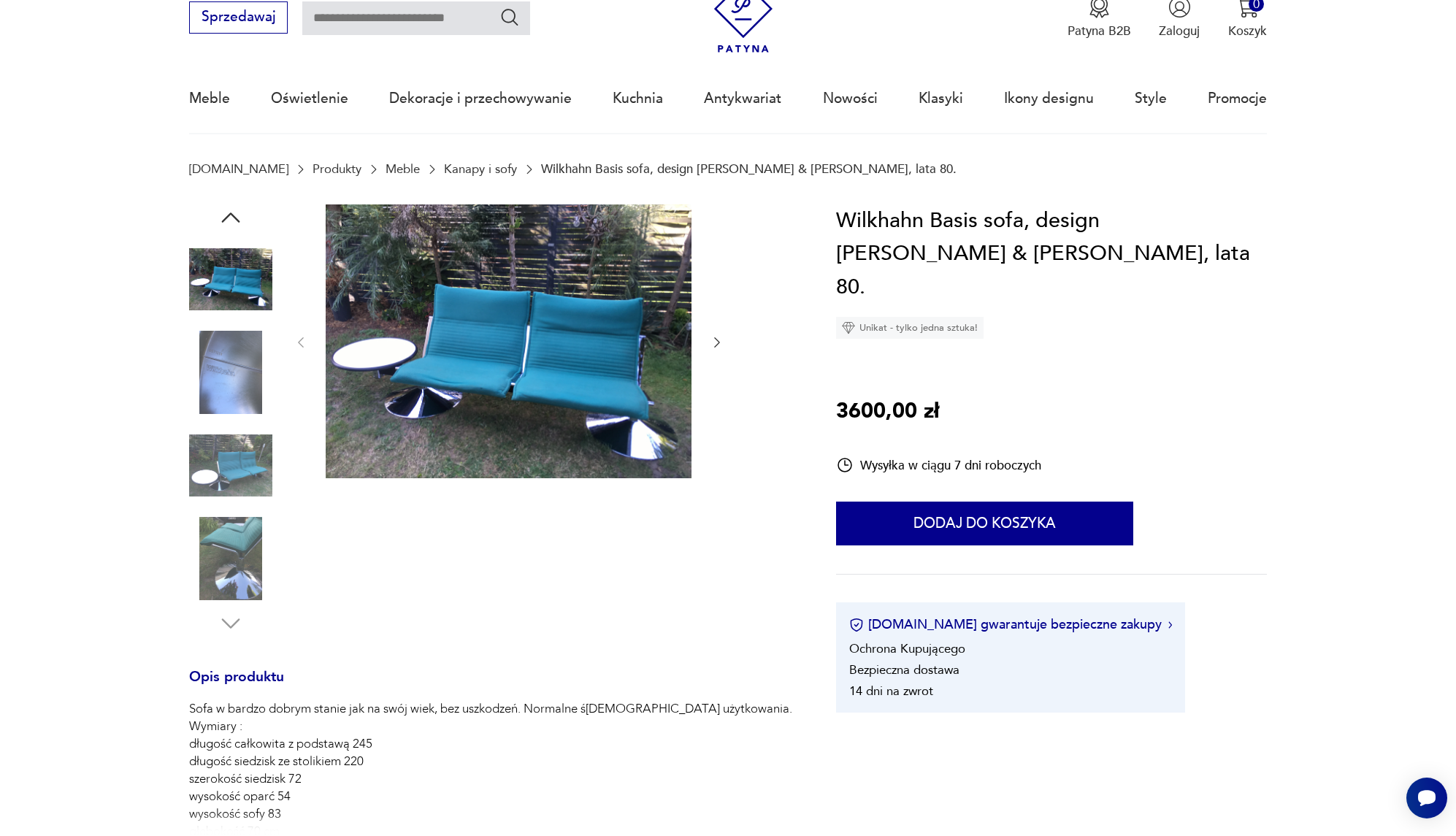
scroll to position [0, 0]
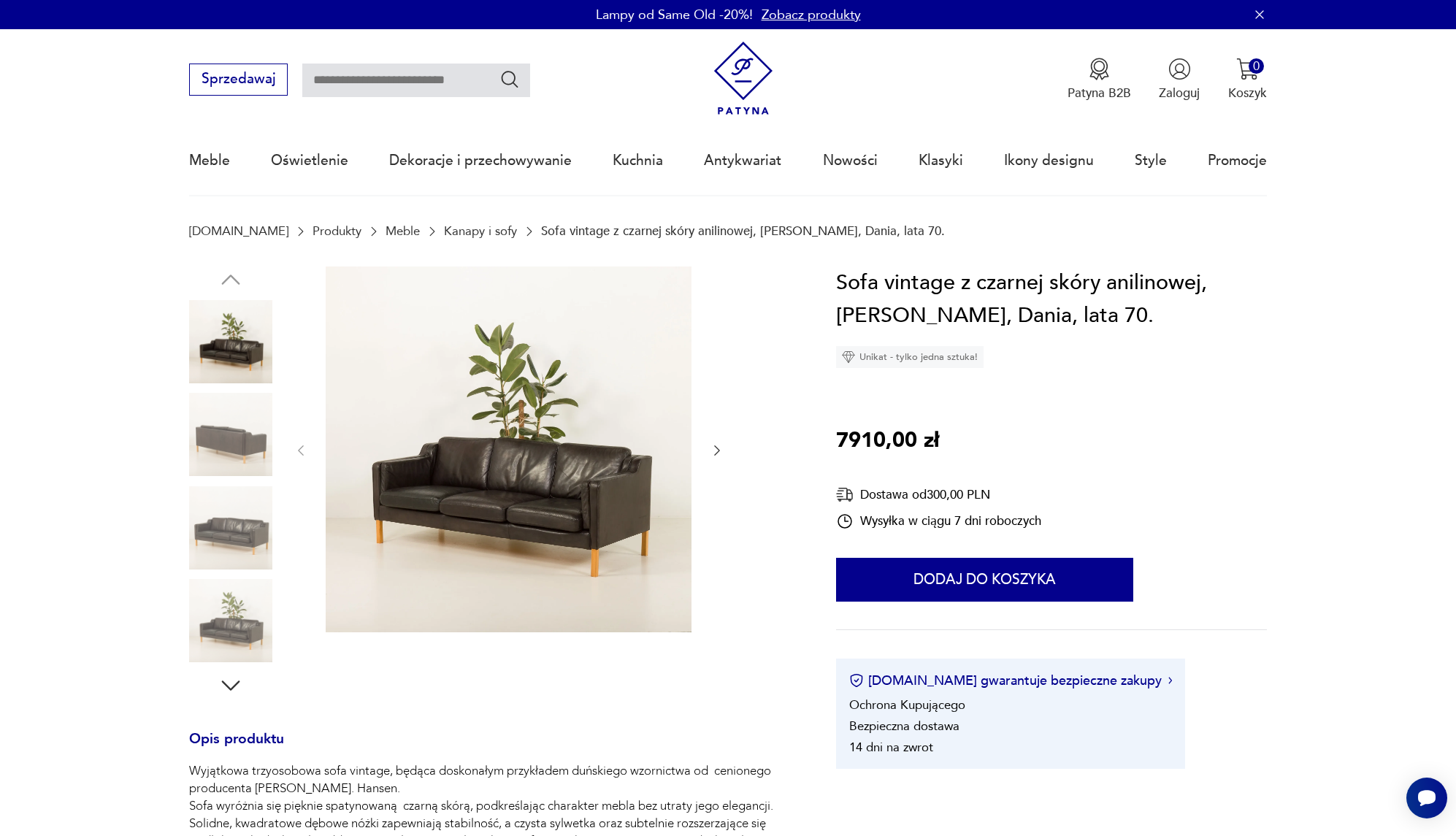
click at [618, 457] on img at bounding box center [508, 449] width 366 height 366
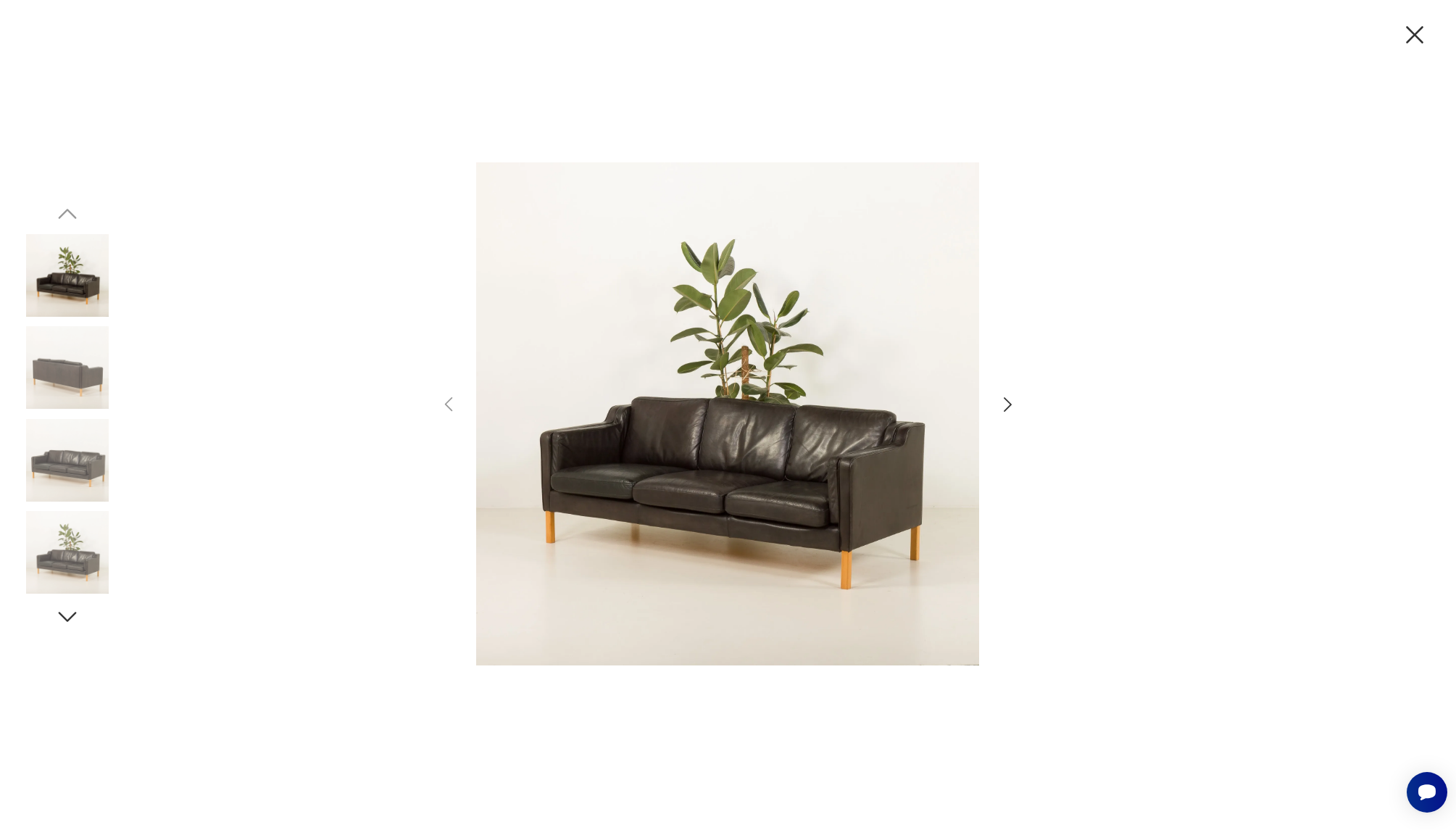
click at [1002, 405] on icon "button" at bounding box center [1007, 404] width 21 height 21
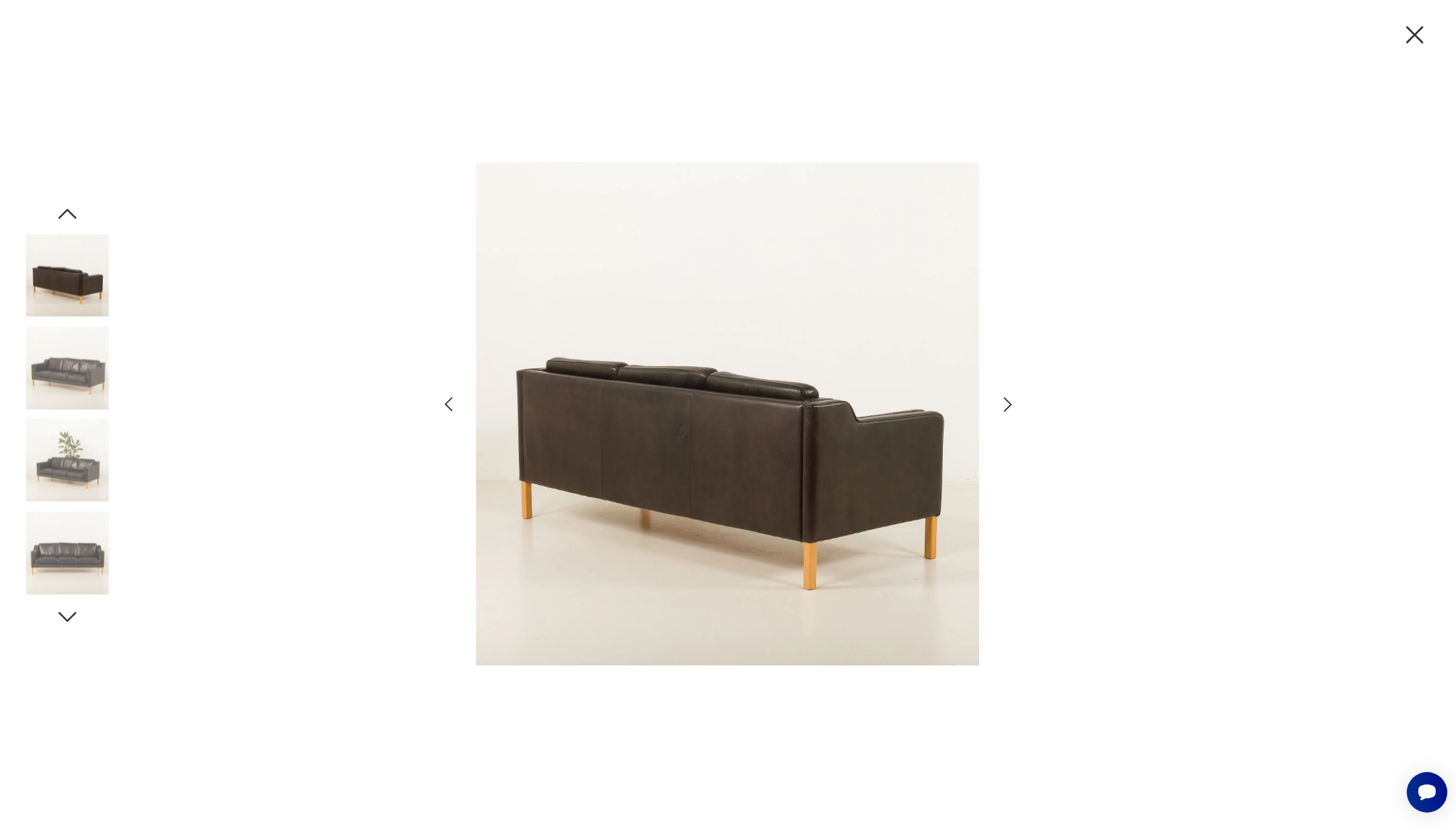
click at [1002, 405] on icon "button" at bounding box center [1007, 404] width 21 height 21
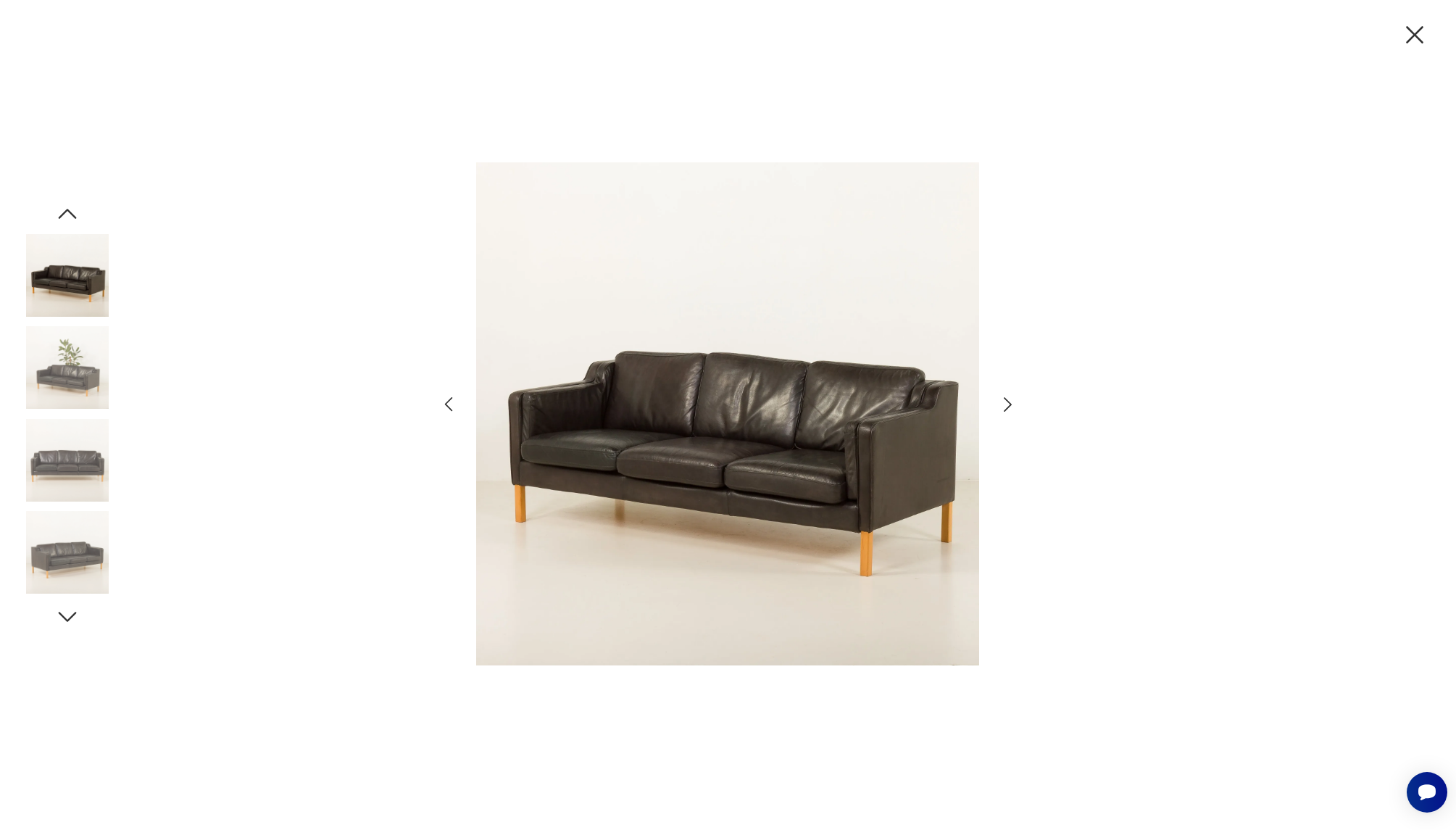
click at [1002, 405] on icon "button" at bounding box center [1007, 404] width 21 height 21
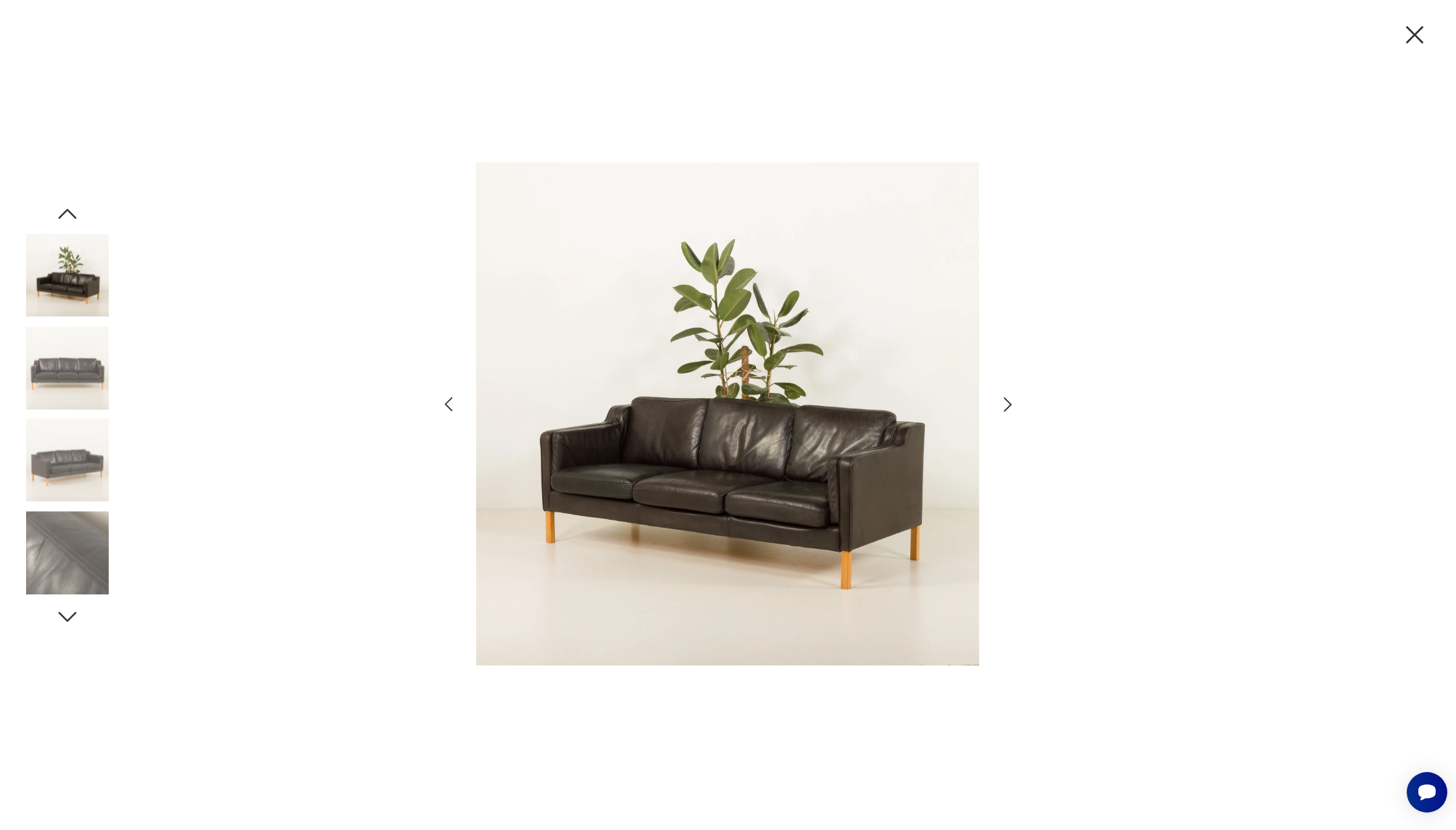
click at [1002, 405] on icon "button" at bounding box center [1007, 404] width 21 height 21
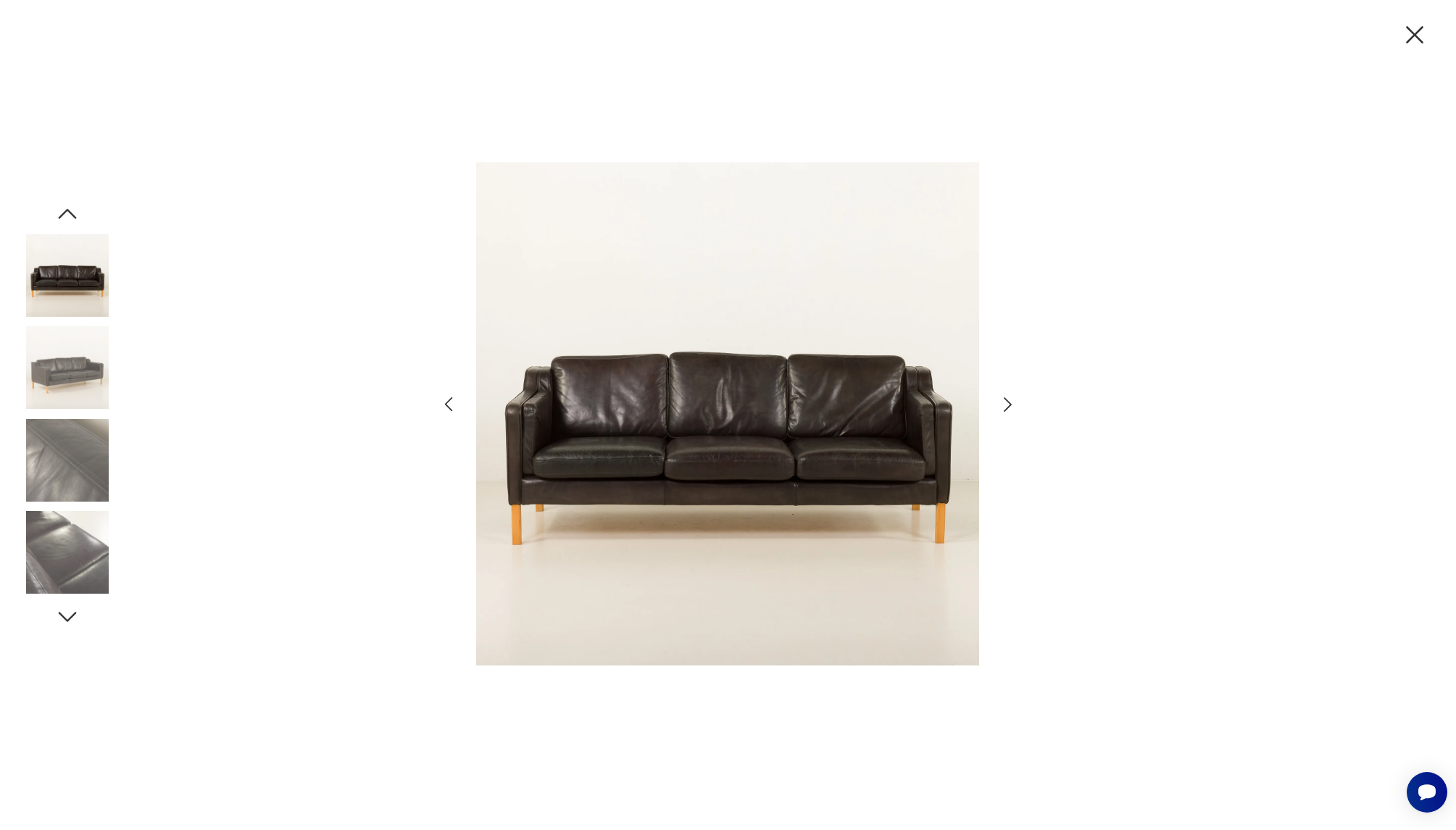
click at [1423, 37] on icon "button" at bounding box center [1415, 35] width 30 height 30
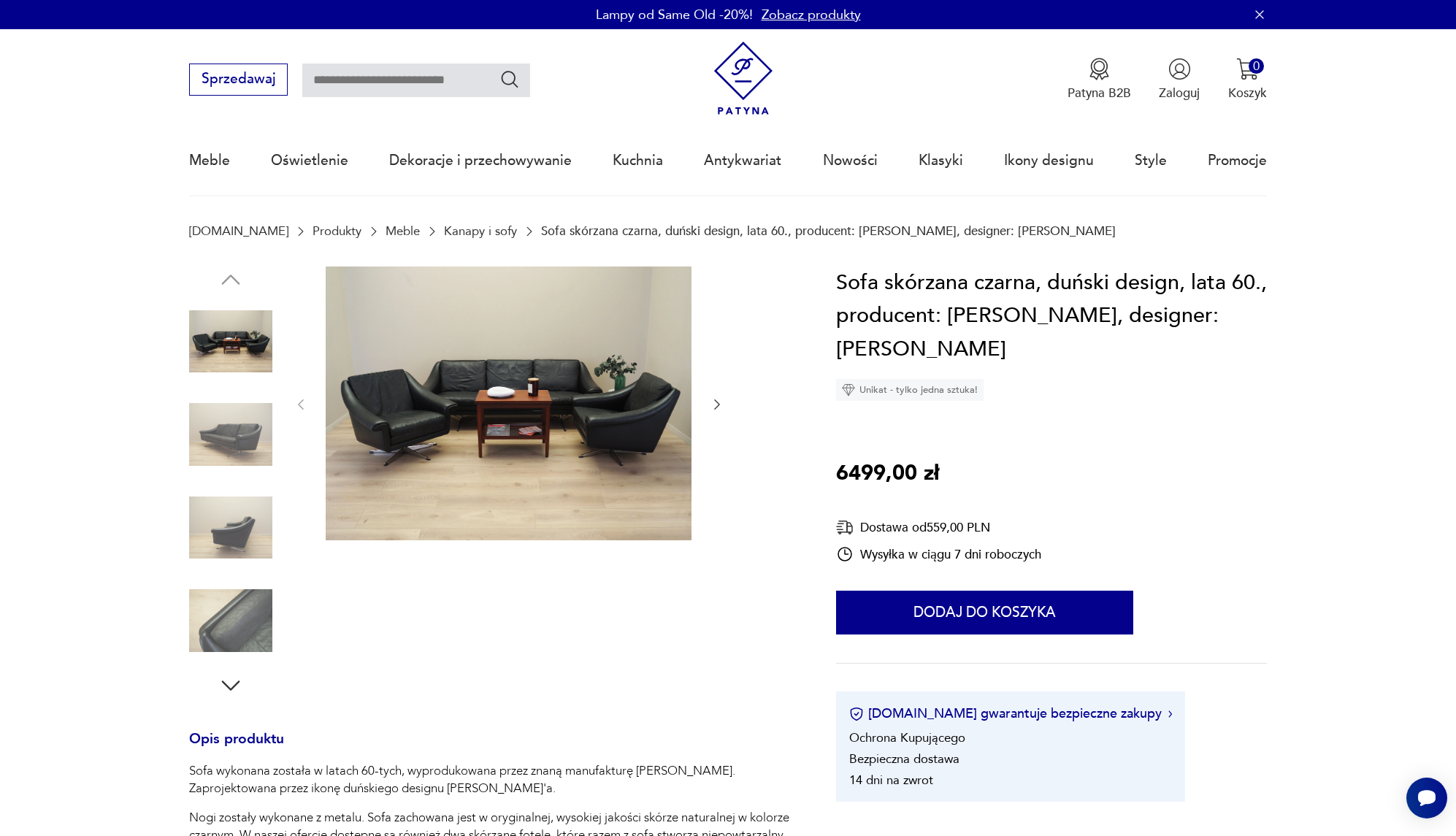
click at [513, 390] on img at bounding box center [508, 403] width 366 height 274
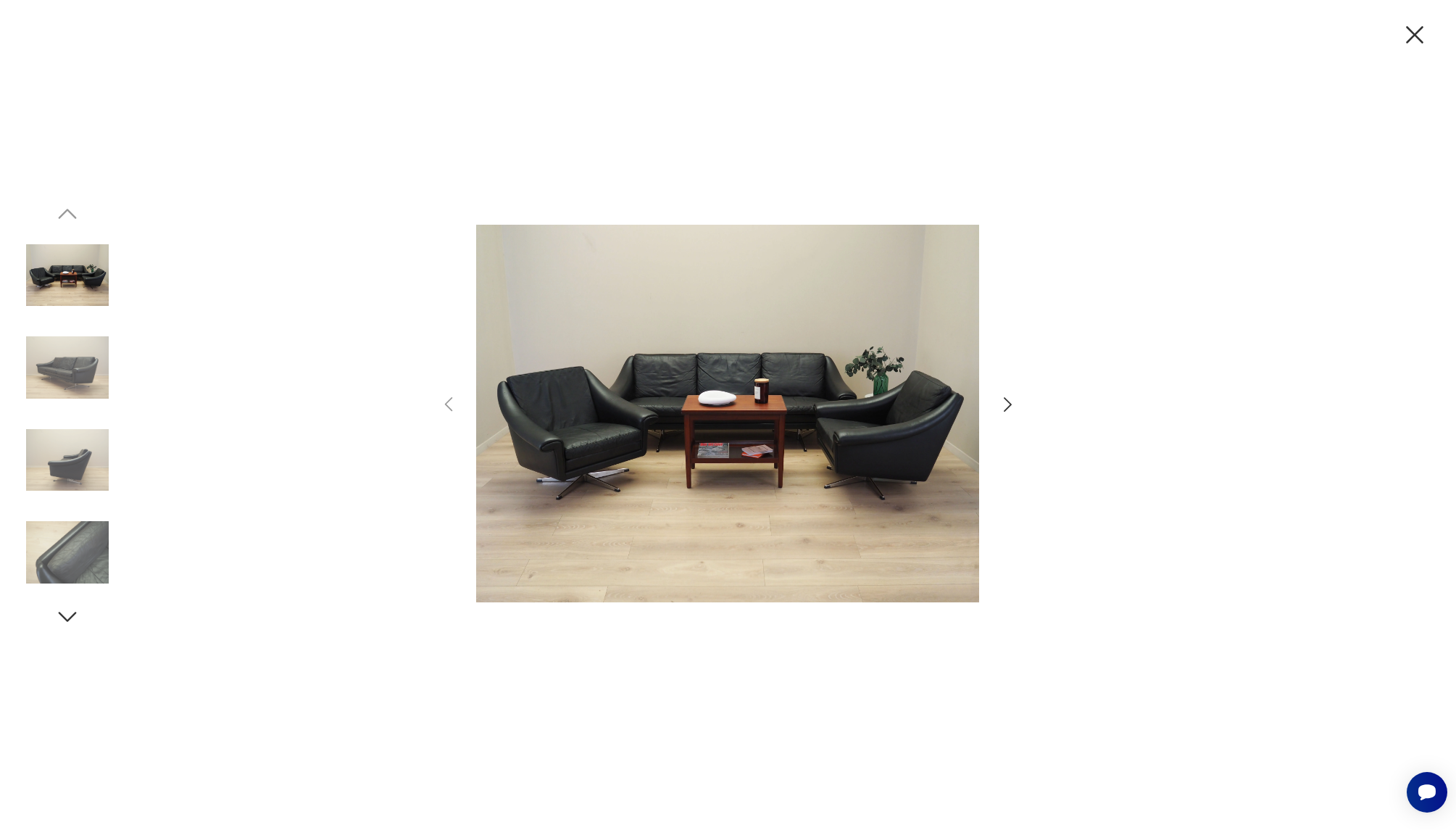
click at [1005, 404] on icon "button" at bounding box center [1007, 404] width 21 height 21
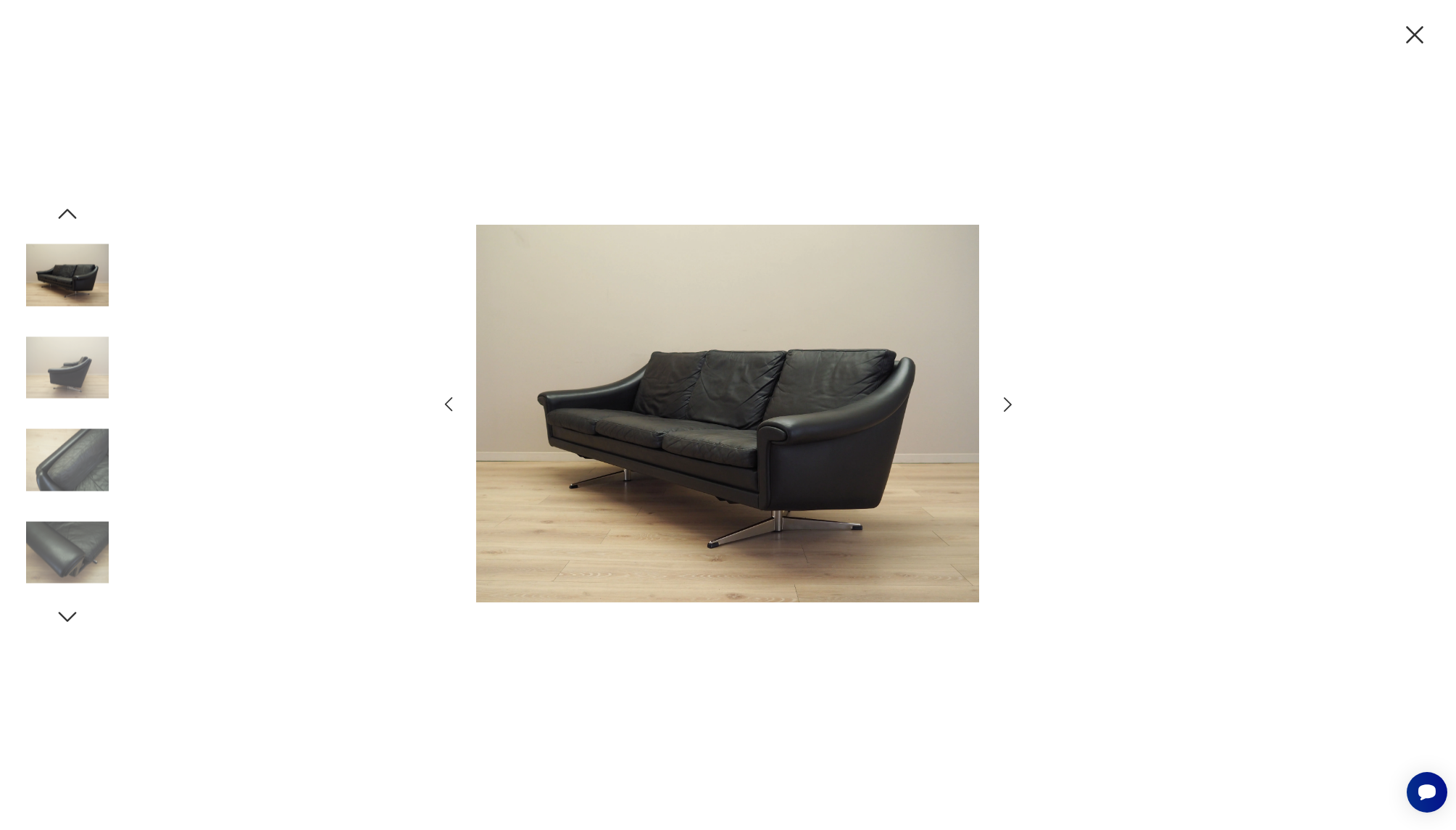
click at [1005, 404] on icon "button" at bounding box center [1007, 404] width 21 height 21
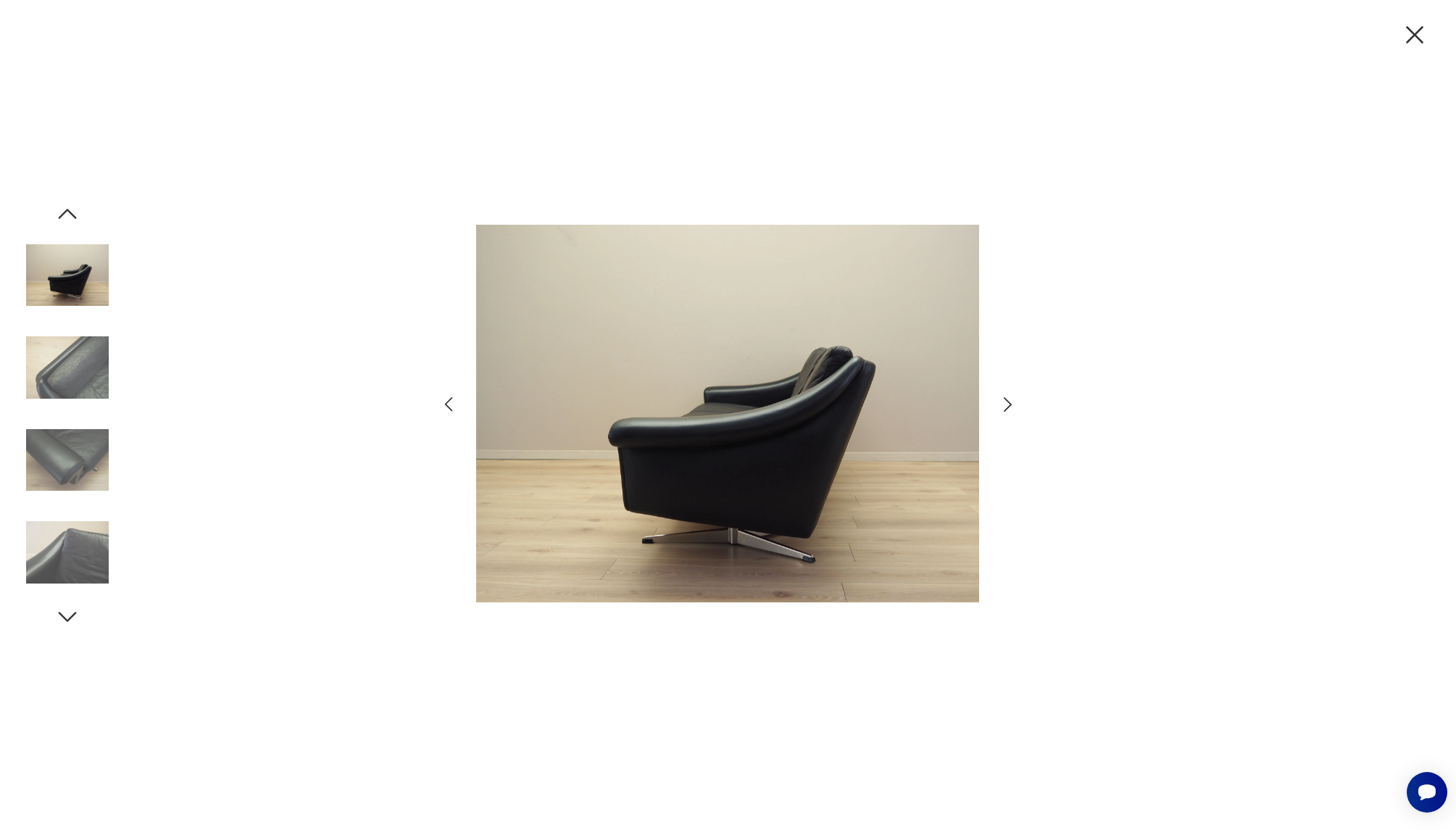
click at [1005, 404] on icon "button" at bounding box center [1007, 404] width 21 height 21
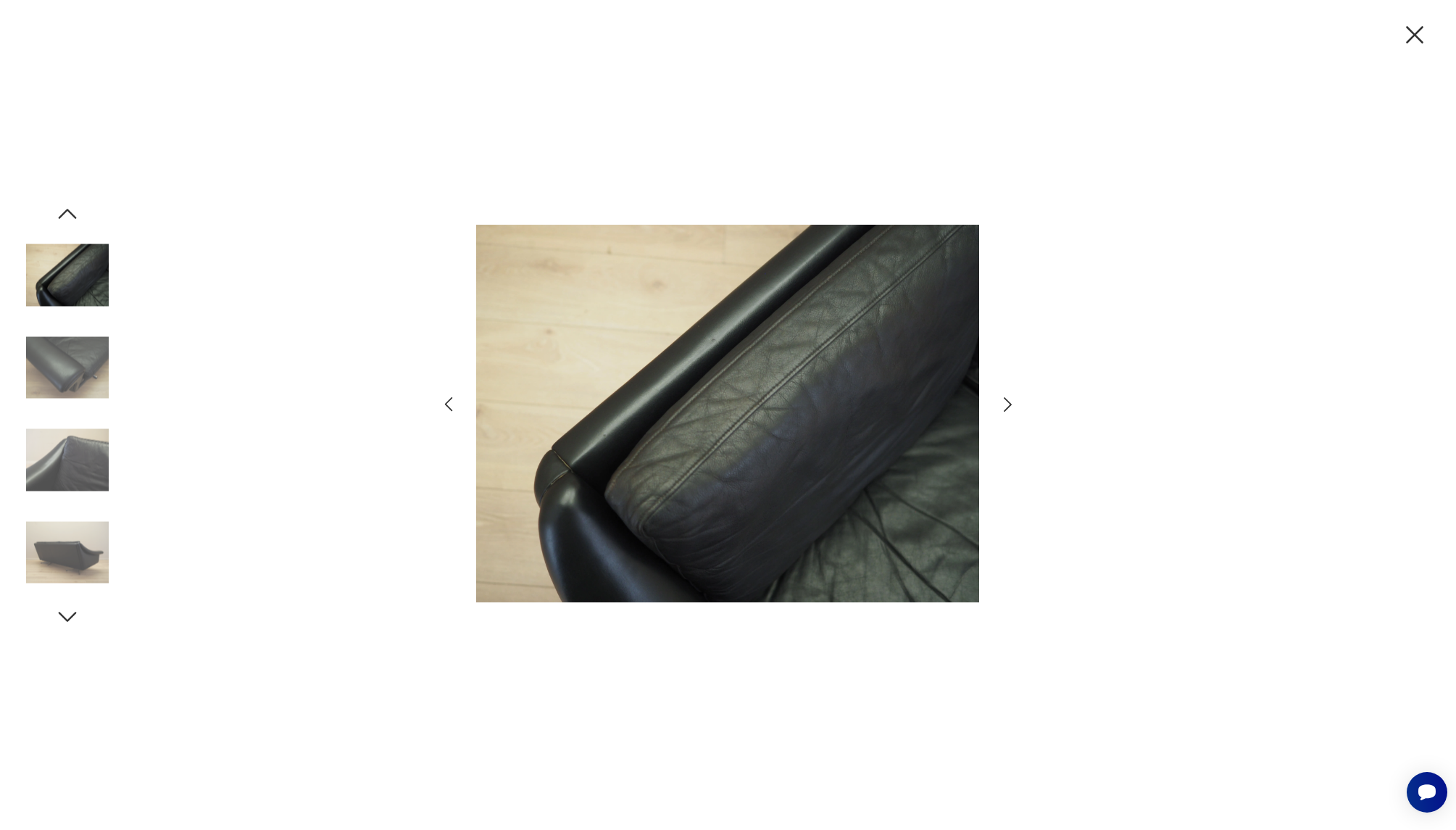
click at [1005, 404] on icon "button" at bounding box center [1007, 404] width 21 height 21
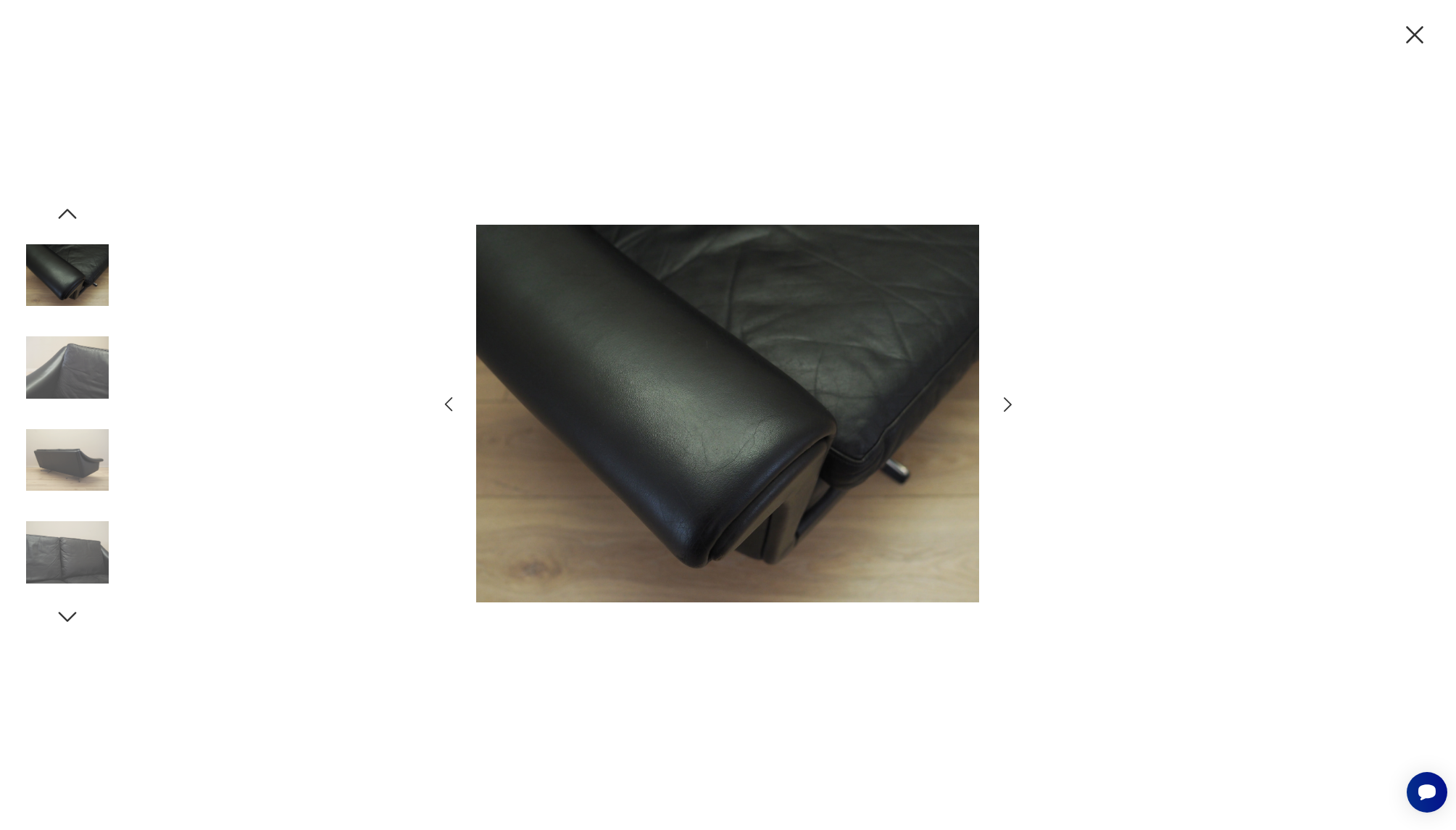
click at [1005, 404] on icon "button" at bounding box center [1007, 404] width 21 height 21
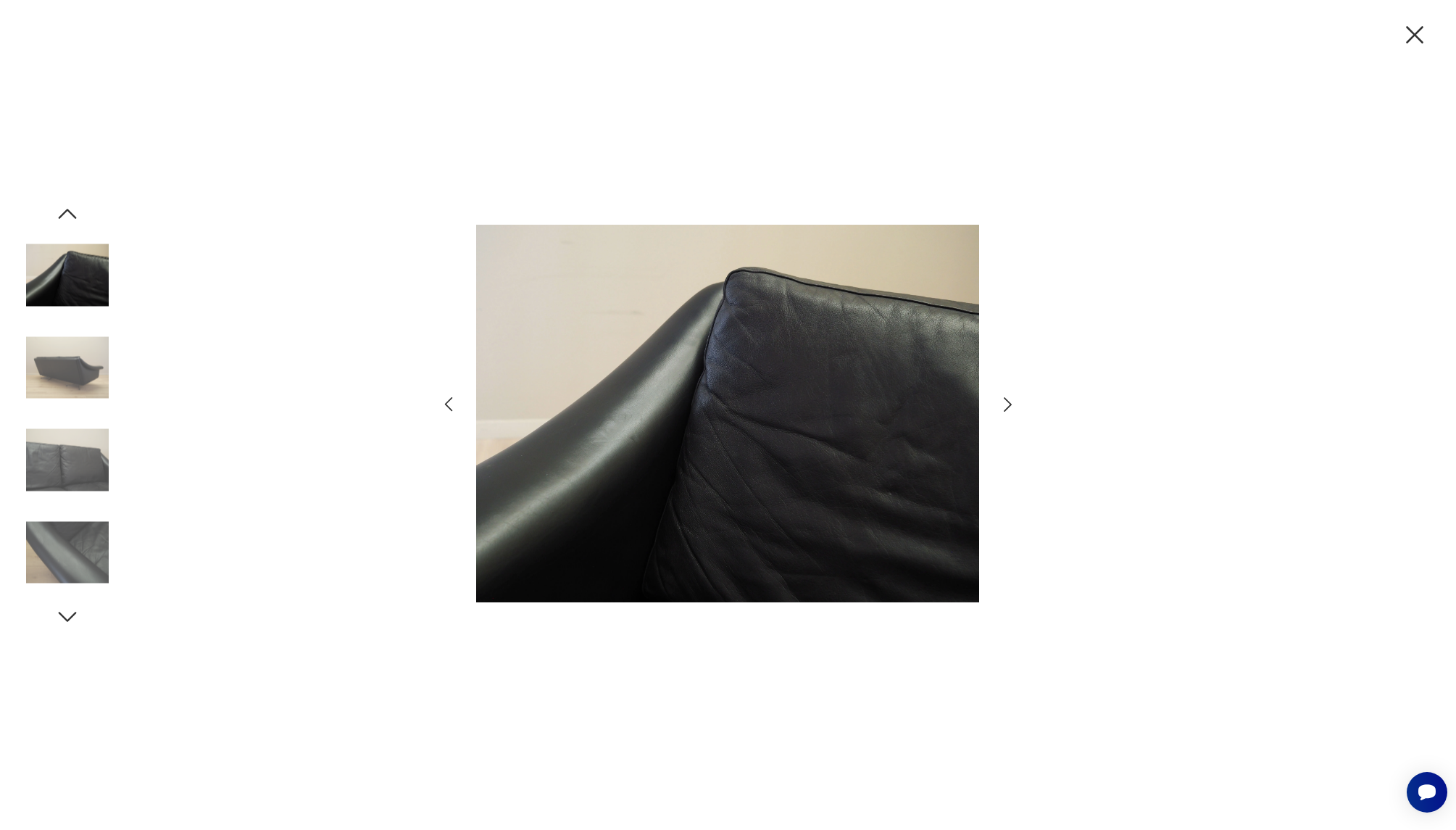
click at [1005, 404] on icon "button" at bounding box center [1007, 404] width 21 height 21
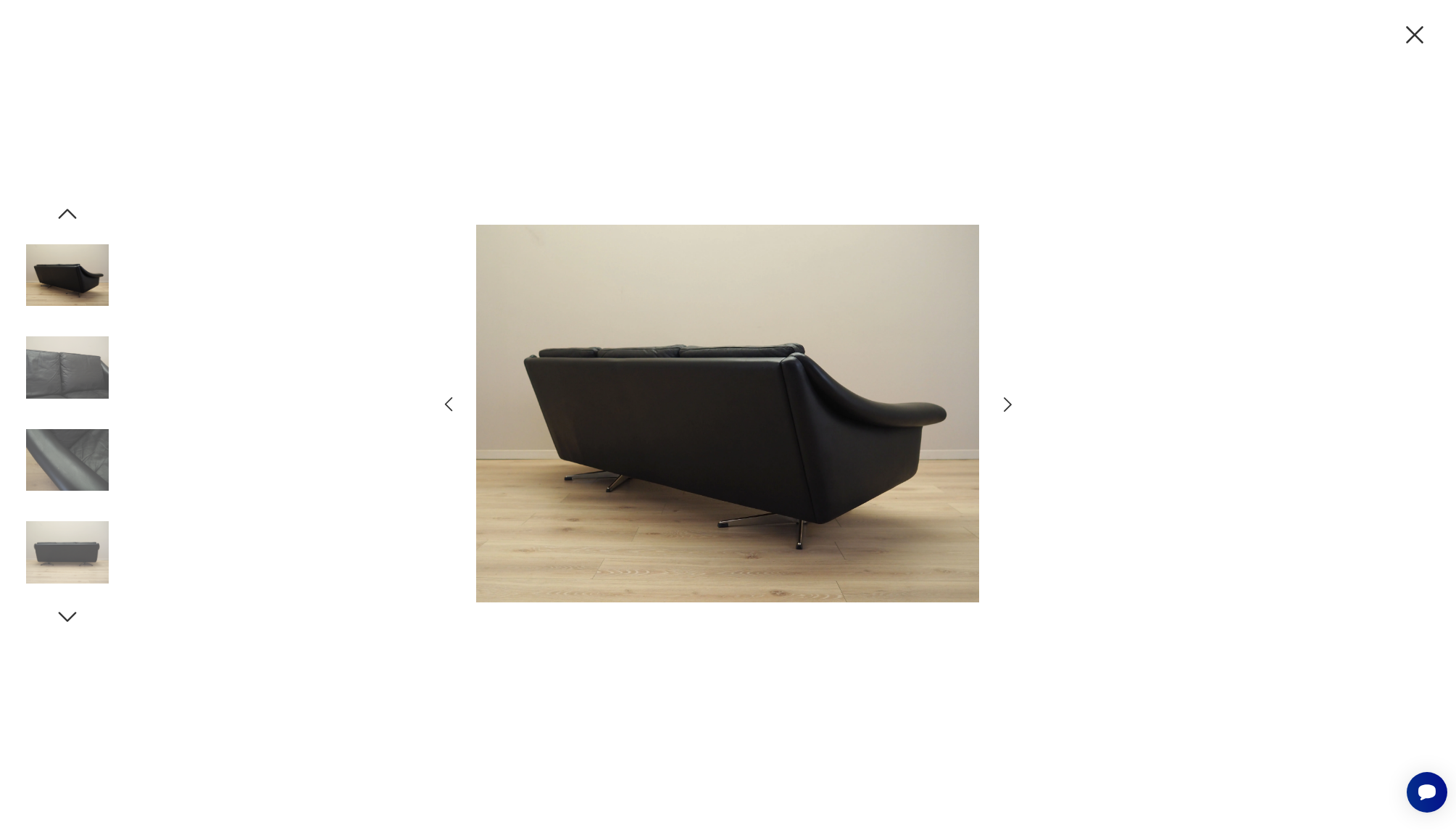
click at [1005, 404] on icon "button" at bounding box center [1007, 404] width 21 height 21
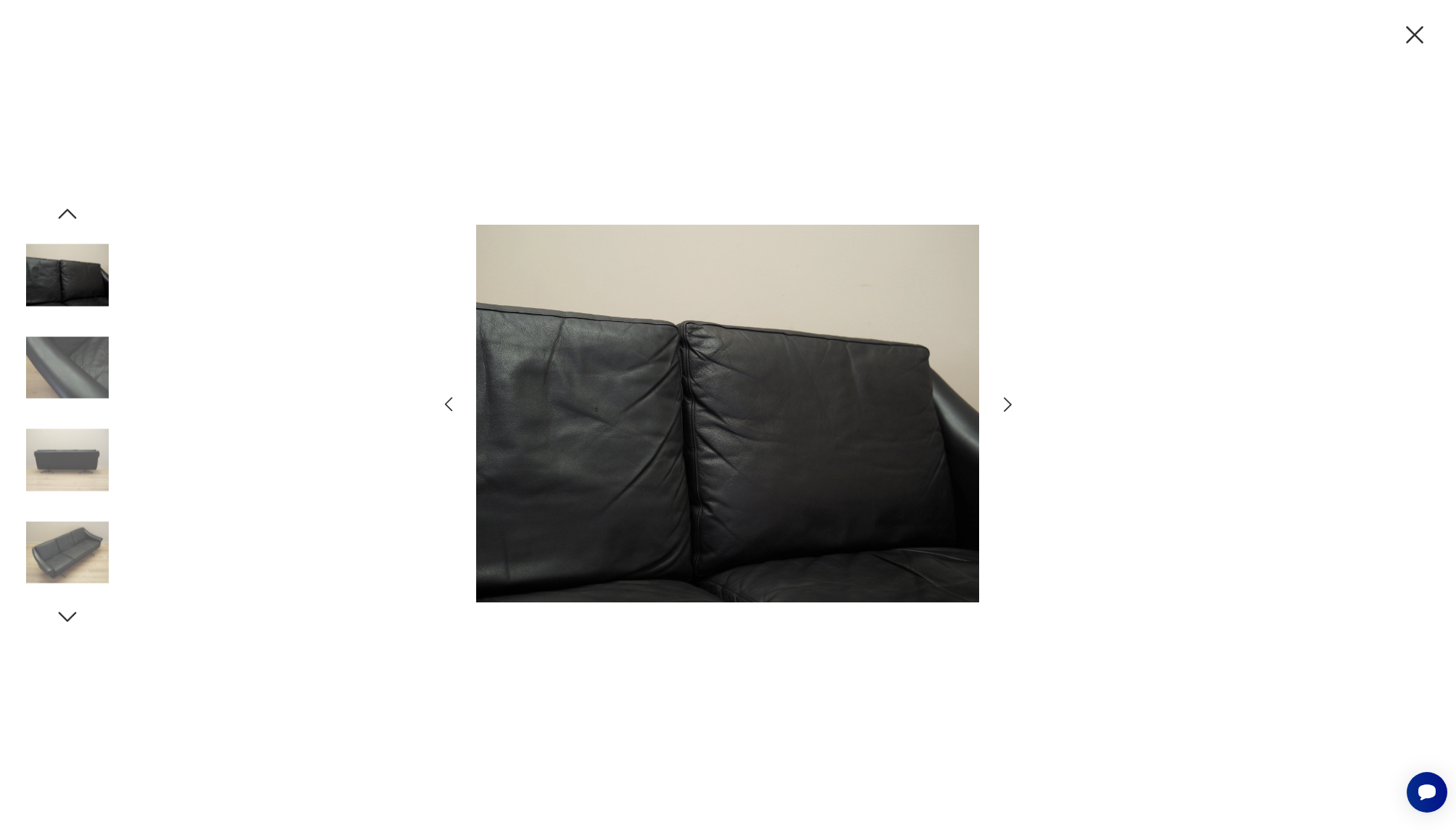
click at [1005, 404] on icon "button" at bounding box center [1007, 404] width 21 height 21
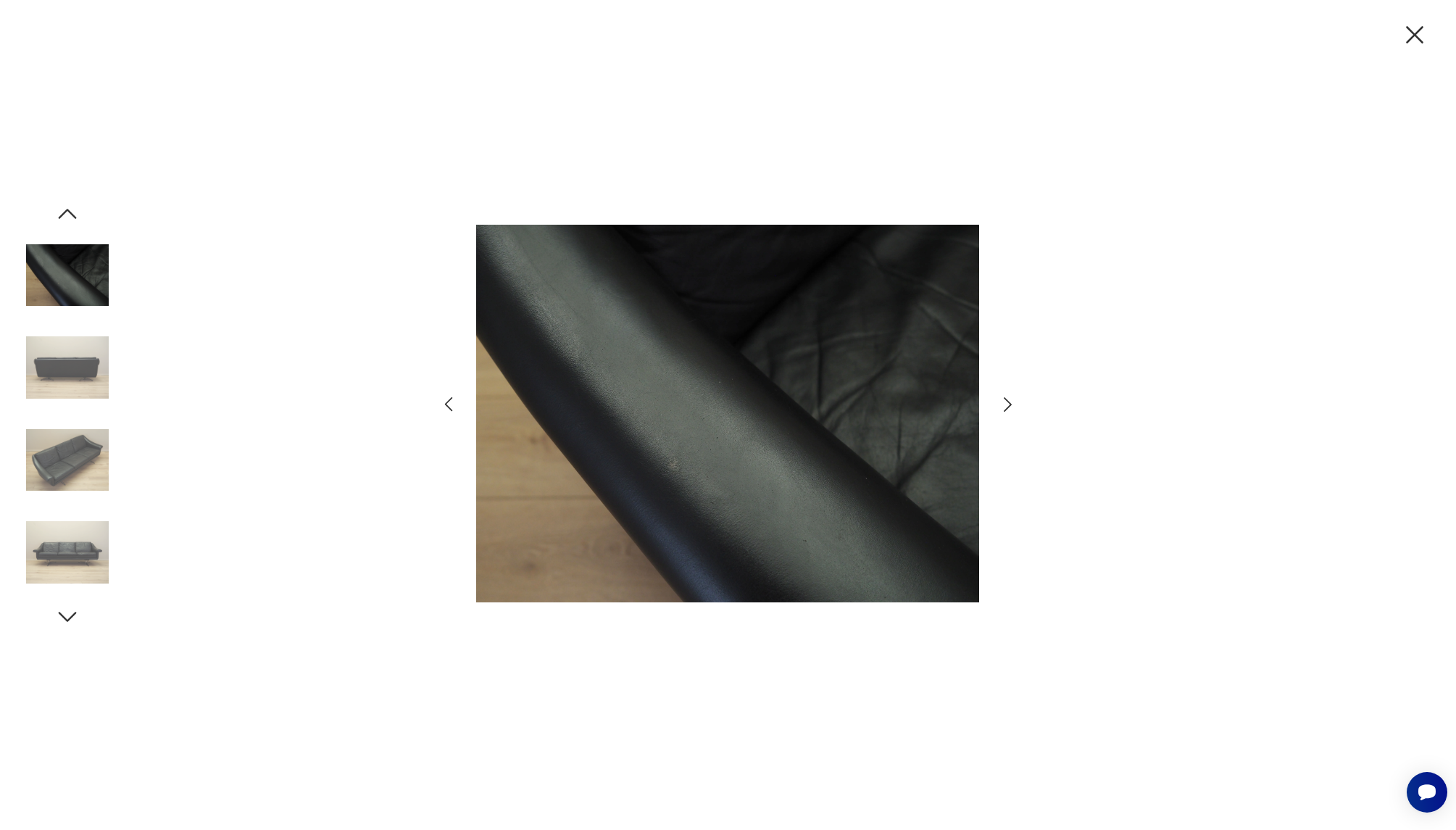
click at [1005, 404] on icon "button" at bounding box center [1007, 404] width 21 height 21
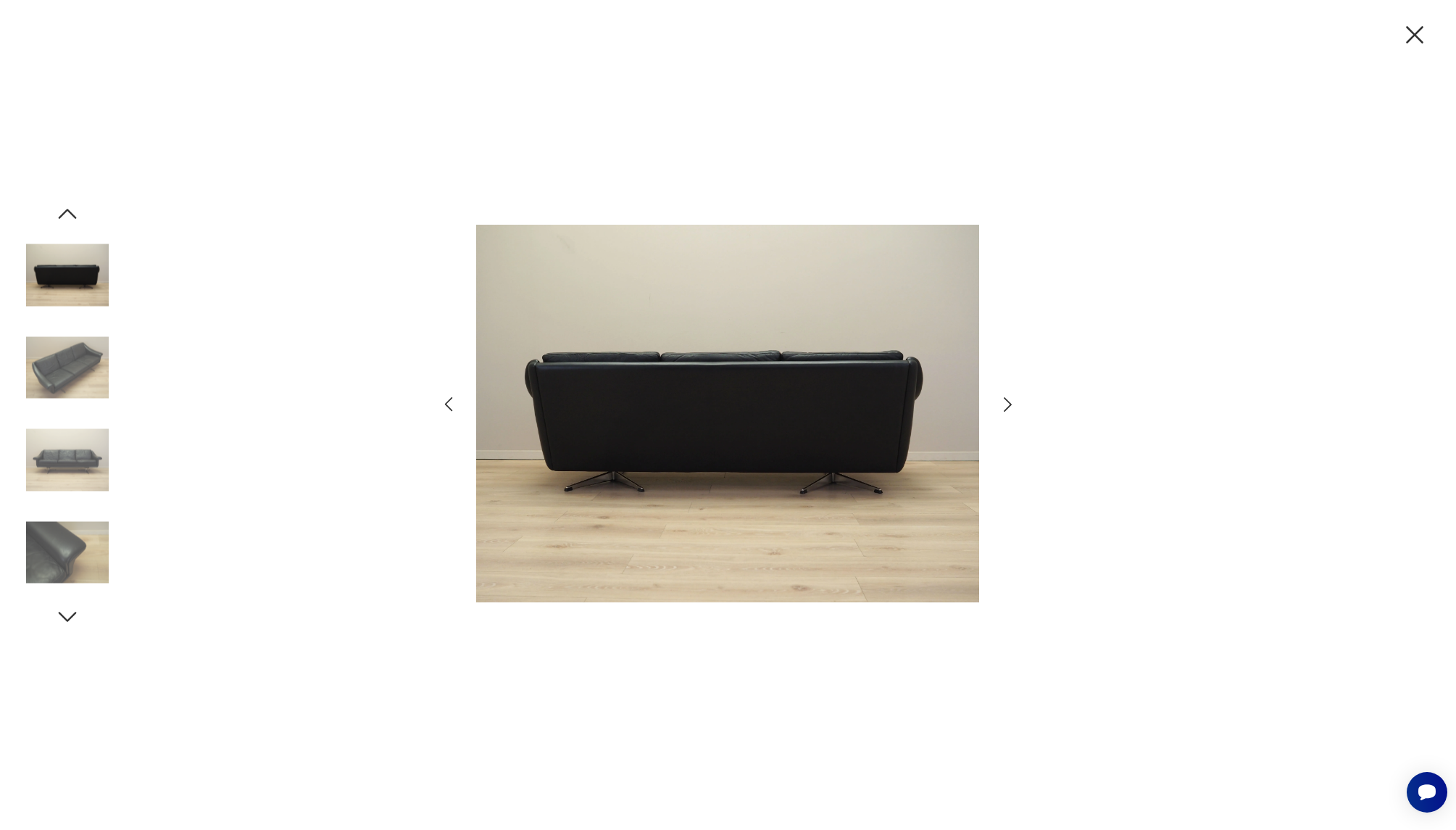
click at [1005, 404] on icon "button" at bounding box center [1007, 404] width 21 height 21
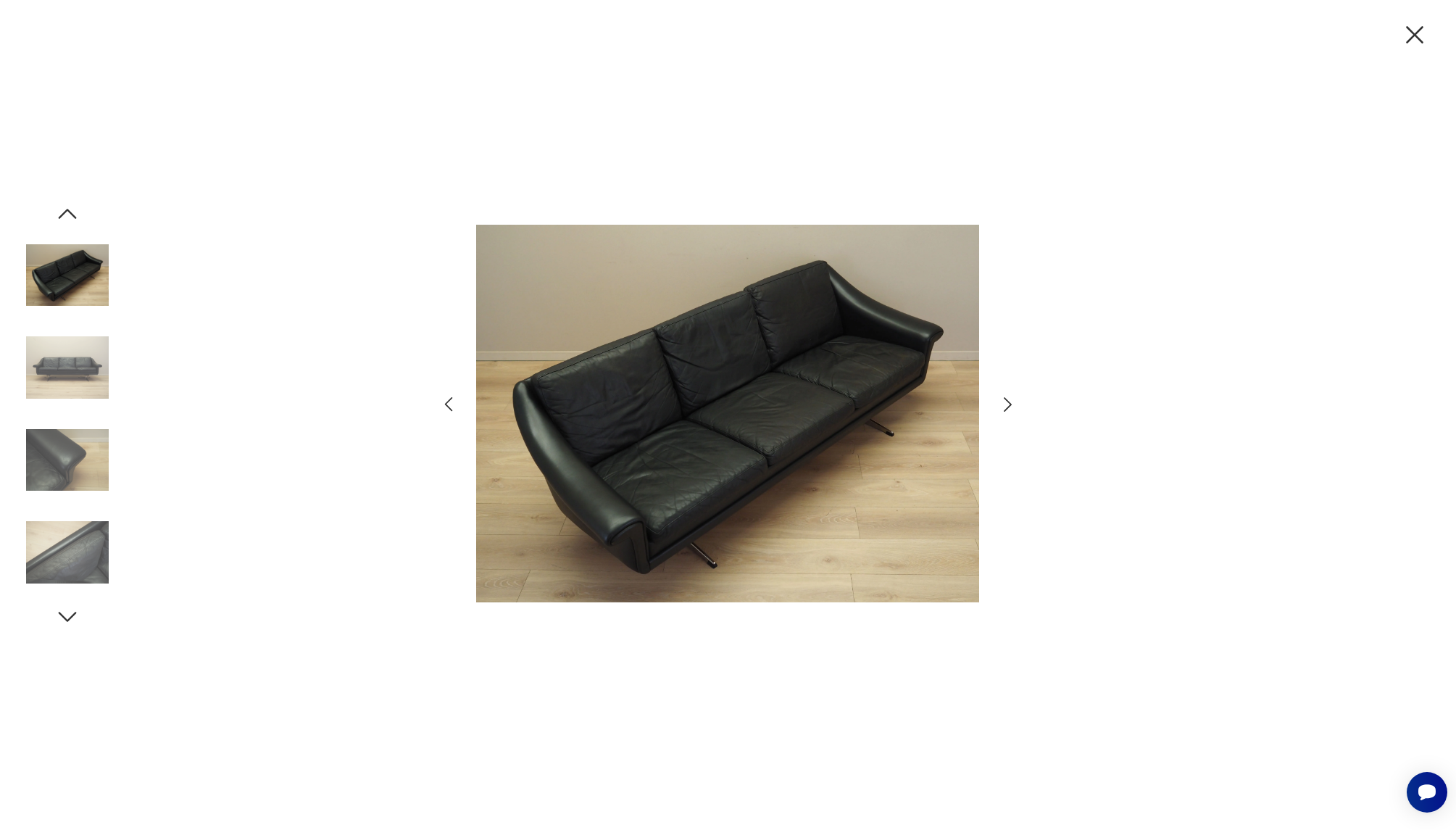
click at [1005, 404] on icon "button" at bounding box center [1007, 404] width 21 height 21
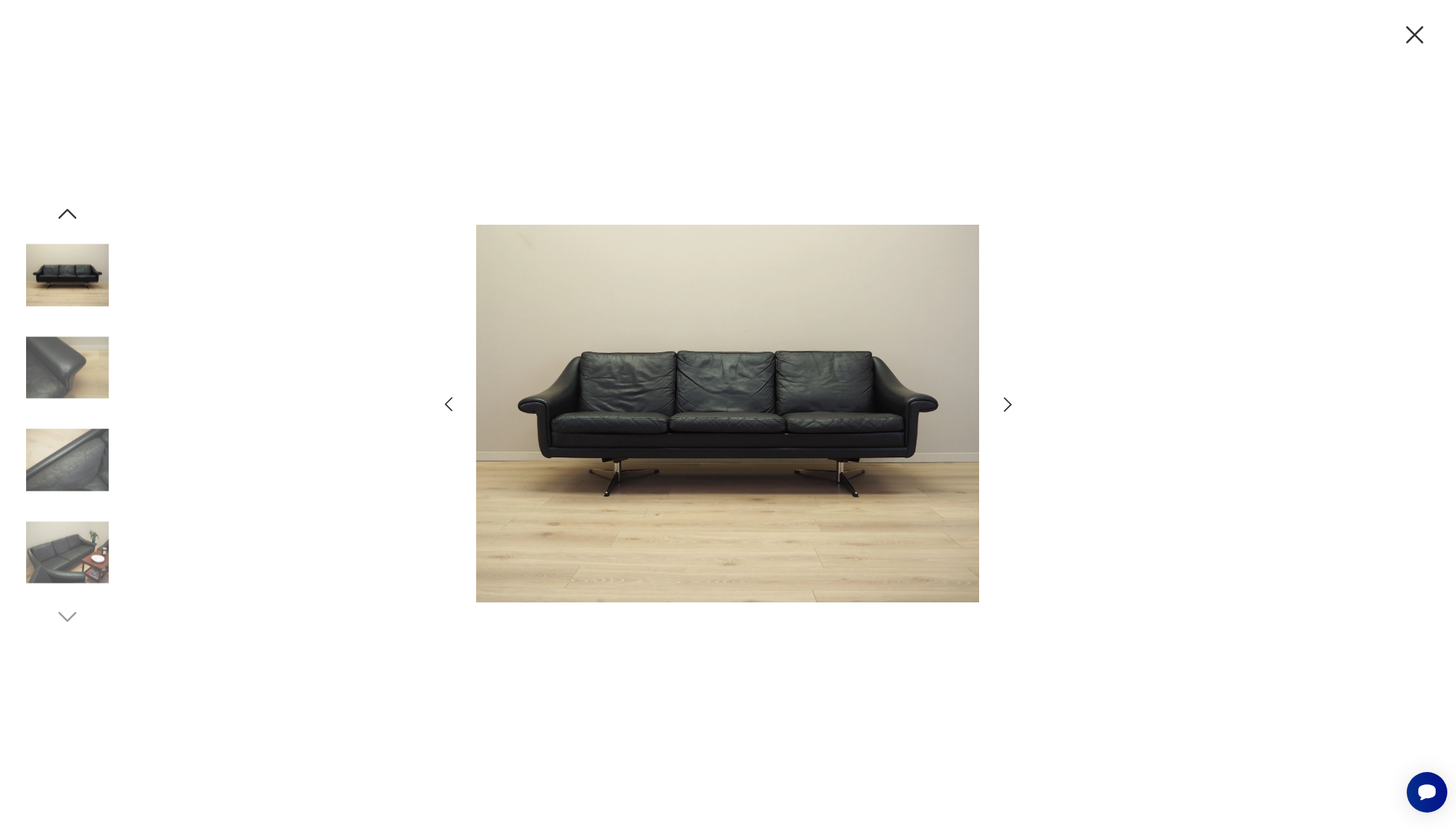
click at [1005, 404] on icon "button" at bounding box center [1007, 404] width 21 height 21
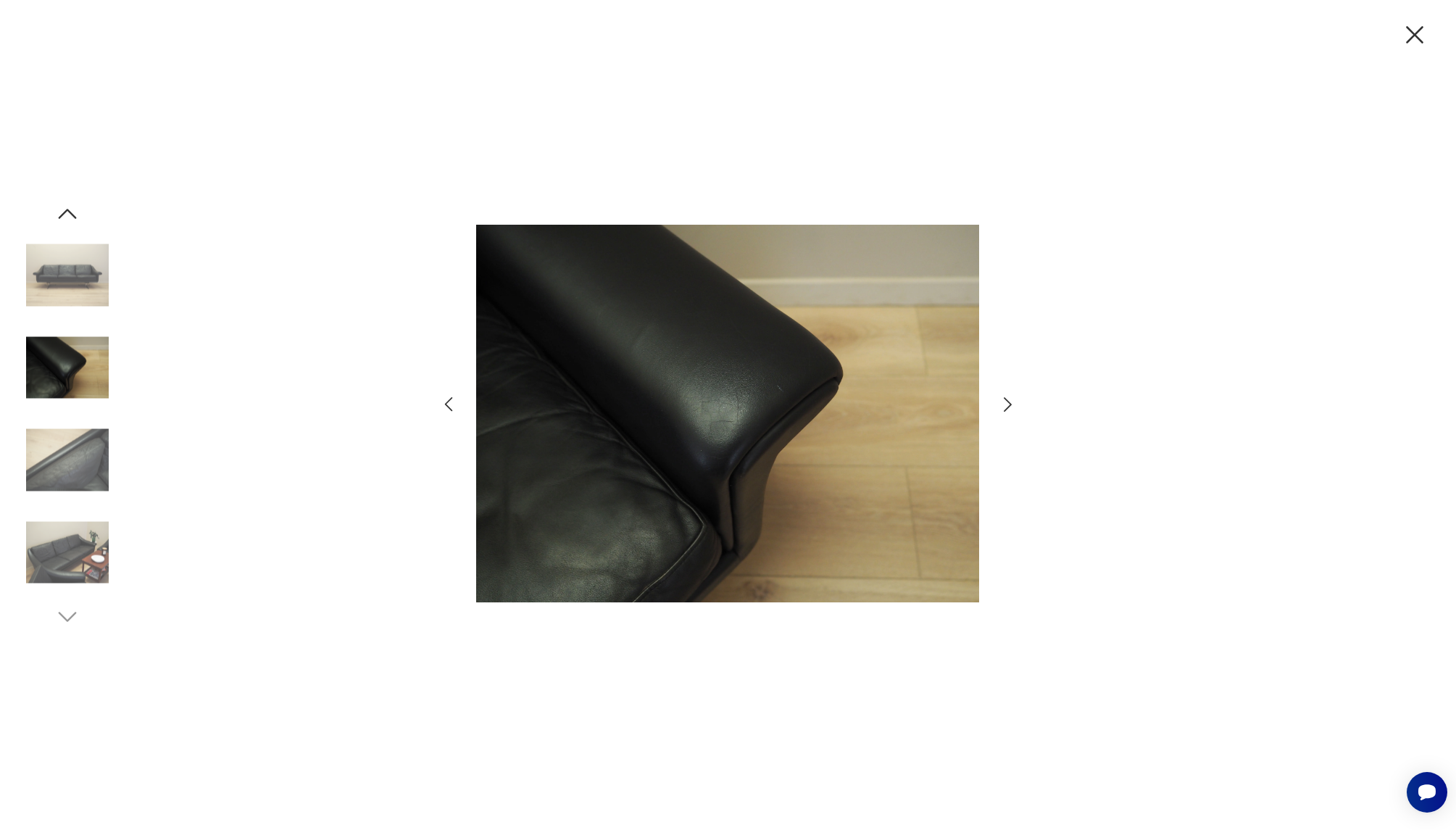
click at [1005, 404] on icon "button" at bounding box center [1007, 404] width 21 height 21
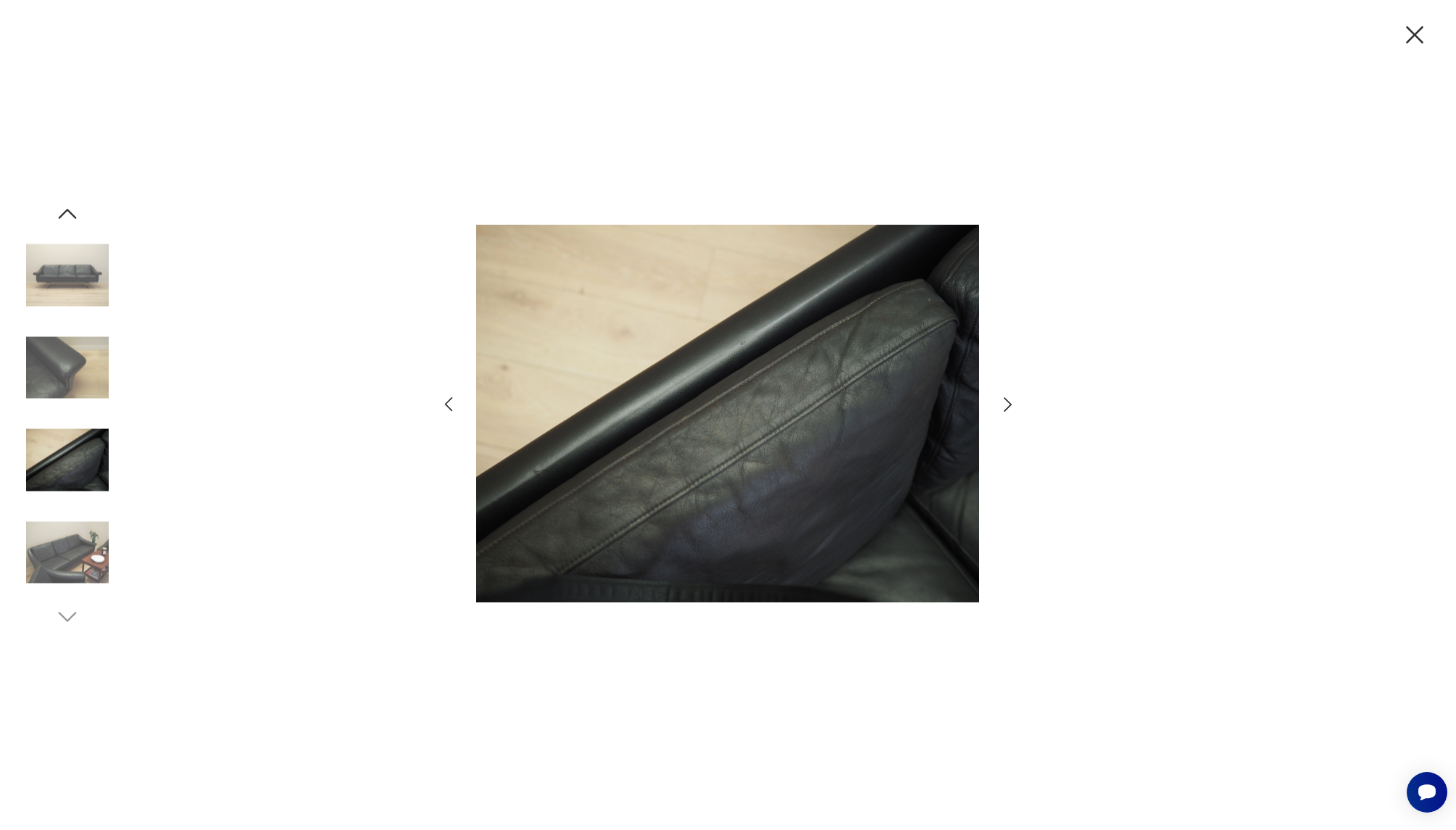
click at [1005, 404] on icon "button" at bounding box center [1007, 404] width 21 height 21
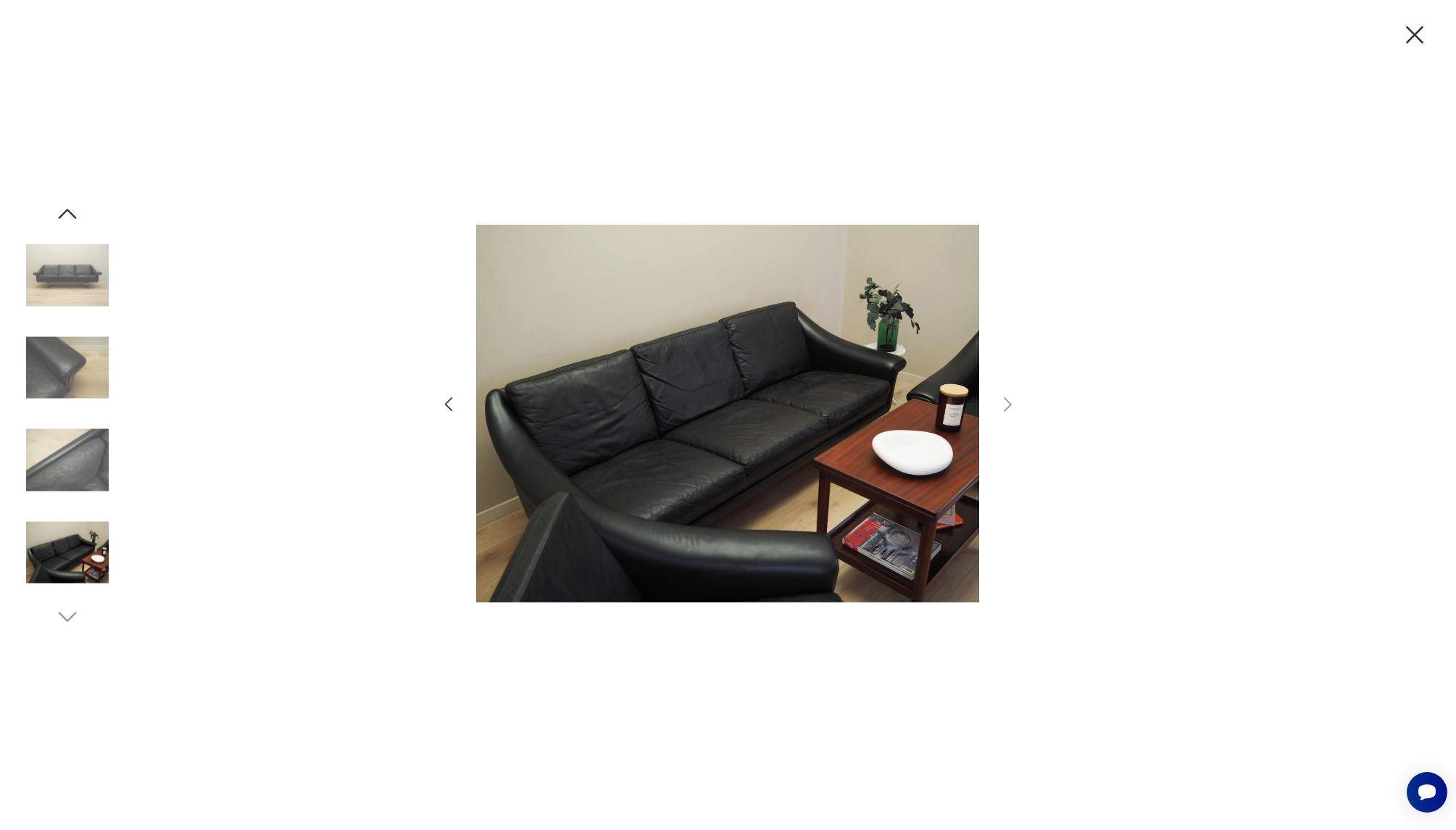
click at [1407, 33] on icon "button" at bounding box center [1415, 35] width 30 height 30
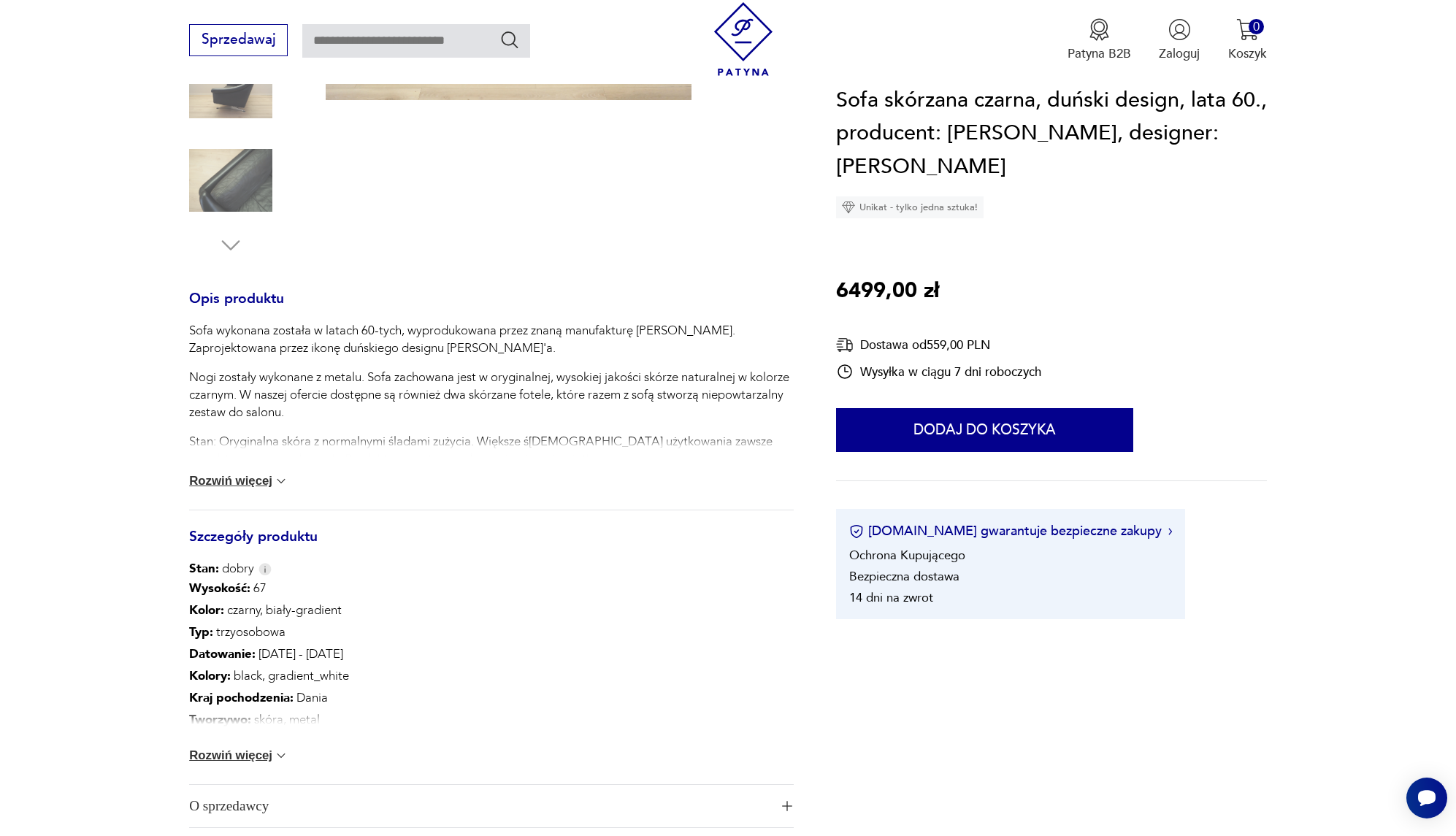
scroll to position [516, 0]
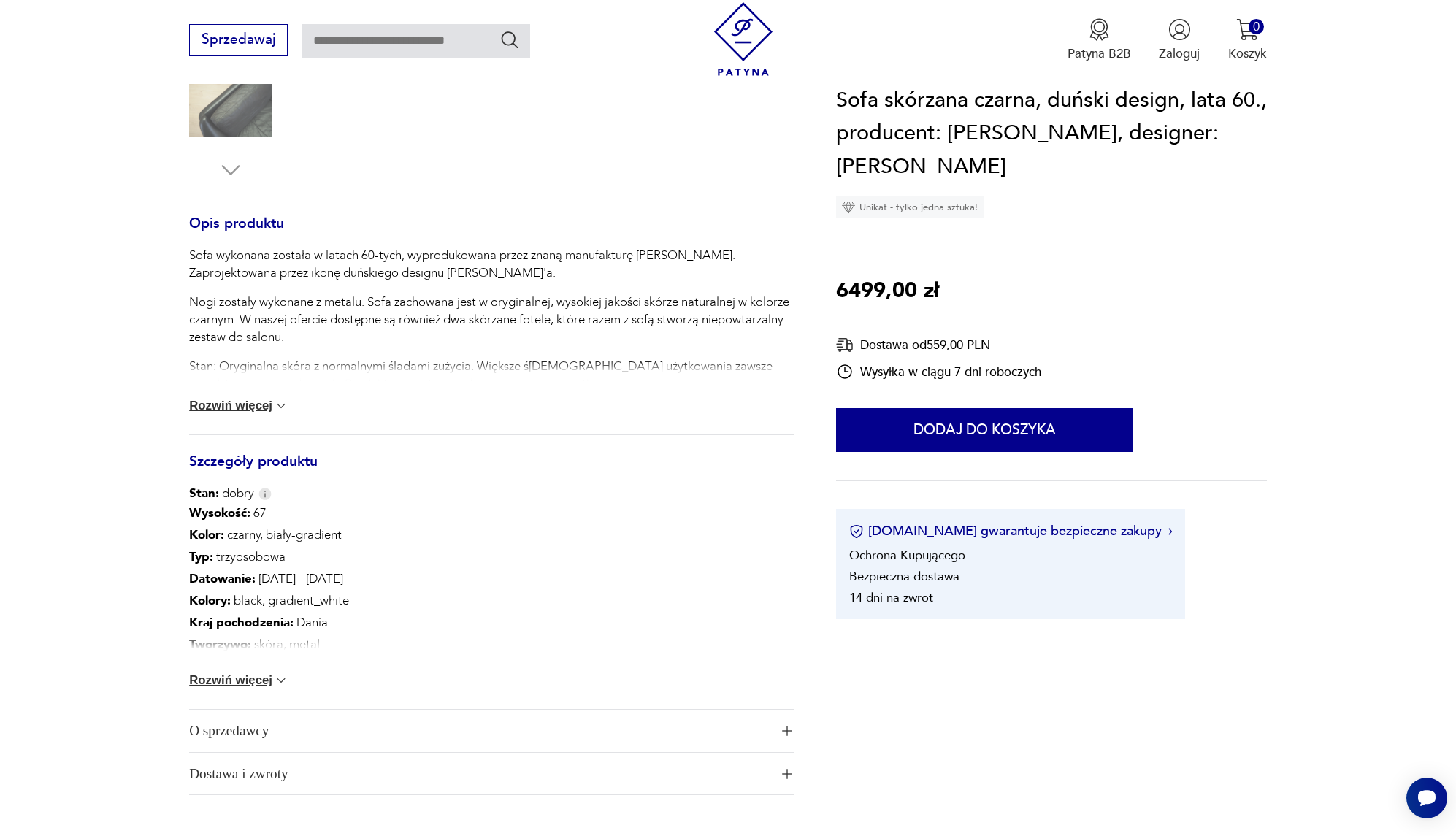
click at [254, 675] on button "Rozwiń więcej" at bounding box center [239, 681] width 99 height 15
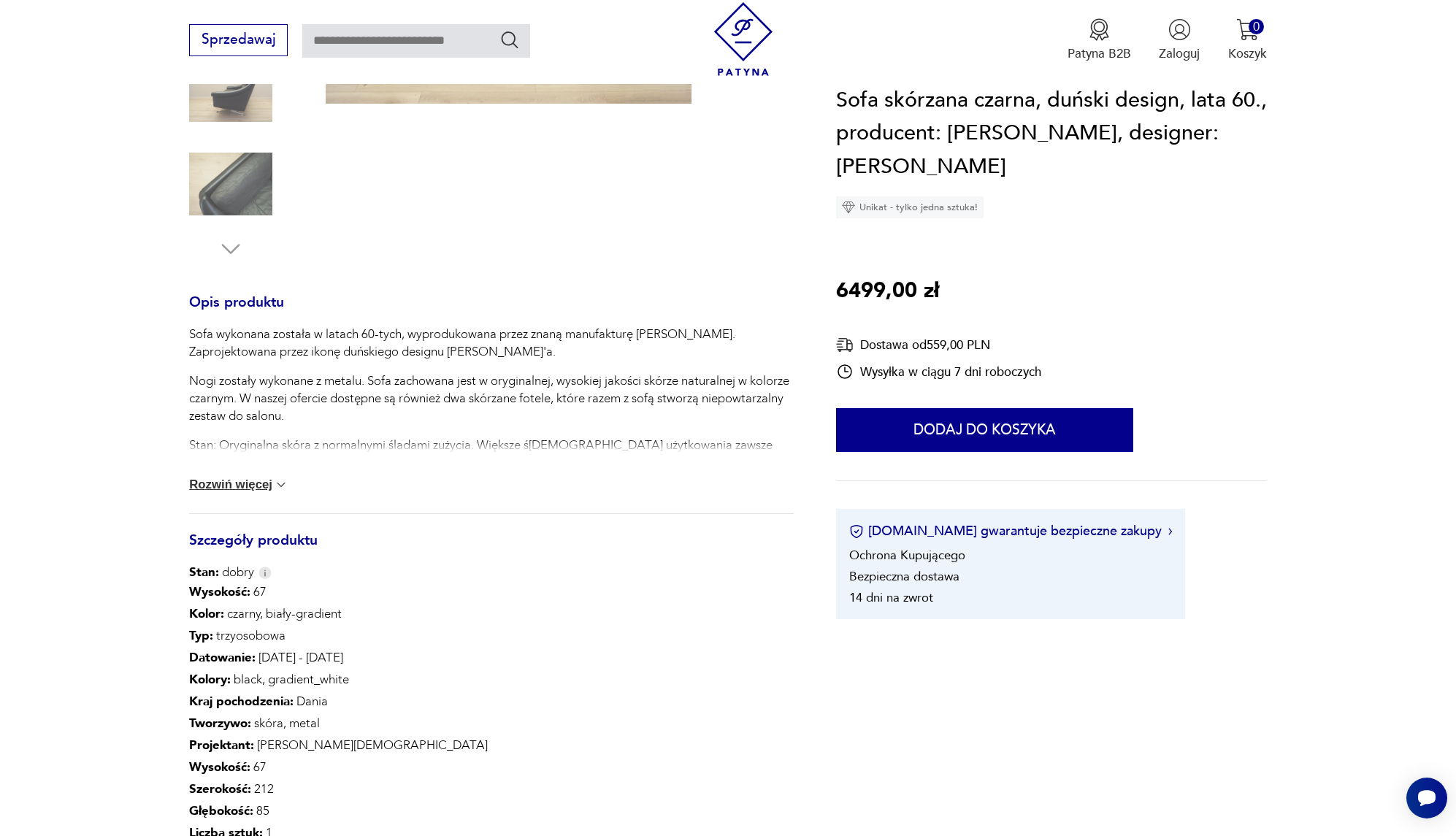
scroll to position [287, 0]
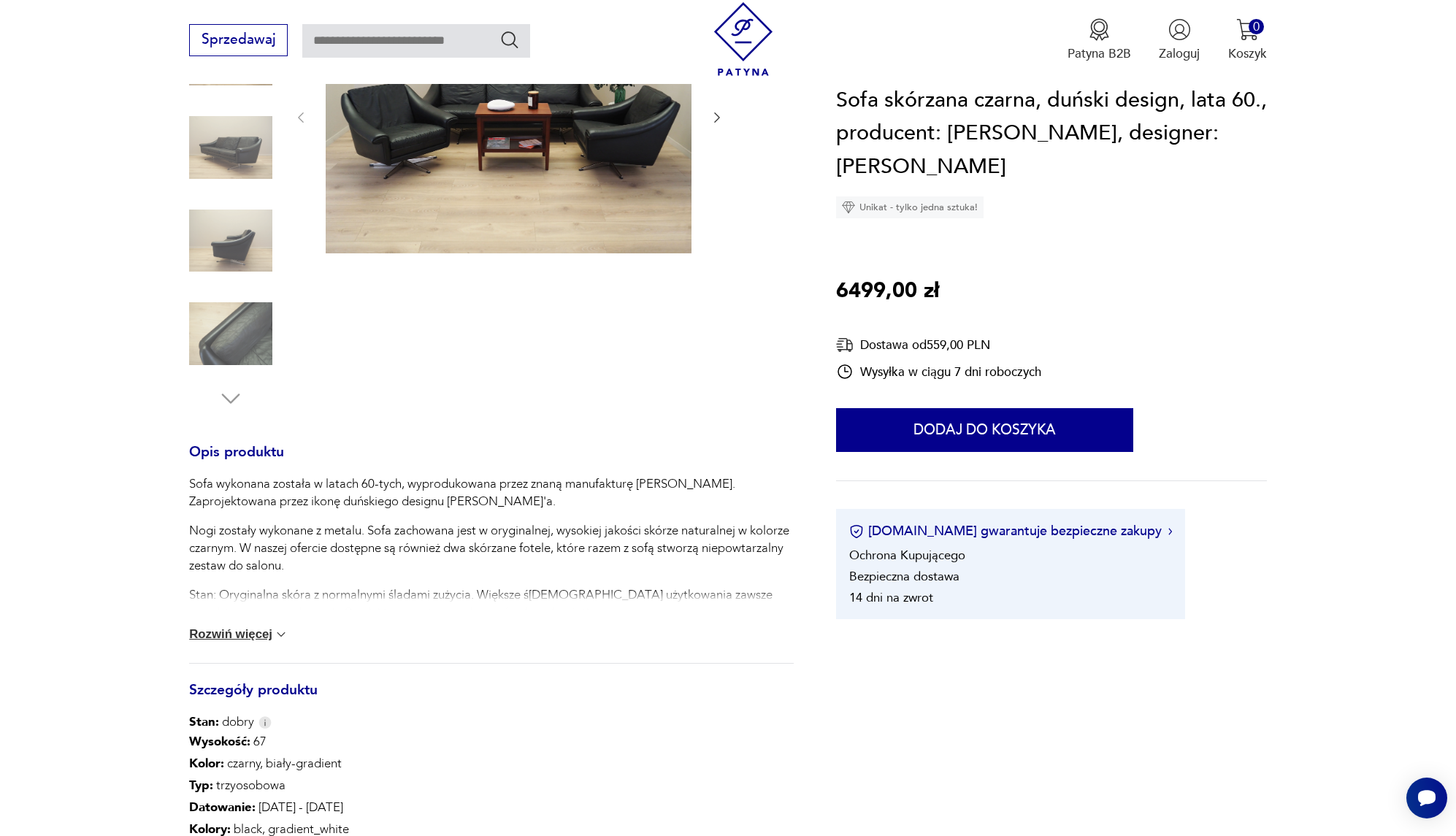
click at [252, 632] on button "Rozwiń więcej" at bounding box center [239, 635] width 99 height 15
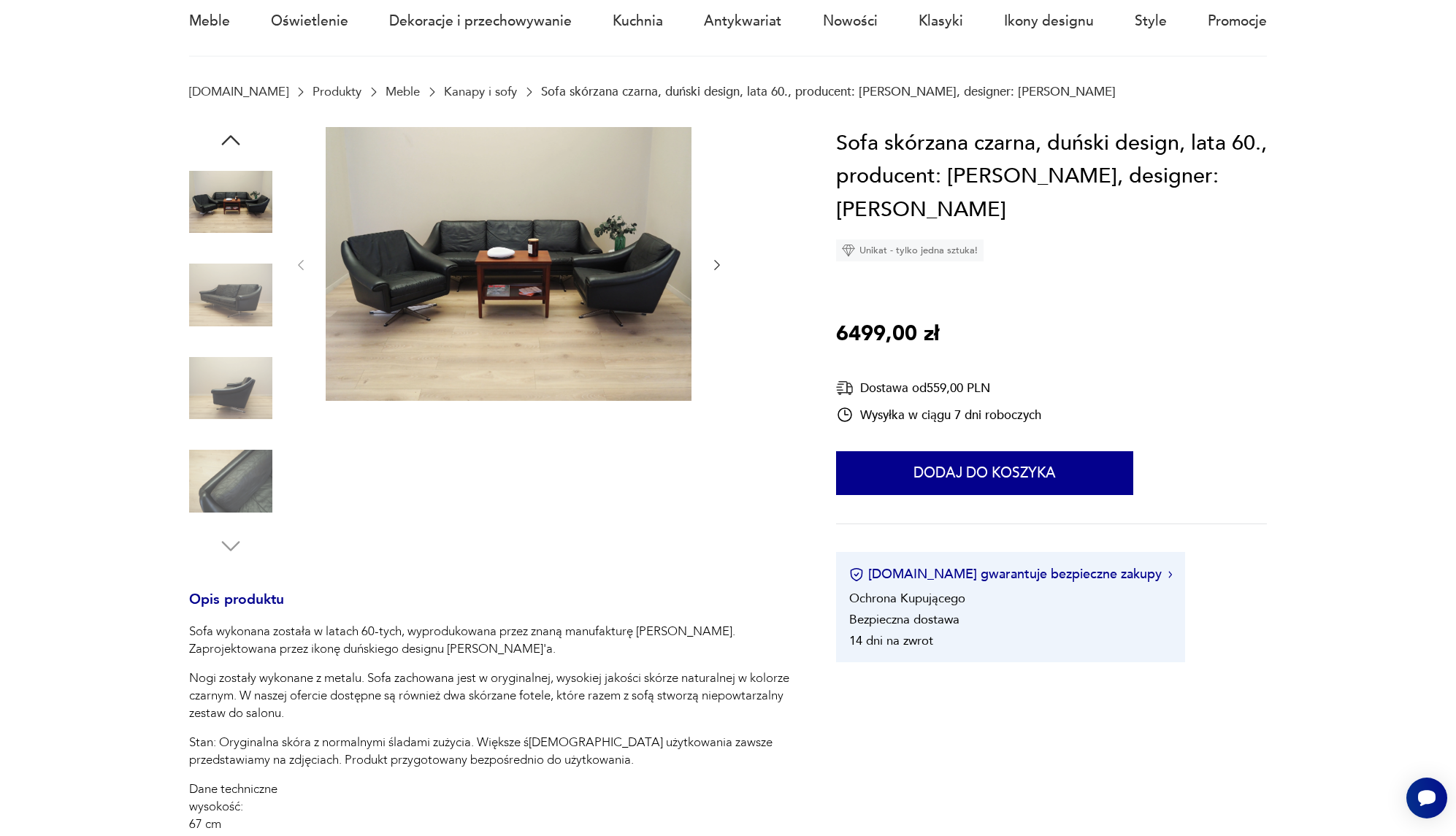
scroll to position [0, 0]
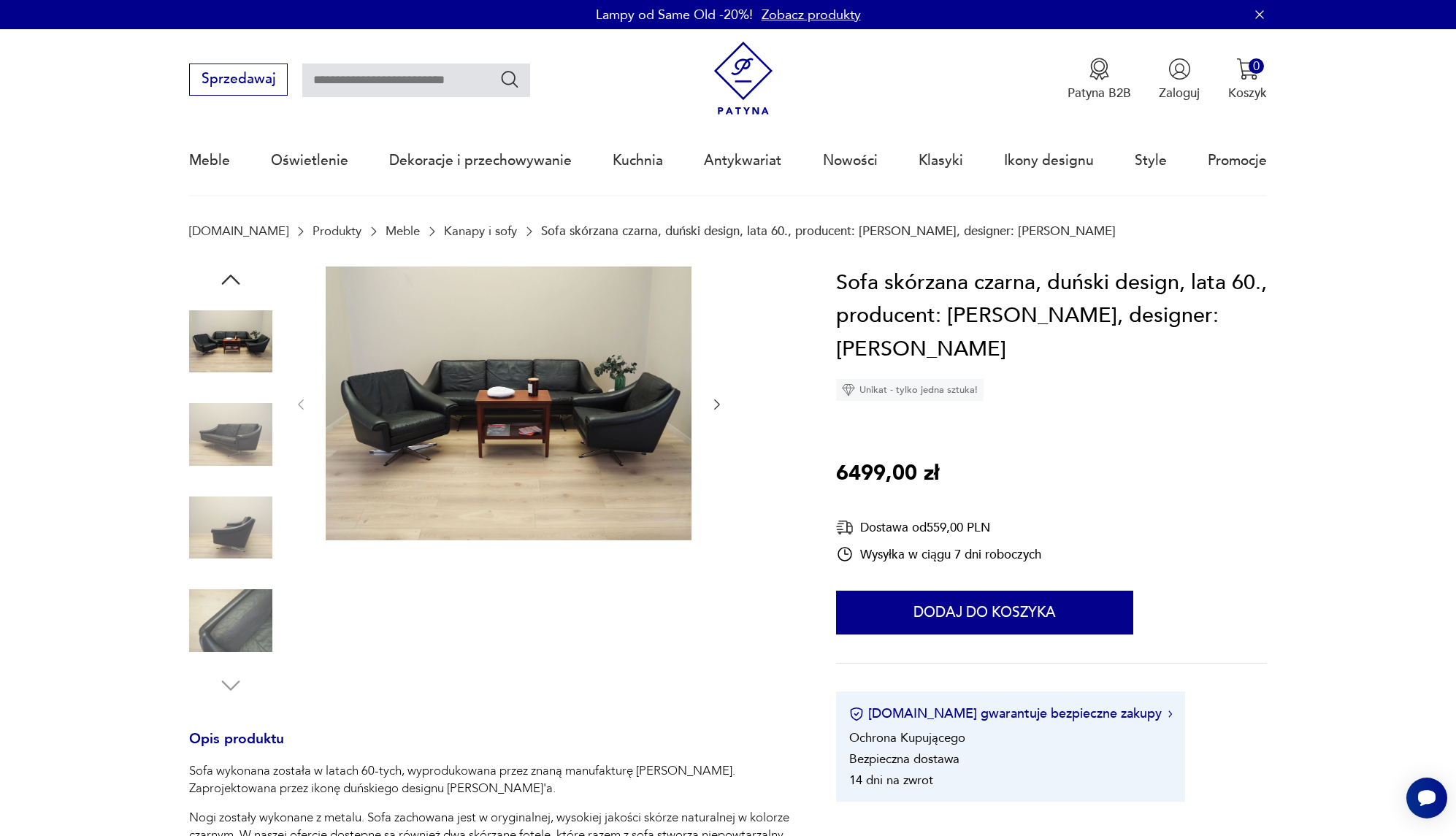
click at [518, 489] on img at bounding box center [508, 403] width 366 height 274
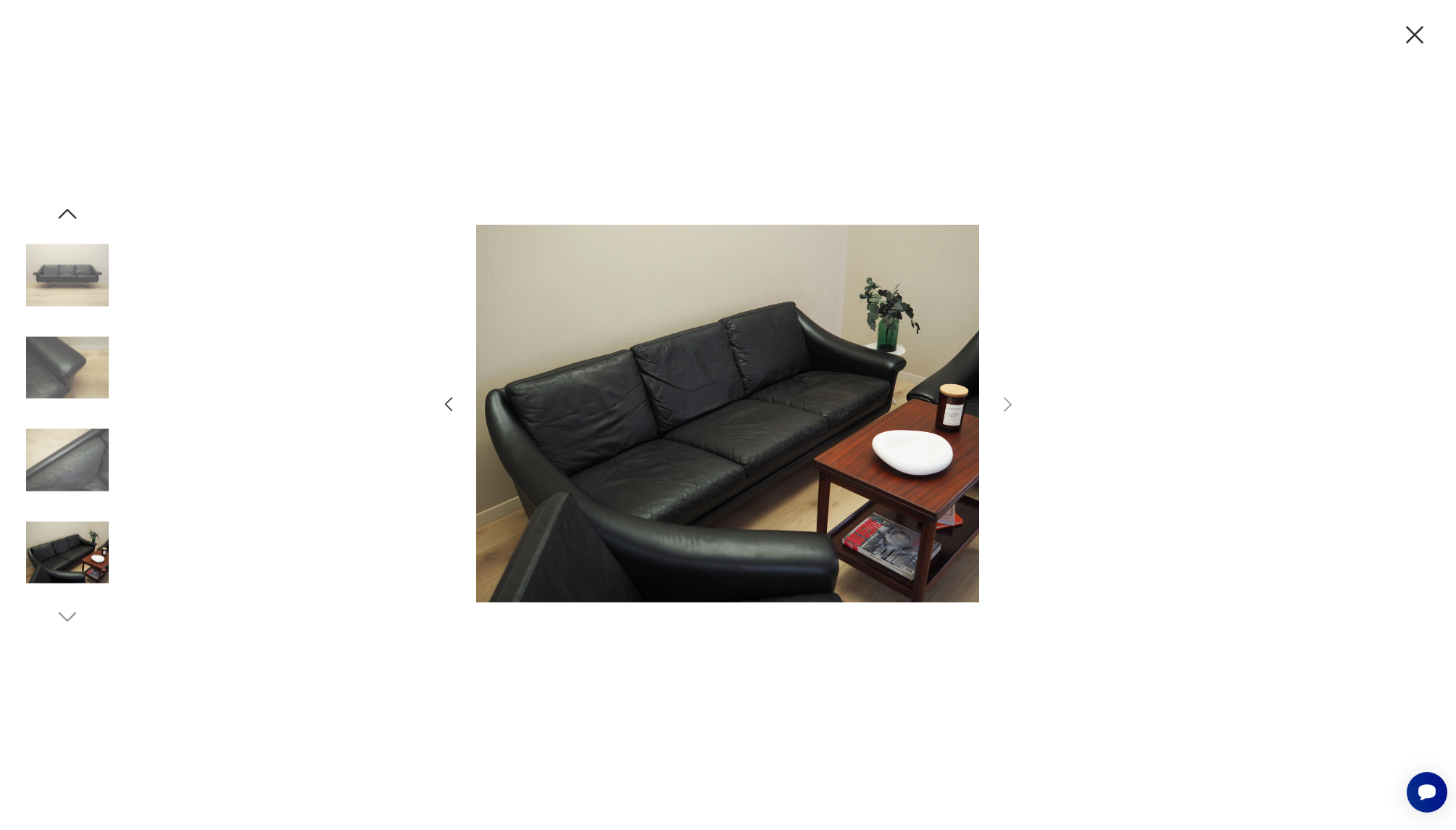
click at [470, 518] on div at bounding box center [728, 415] width 580 height 667
click at [67, 463] on img at bounding box center [68, 460] width 83 height 83
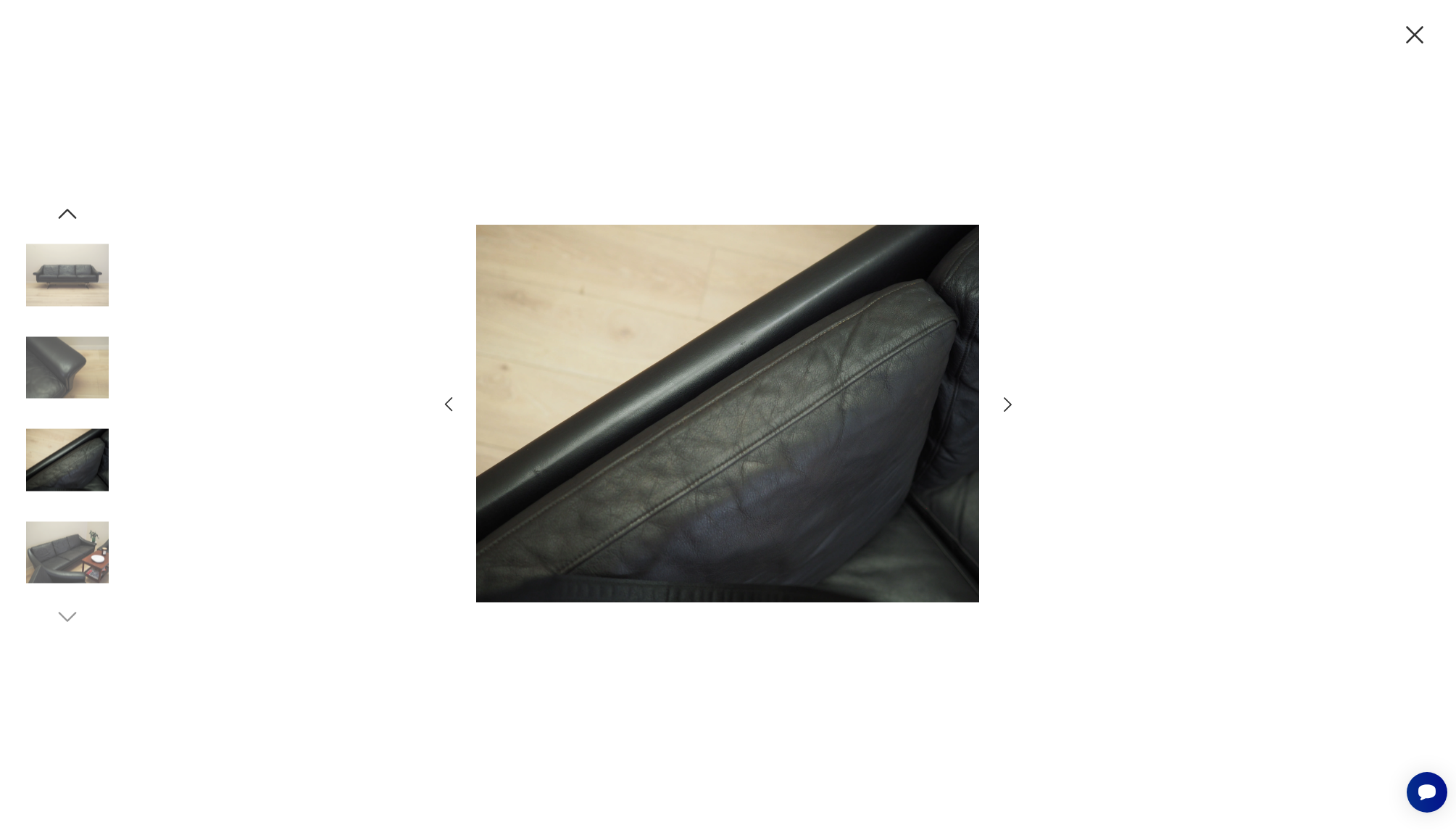
click at [73, 522] on img at bounding box center [68, 553] width 83 height 83
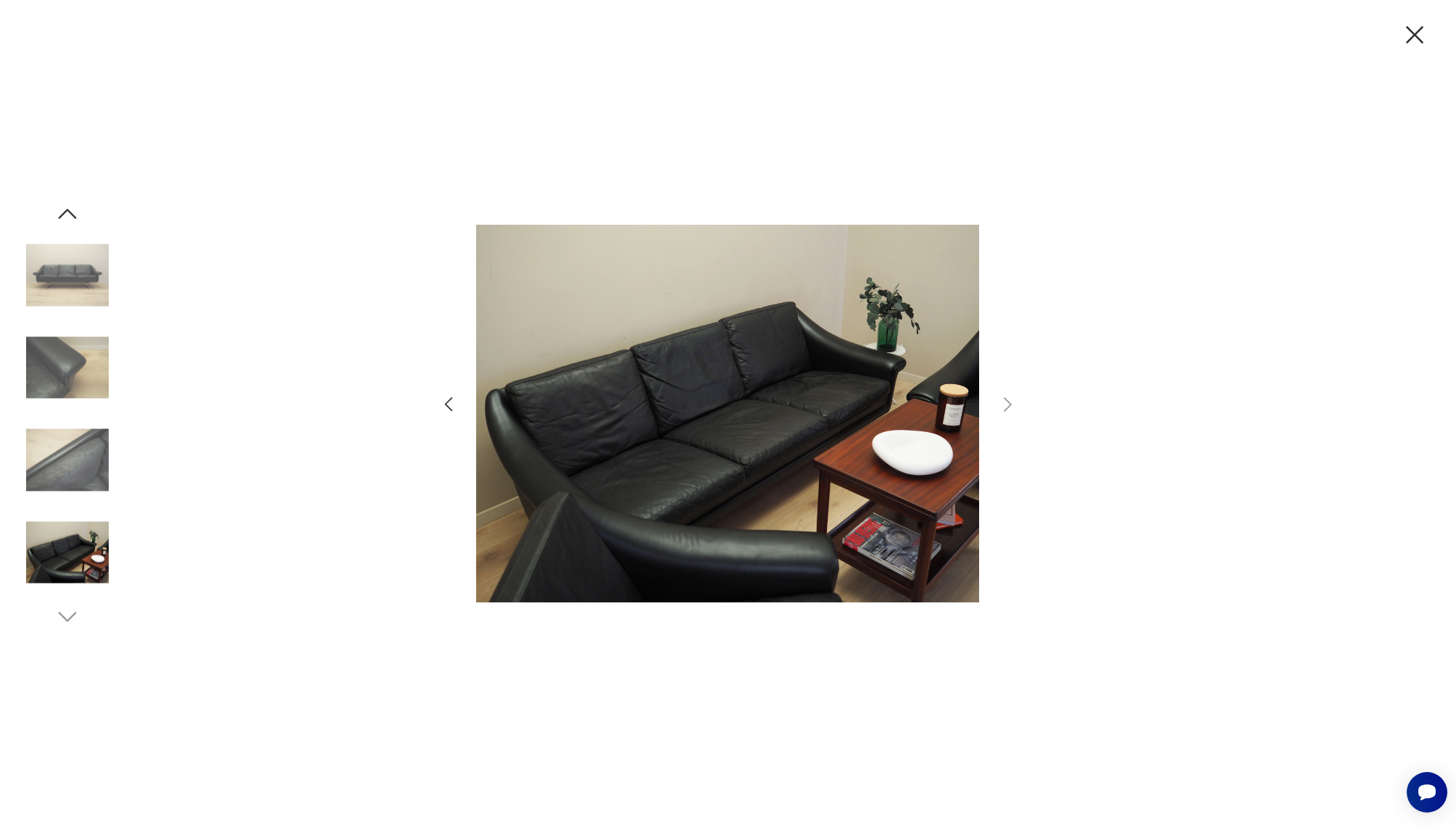
click at [72, 463] on img at bounding box center [68, 460] width 83 height 83
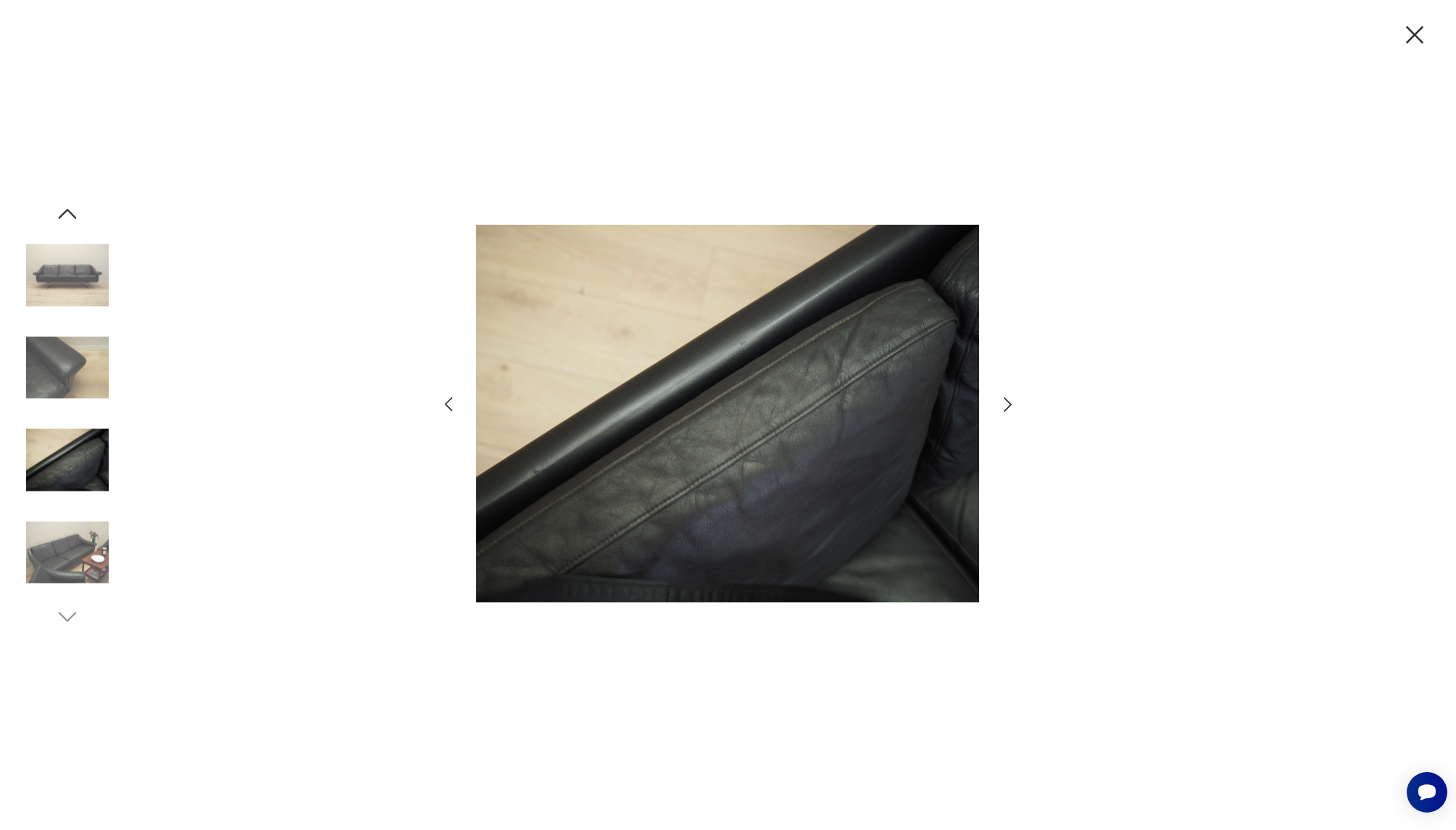
click at [61, 535] on img at bounding box center [68, 553] width 83 height 83
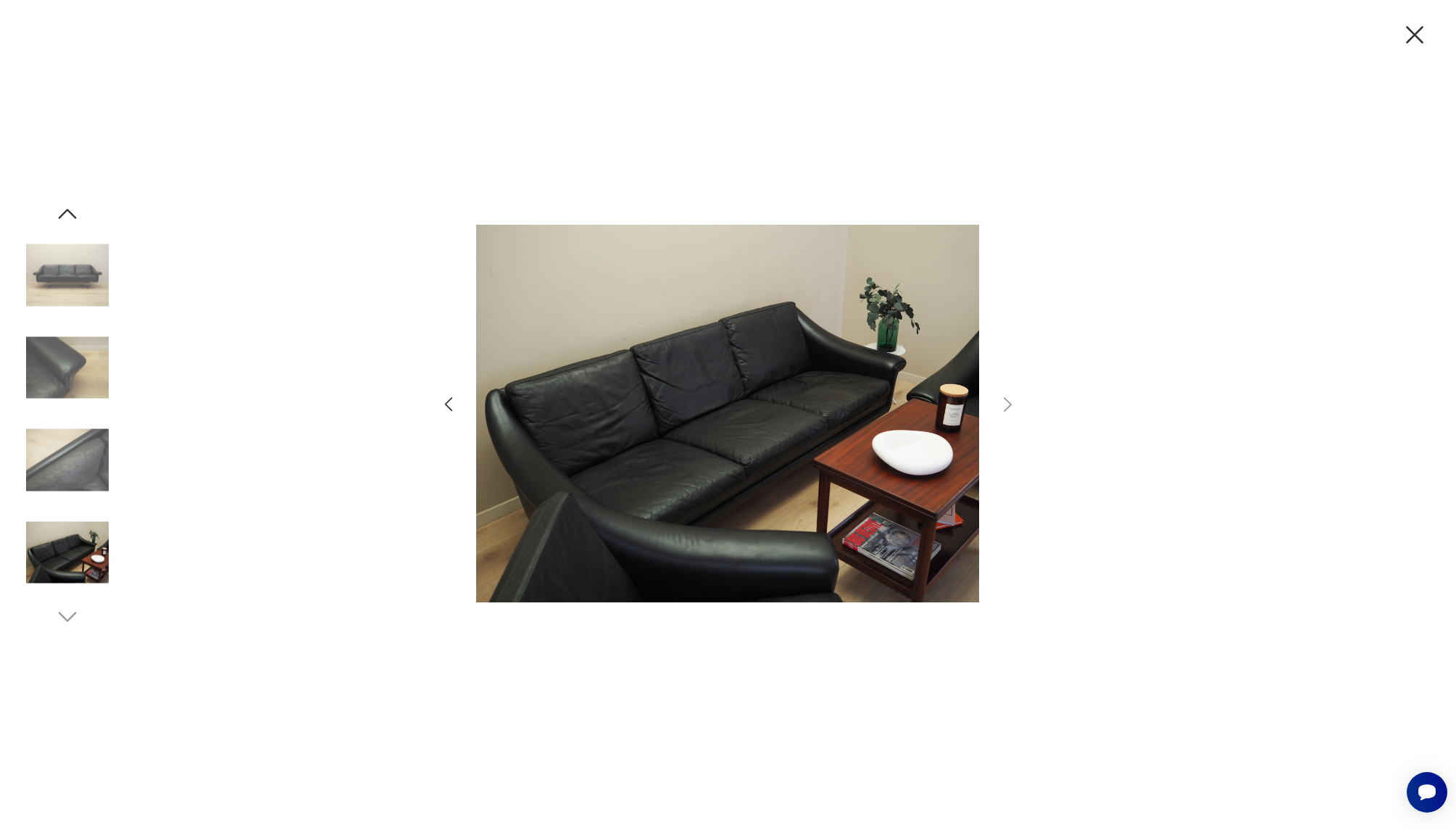
click at [72, 252] on img at bounding box center [68, 276] width 83 height 83
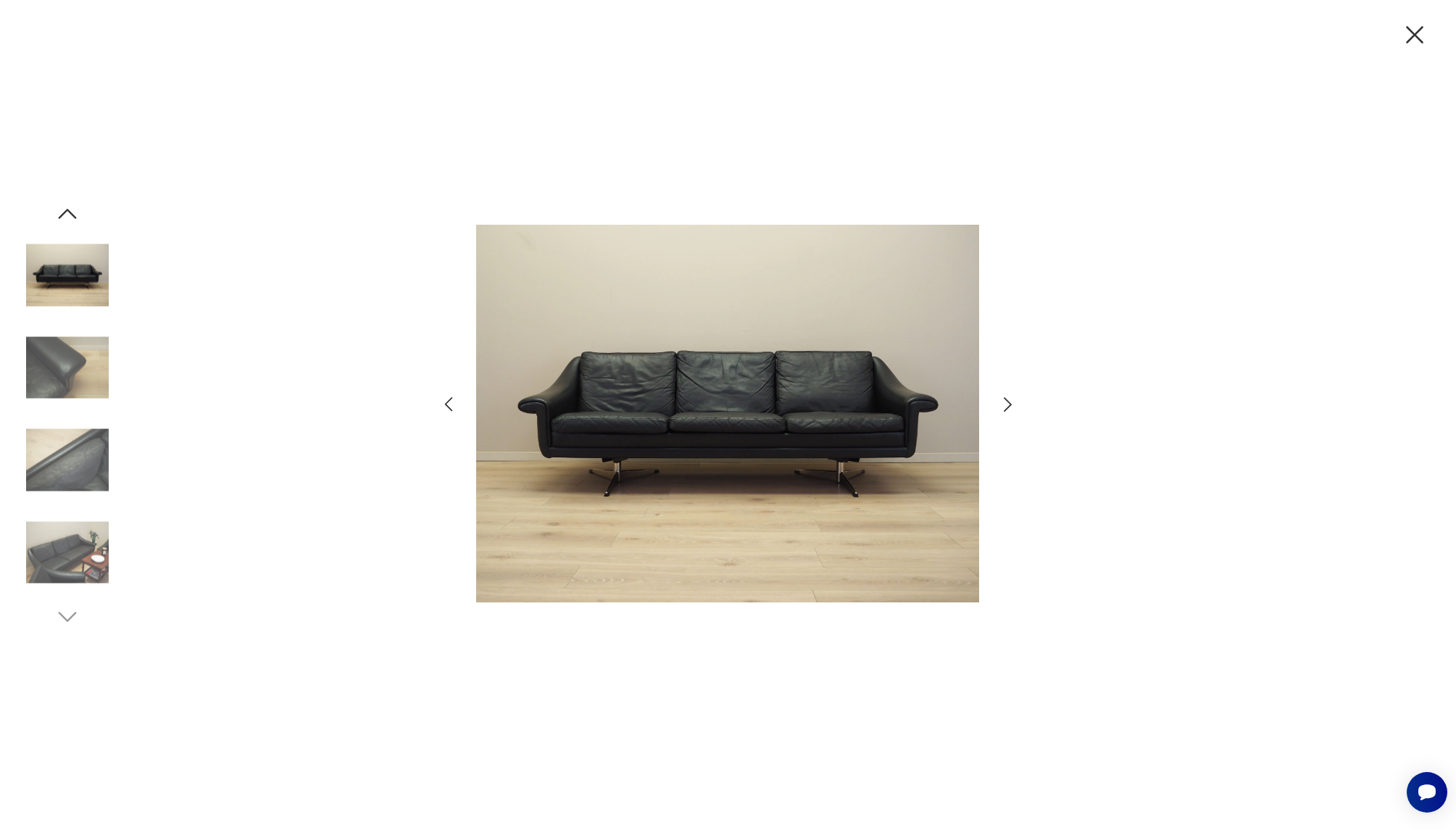
click at [1412, 28] on icon "button" at bounding box center [1415, 35] width 30 height 30
